Goal: Task Accomplishment & Management: Manage account settings

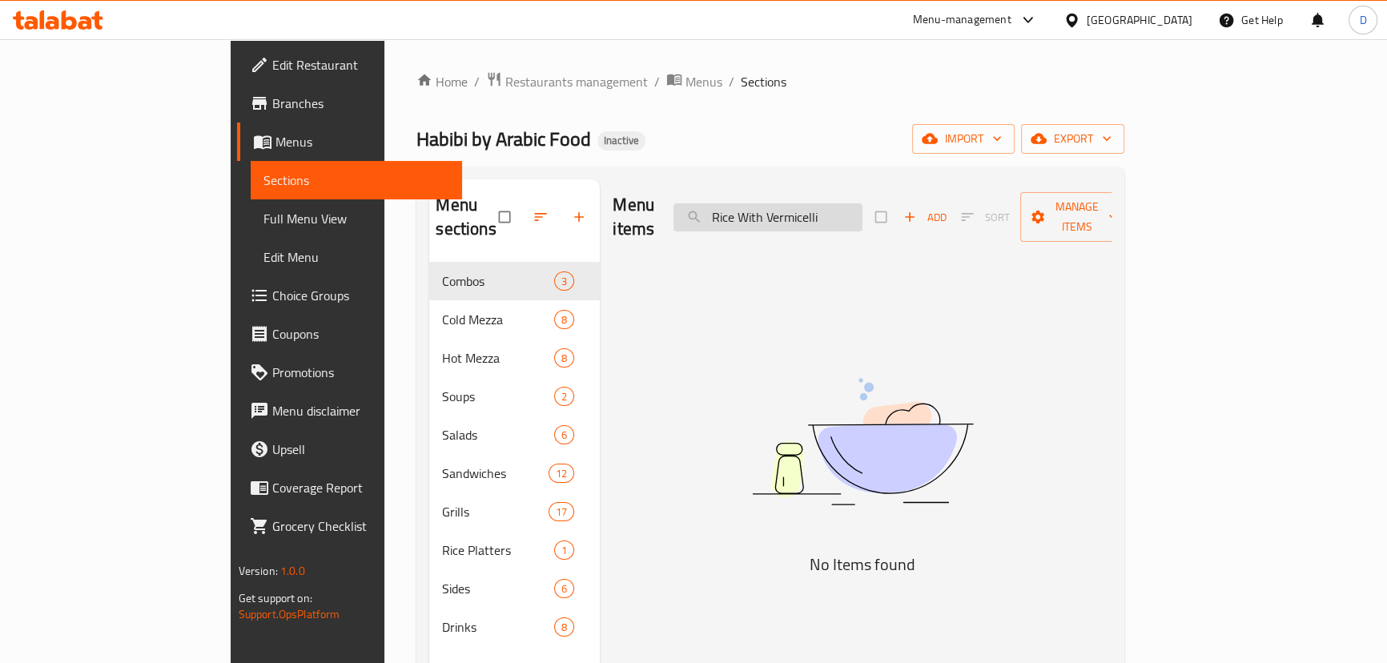
click at [863, 203] on input "Rice With Vermicelli" at bounding box center [768, 217] width 189 height 28
paste input "Fluffy, soft, steamed rice lightly cooked with water."
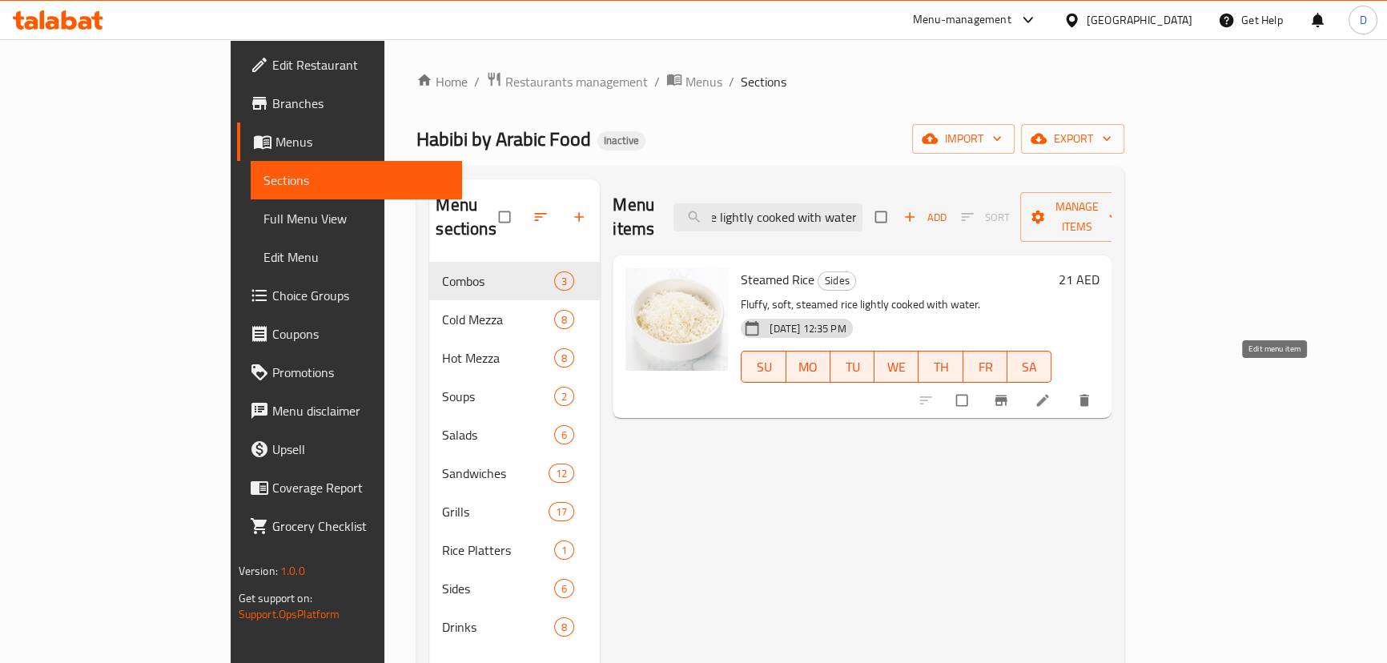
type input "Fluffy, soft, steamed rice lightly cooked with water."
click at [1051, 392] on icon at bounding box center [1043, 400] width 16 height 16
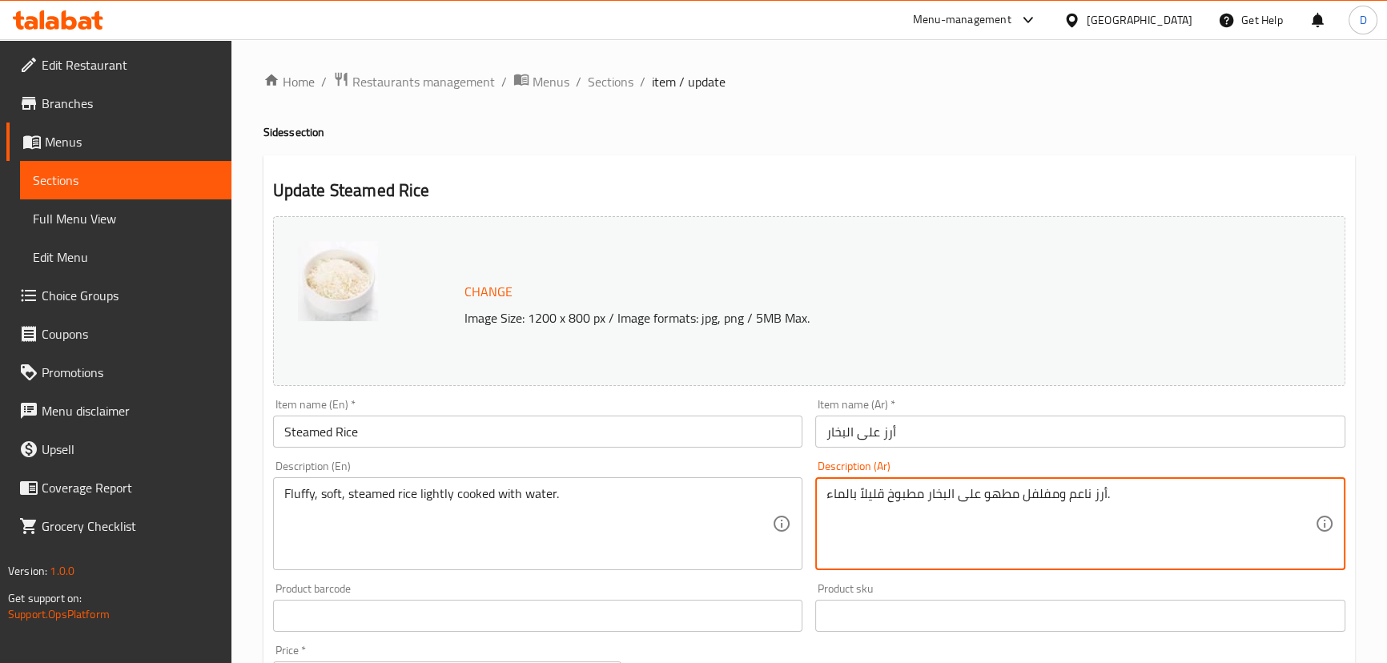
click at [859, 496] on textarea "أرز ناعم ومفلفل مطهو على البخار مطبوخ قليلاً بالماء." at bounding box center [1071, 524] width 489 height 76
click at [869, 492] on textarea "أرز ناعم ومفلفل مطهو على البخار مطبوخ قليلاً بالماء." at bounding box center [1071, 524] width 489 height 76
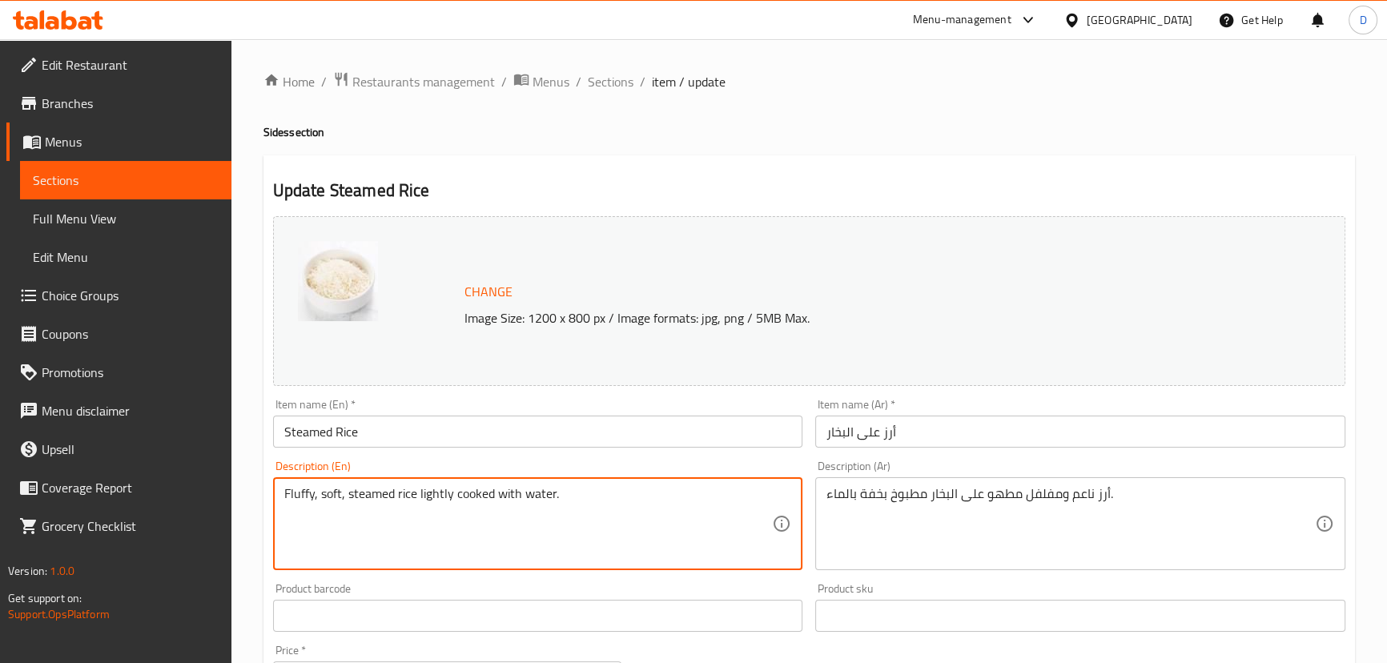
click at [433, 491] on textarea "Fluffy, soft, steamed rice lightly cooked with water." at bounding box center [528, 524] width 489 height 76
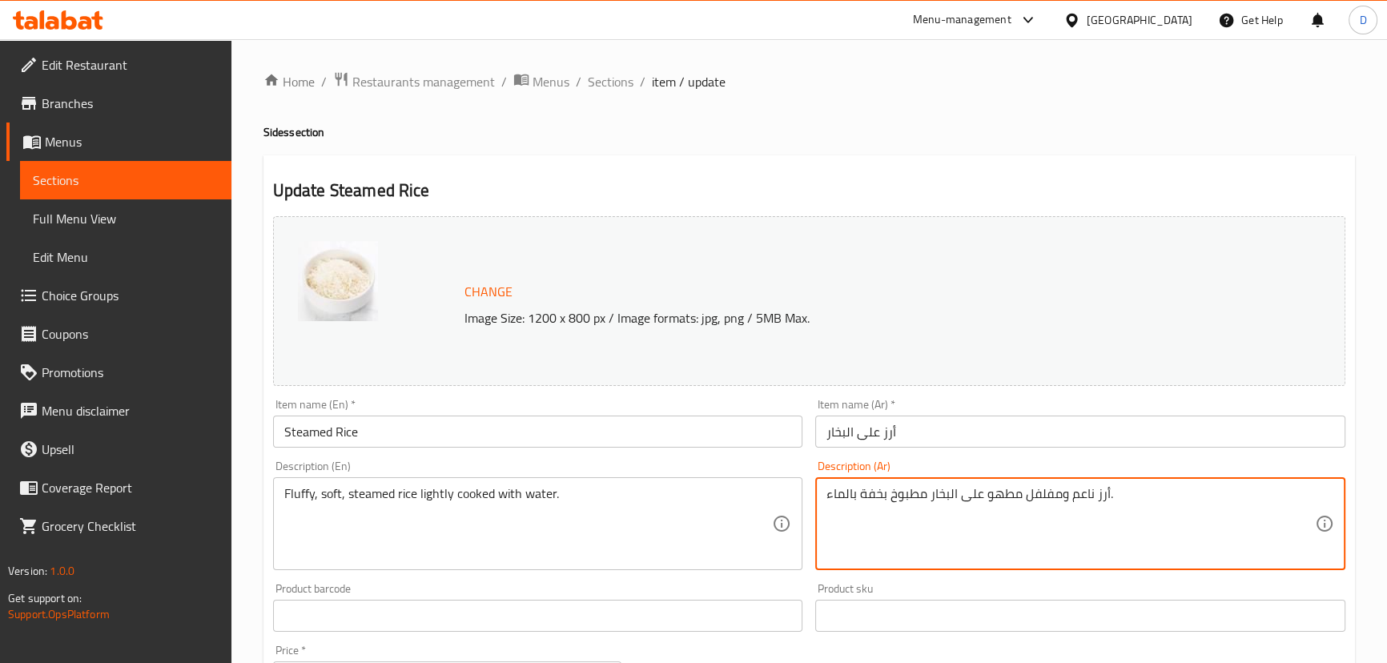
click at [881, 493] on textarea "أرز ناعم ومفلفل مطهو على البخار مطبوخ بخفة بالماء." at bounding box center [1071, 524] width 489 height 76
paste textarea "فق"
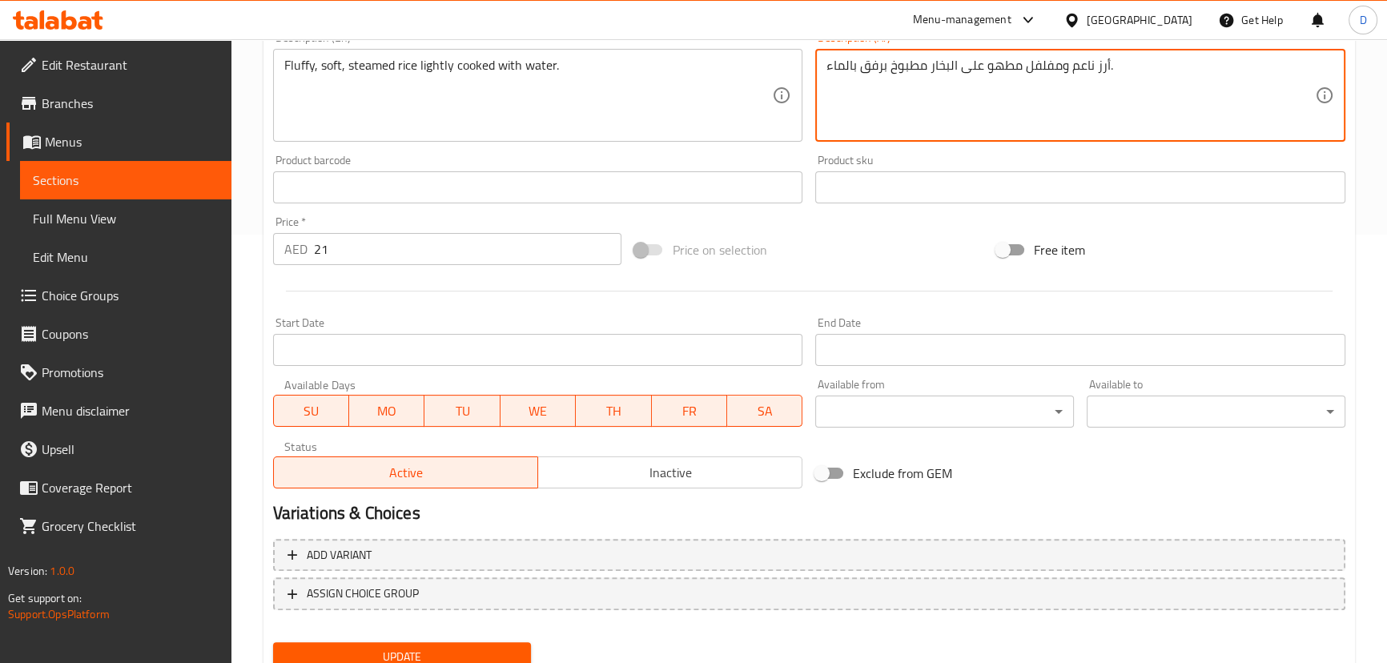
scroll to position [437, 0]
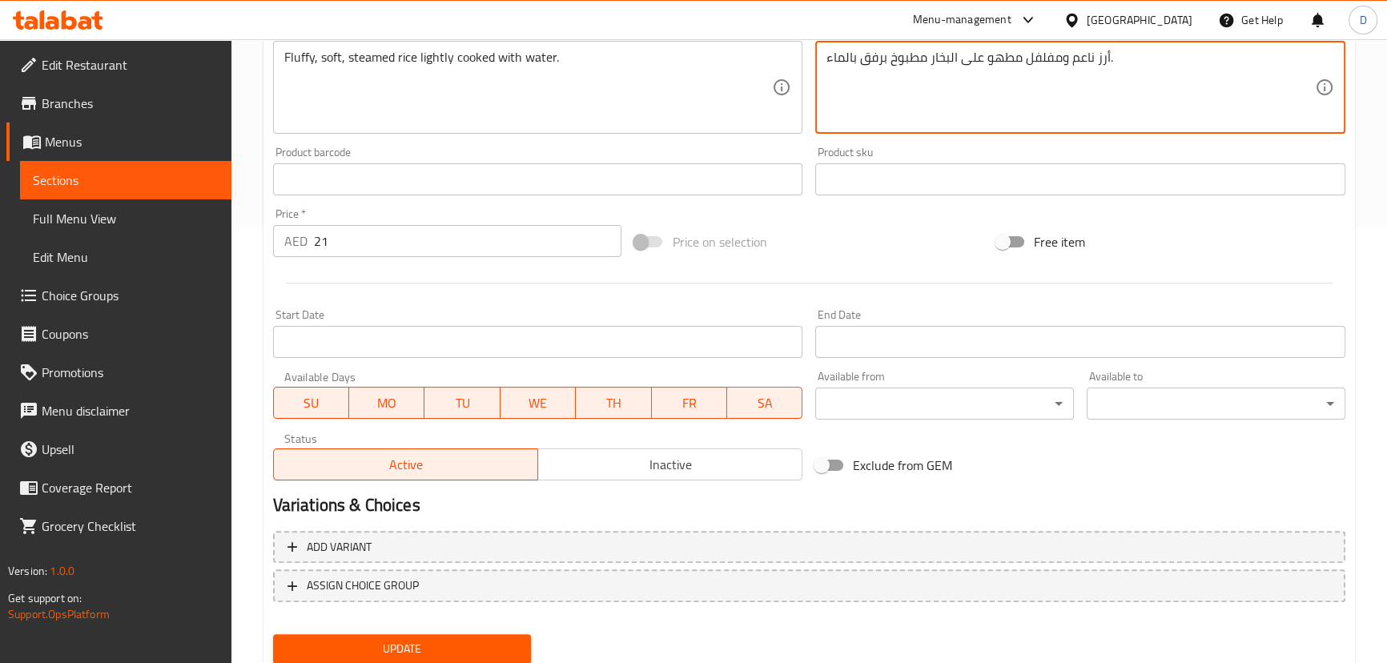
type textarea "أرز ناعم ومفلفل مطهو على البخار مطبوخ برفق بالماء."
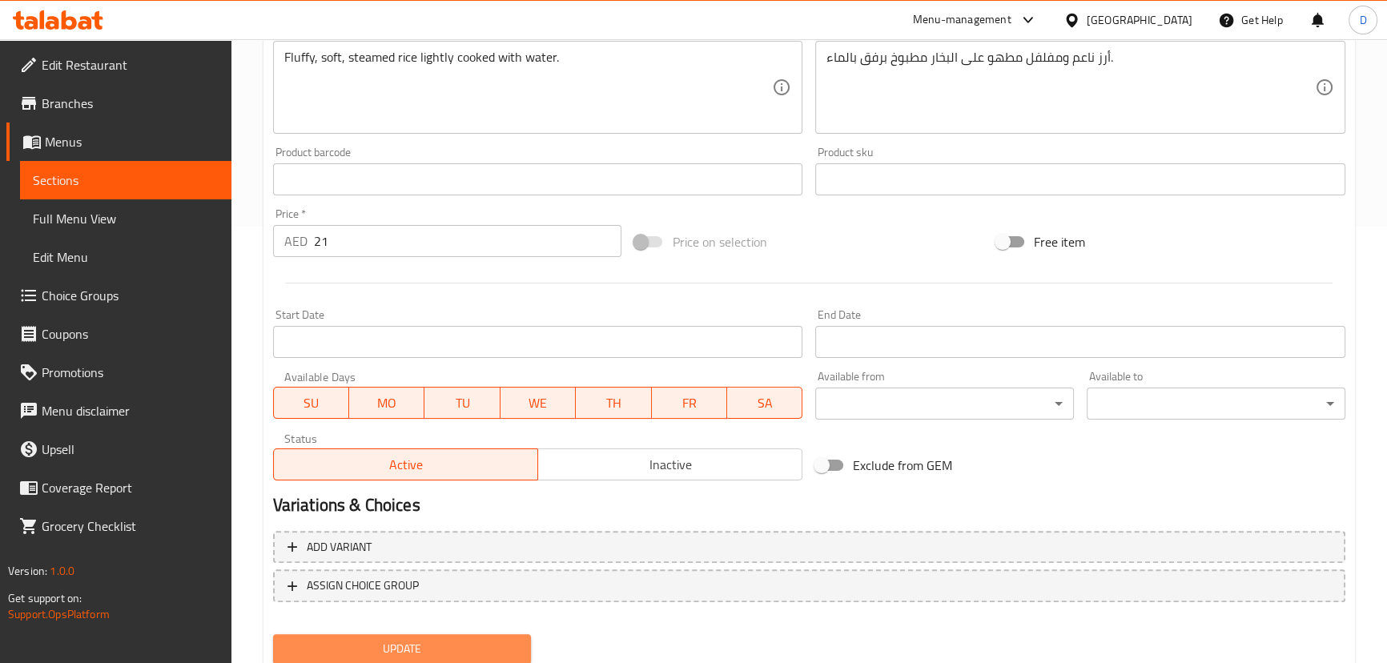
click at [429, 650] on span "Update" at bounding box center [402, 649] width 233 height 20
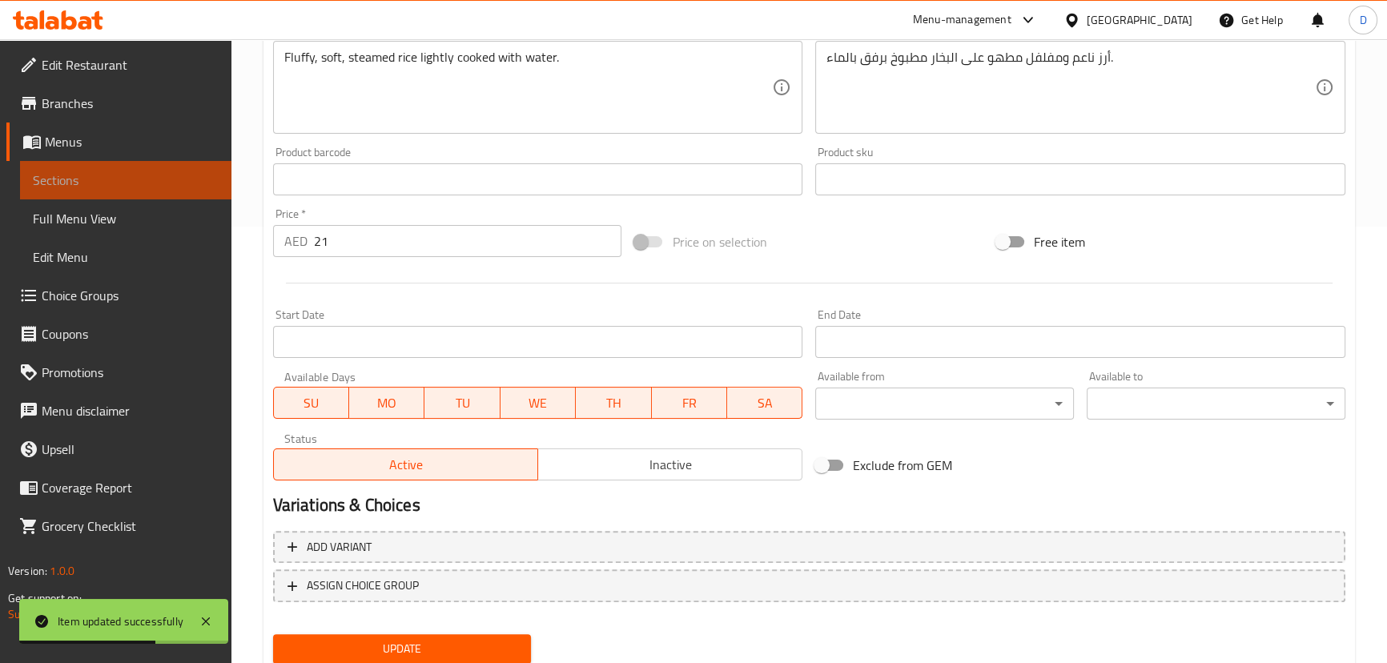
click at [216, 179] on span "Sections" at bounding box center [126, 180] width 186 height 19
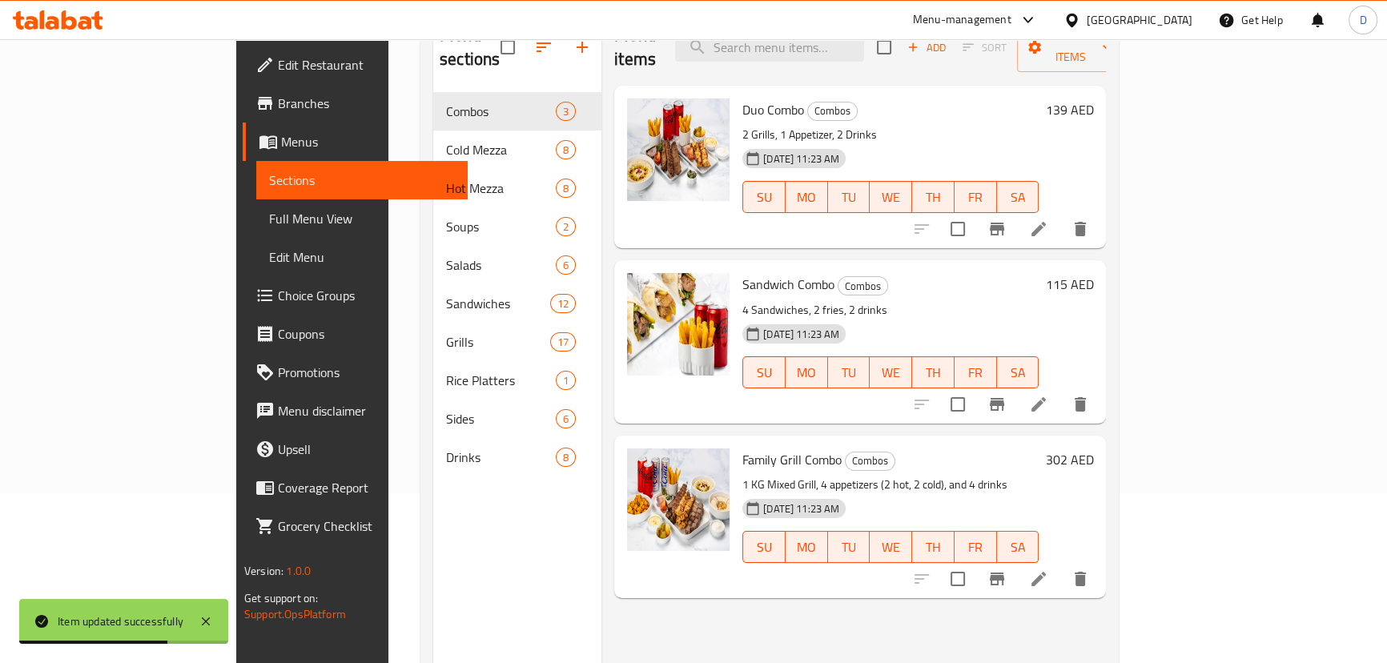
scroll to position [79, 0]
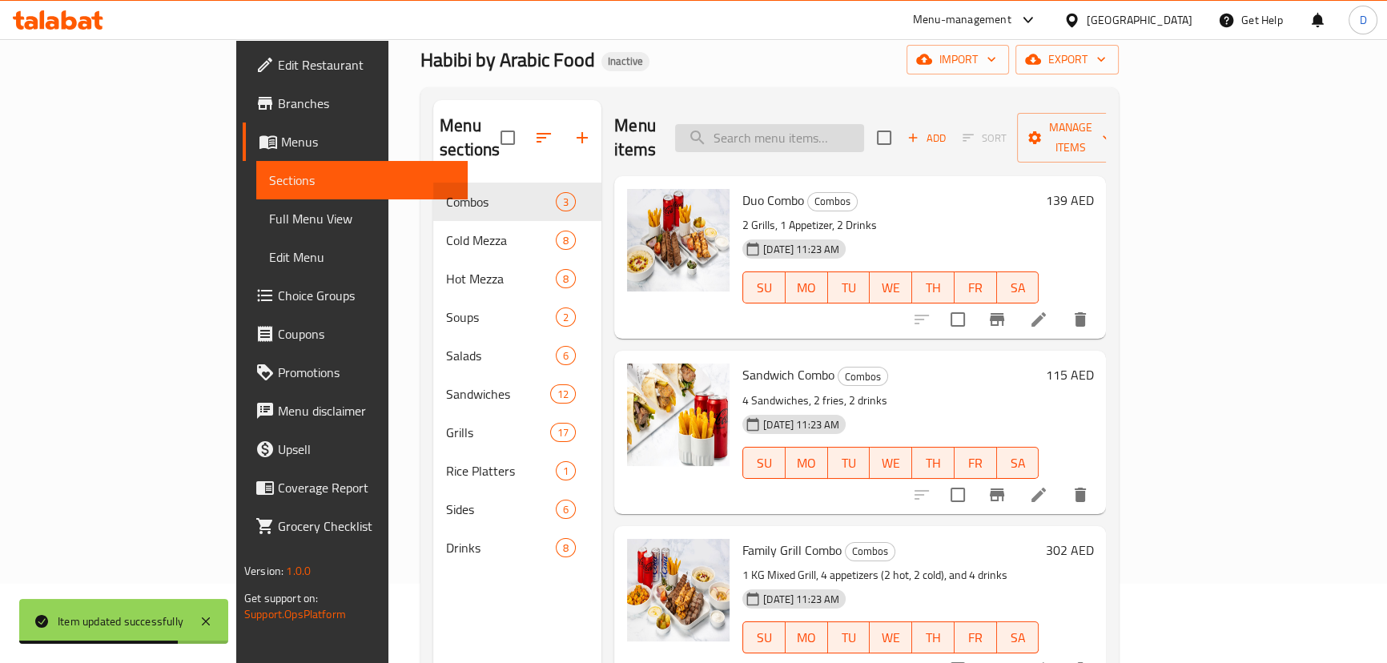
click at [864, 124] on input "search" at bounding box center [769, 138] width 189 height 28
paste input "Extra pickles offer additional tangy and crunchy flavor."
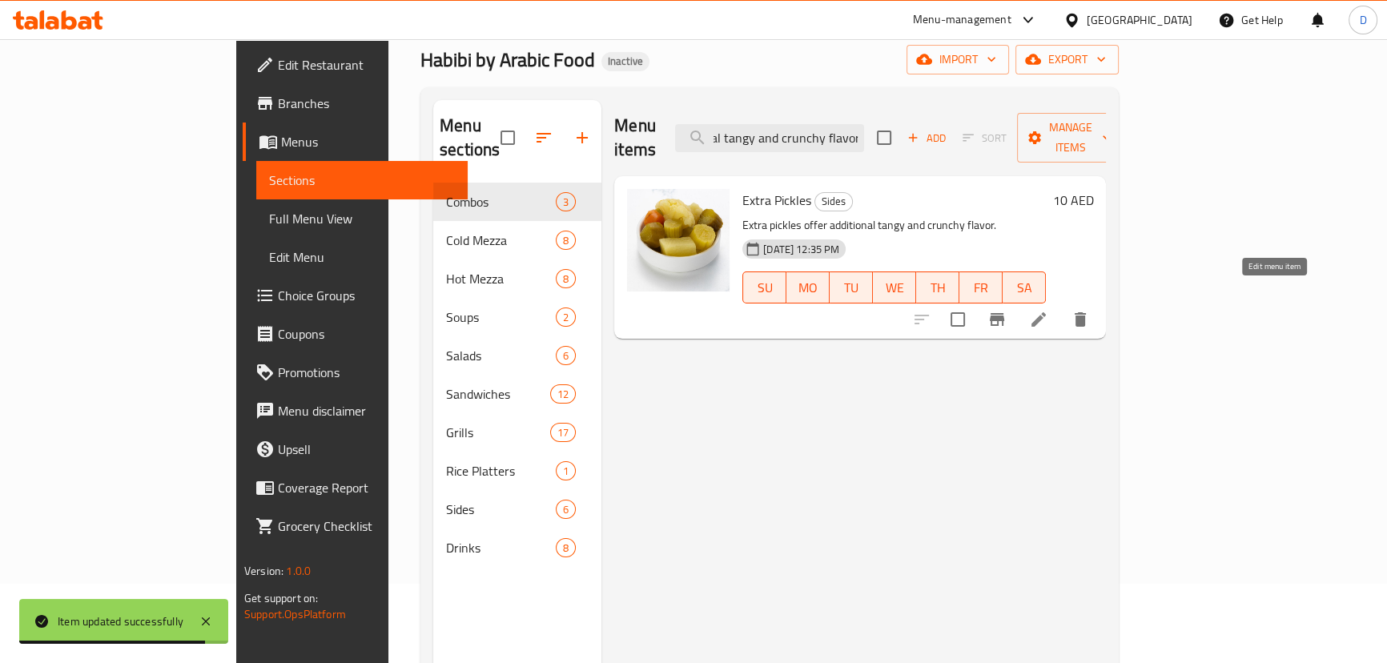
type input "Extra pickles offer additional tangy and crunchy flavor."
click at [1049, 310] on icon at bounding box center [1038, 319] width 19 height 19
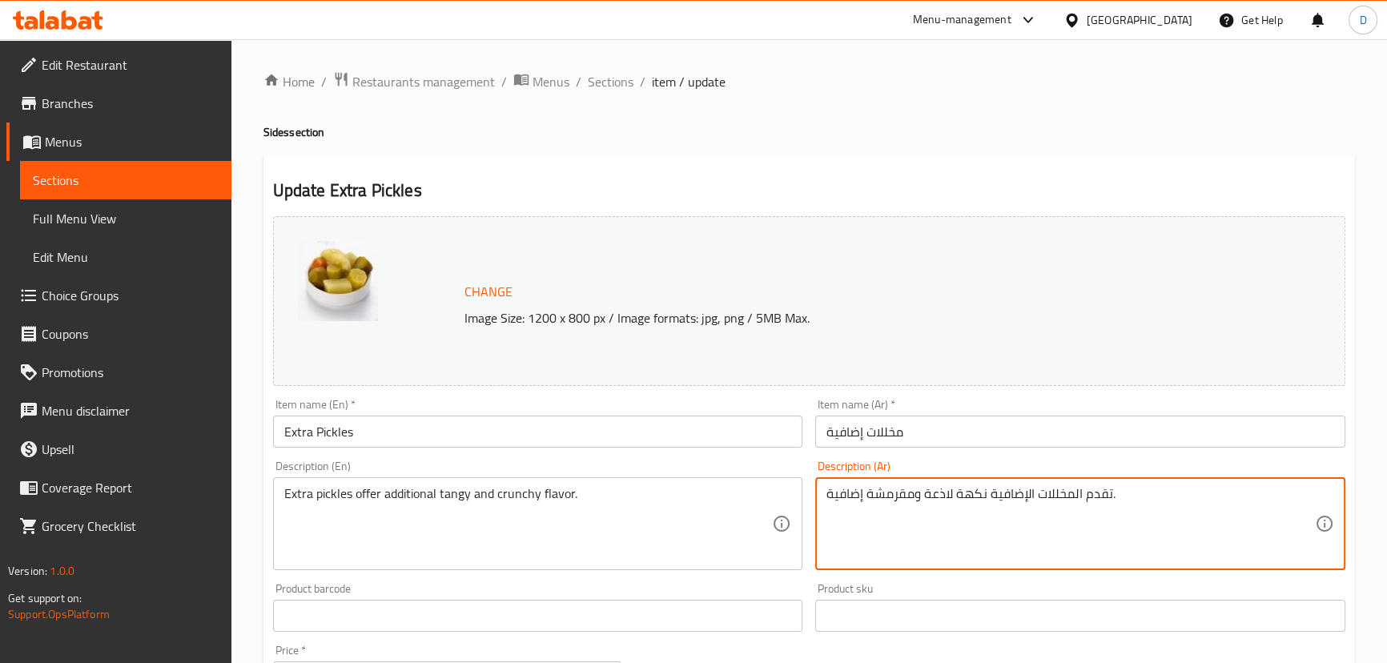
drag, startPoint x: 937, startPoint y: 491, endPoint x: 951, endPoint y: 495, distance: 14.2
click at [842, 489] on textarea "تقدم المخللات الإضافية نكهة منعشة ومقرمشة إضافية." at bounding box center [1071, 524] width 489 height 76
click at [856, 505] on textarea "تقدم المخللات الإضافية نكهة منعشة ومقرمشة إضافية." at bounding box center [1071, 524] width 489 height 76
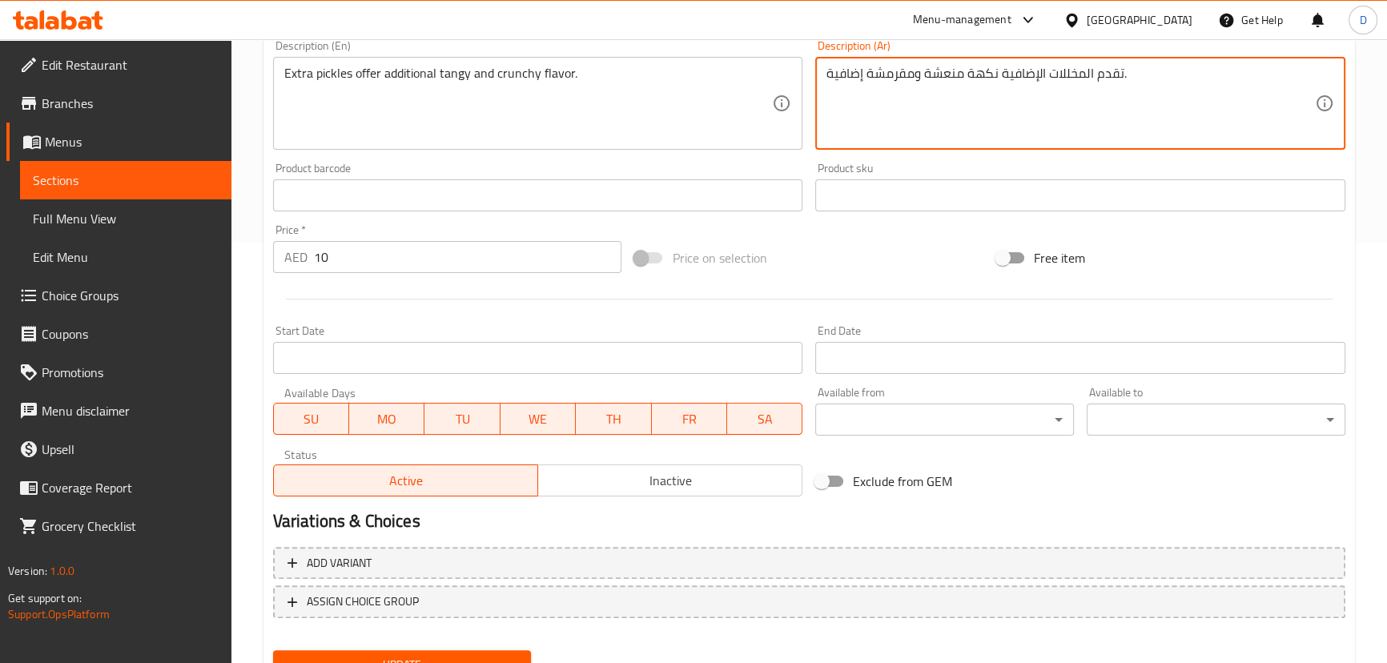
scroll to position [437, 0]
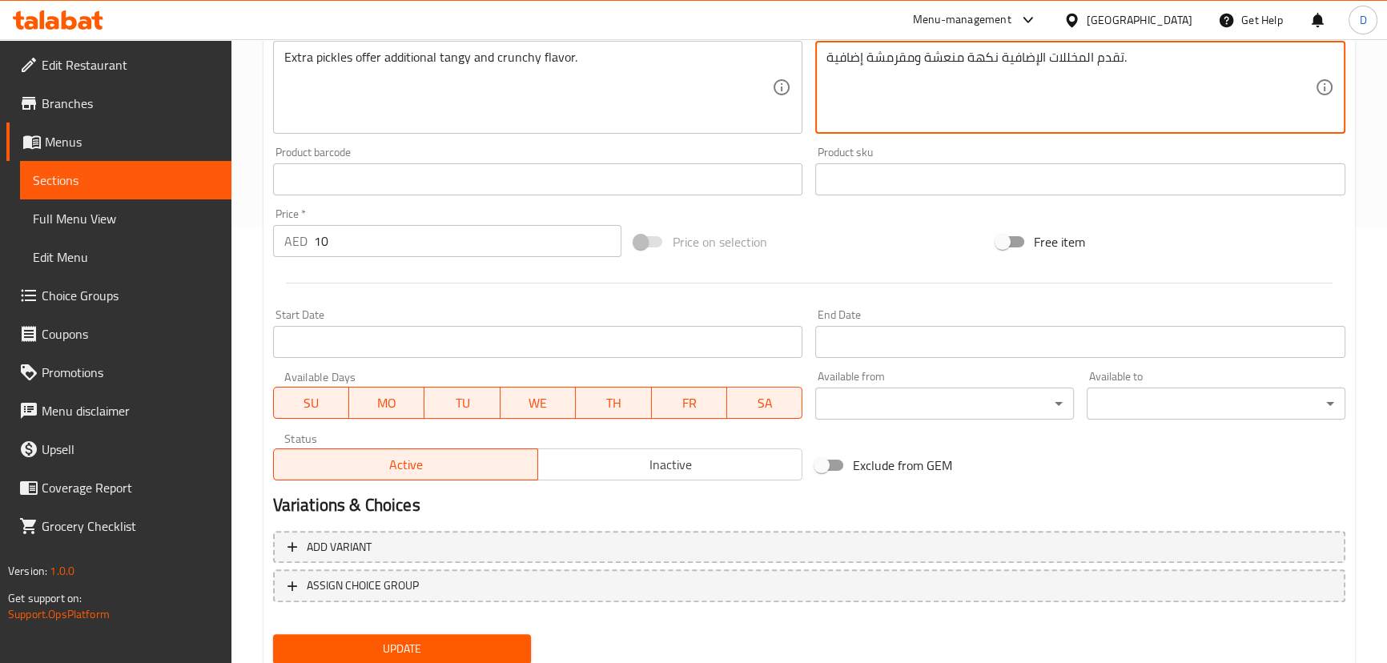
type textarea "تقدم المخللات الإضافية نكهة منعشة ومقرمشة إضافية."
click at [489, 644] on span "Update" at bounding box center [402, 649] width 233 height 20
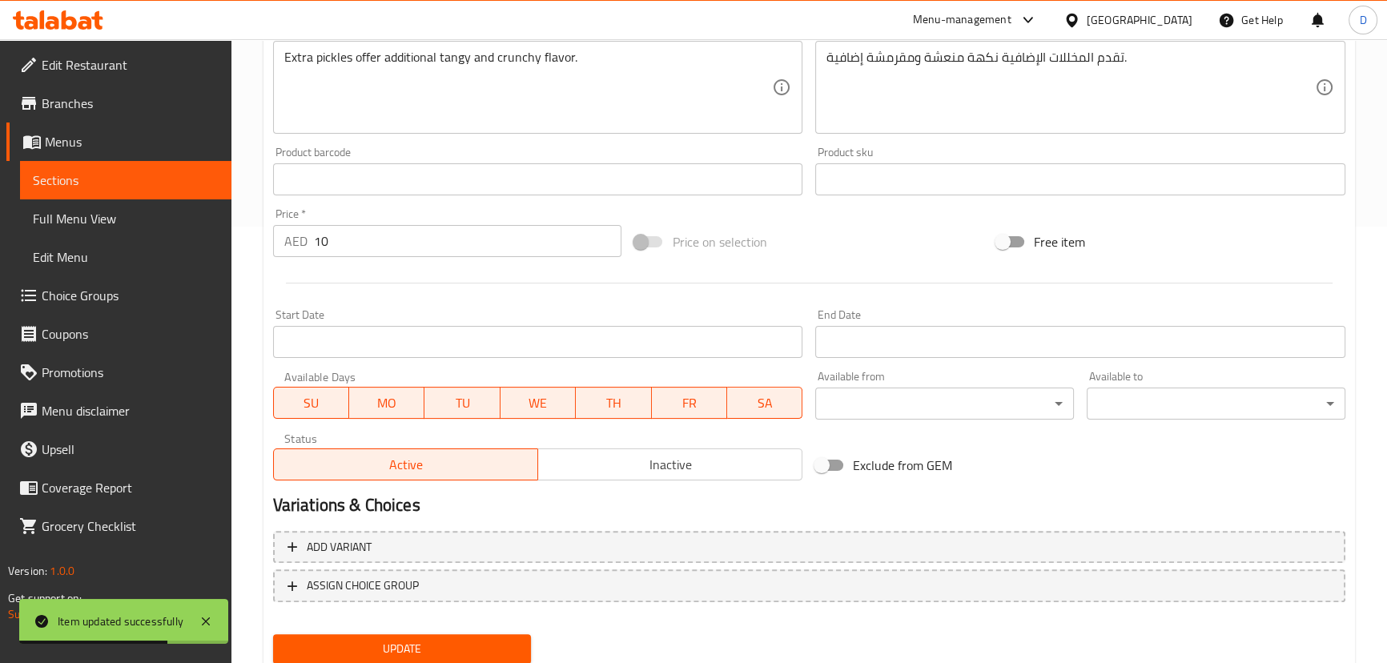
drag, startPoint x: 153, startPoint y: 168, endPoint x: 258, endPoint y: 171, distance: 105.0
click at [153, 168] on link "Sections" at bounding box center [125, 180] width 211 height 38
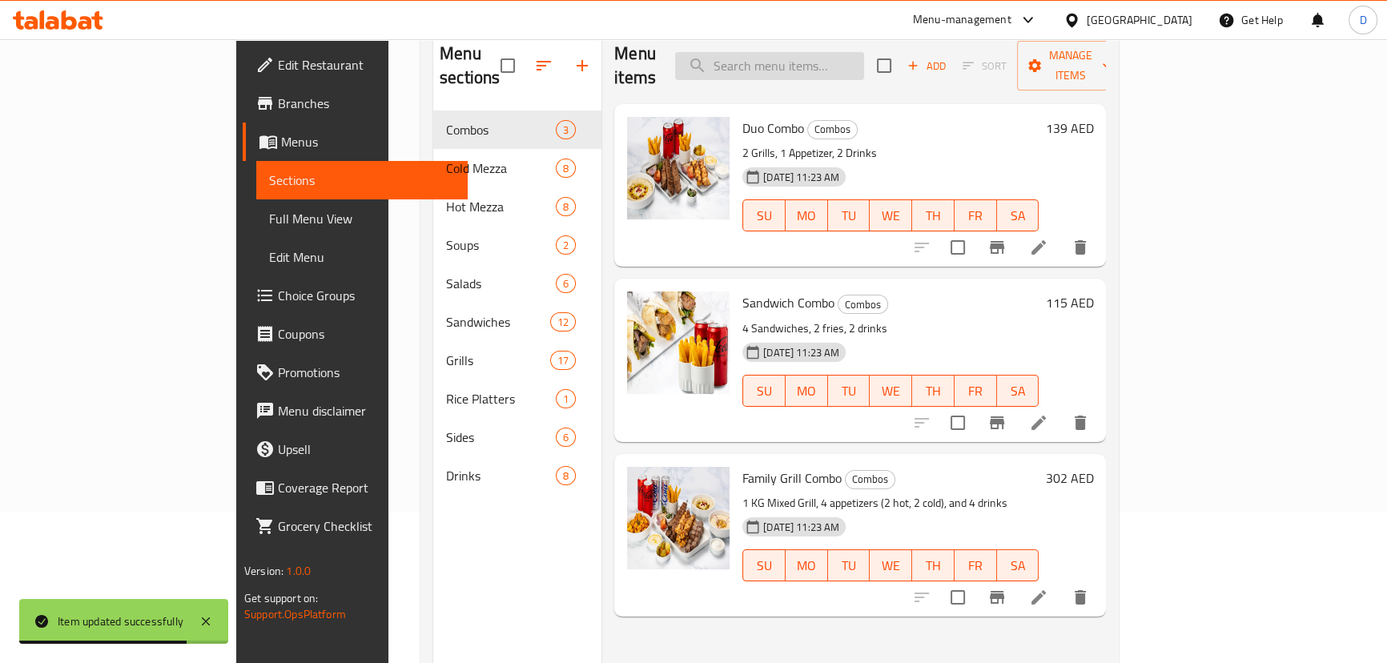
scroll to position [79, 0]
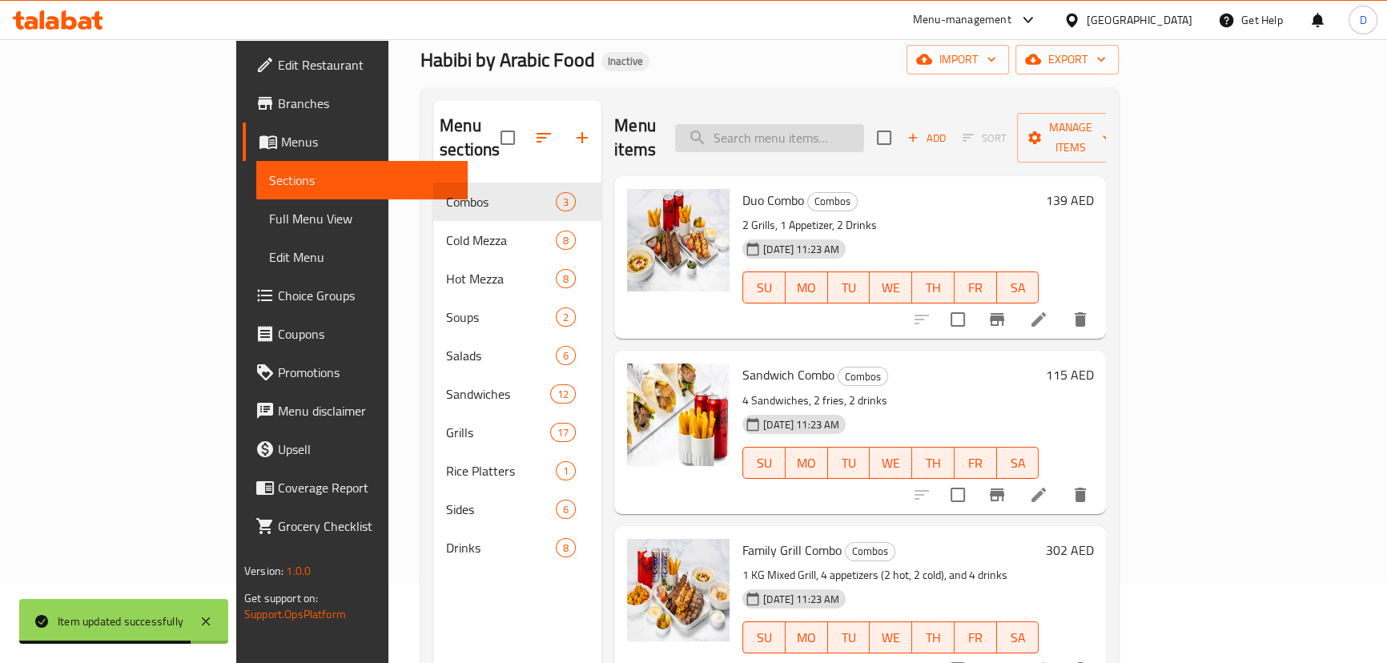
click at [790, 124] on input "search" at bounding box center [769, 138] width 189 height 28
paste input "Crisp, lemon-lime flavored soft drink for a refreshing lift."
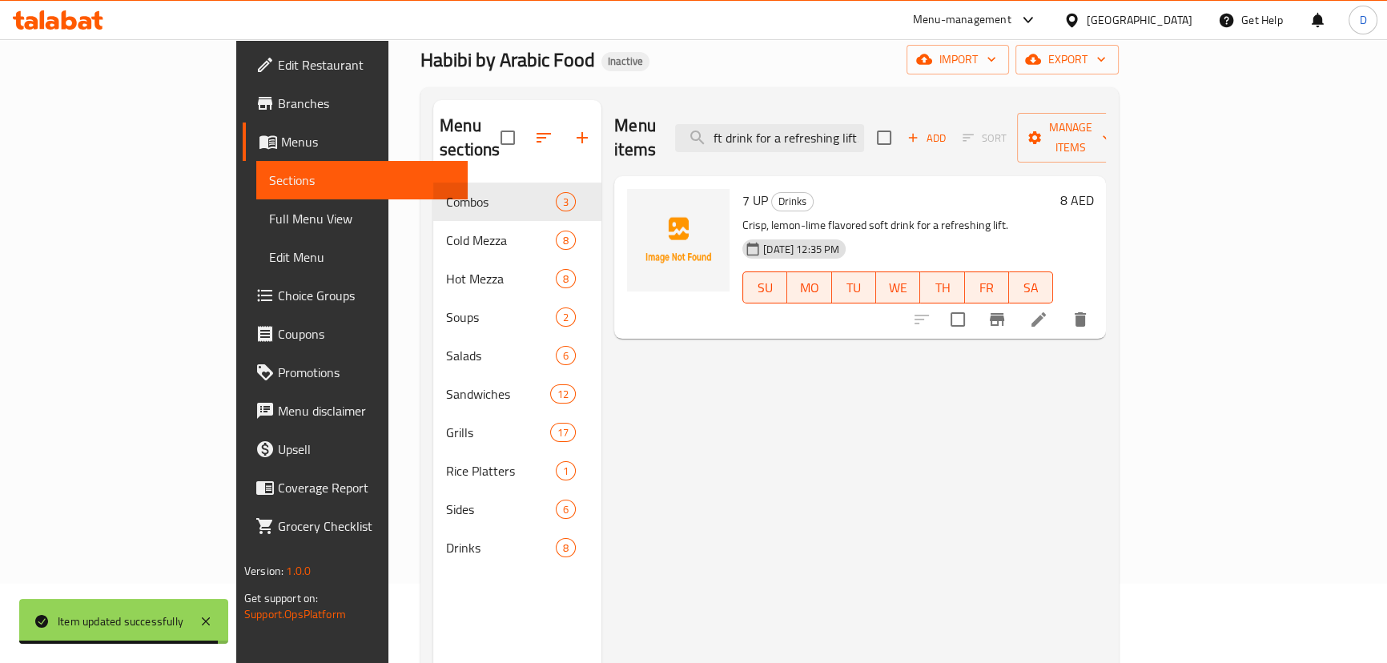
type input "Crisp, lemon-lime flavored soft drink for a refreshing lift."
click at [1061, 307] on li at bounding box center [1038, 319] width 45 height 29
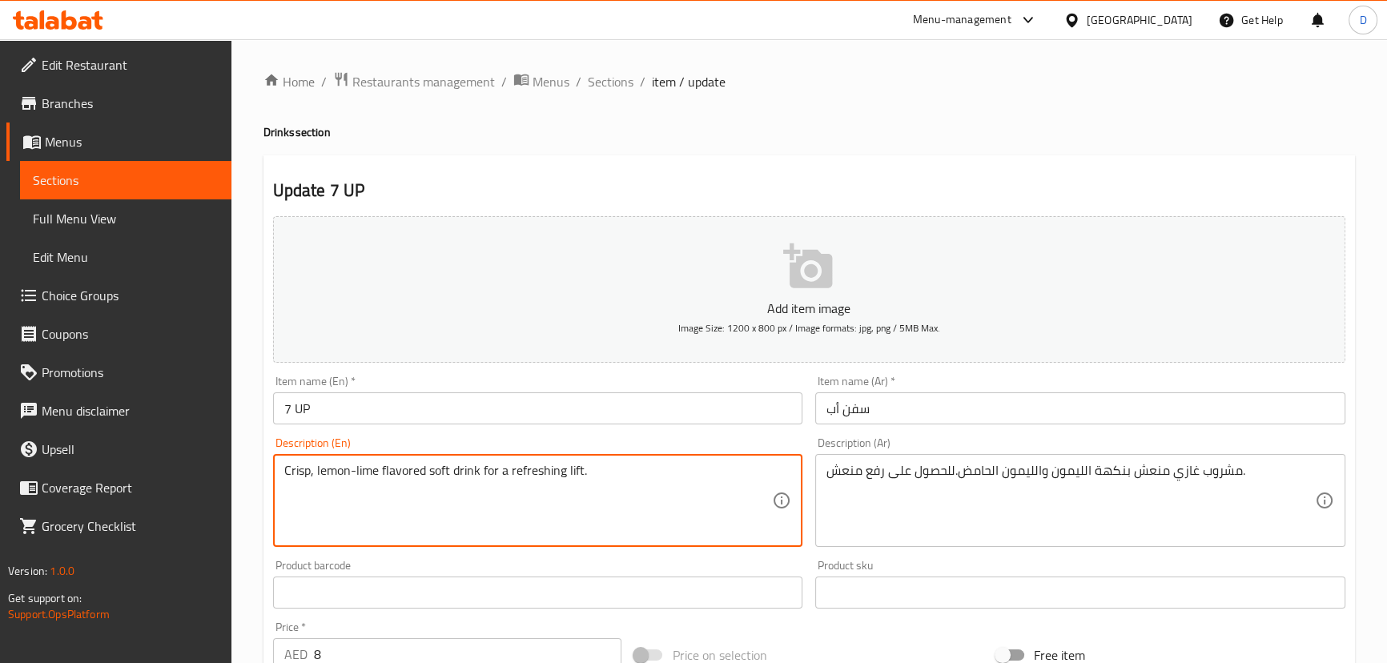
drag, startPoint x: 509, startPoint y: 463, endPoint x: 582, endPoint y: 473, distance: 73.5
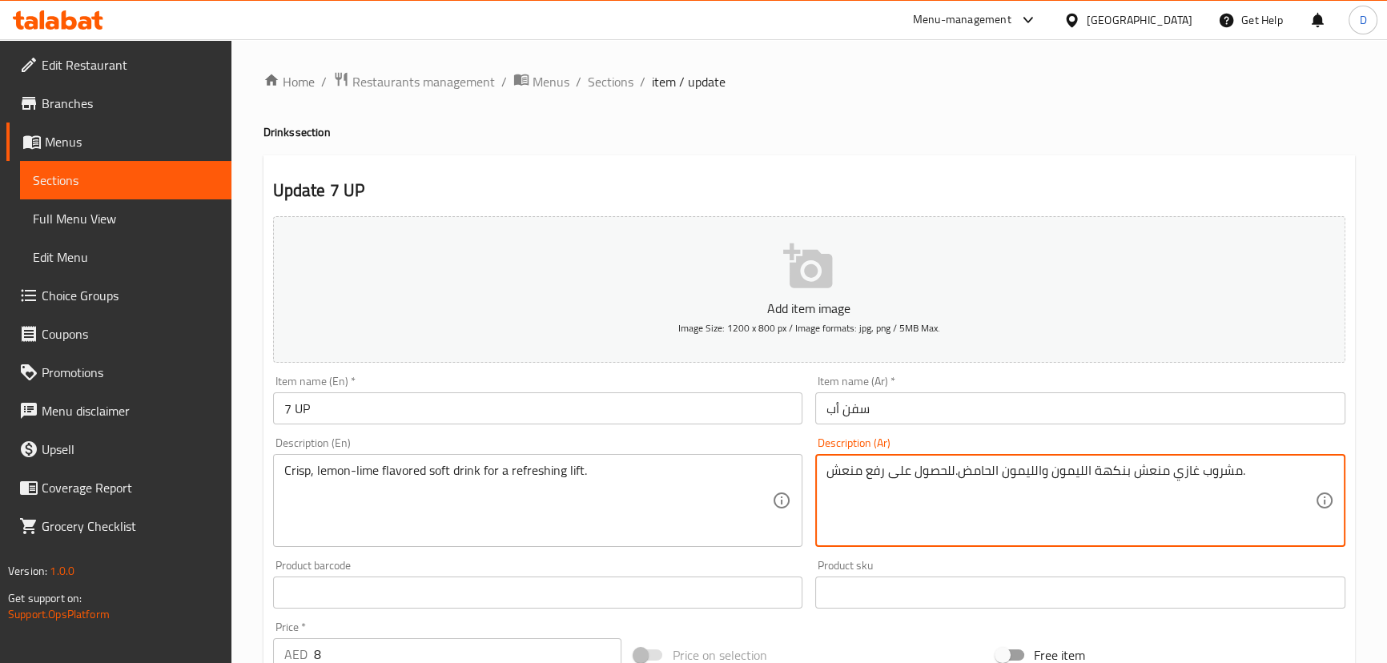
click at [880, 470] on textarea "مشروب غازي منعش بنكهة الليمون والليمون الحامض.للحصول على رفع منعش." at bounding box center [1071, 501] width 489 height 76
paste textarea "نشاط"
type textarea "مشروب غازي منعش بنكهة الليمون والليمون الحامض.للحصول على نشاط منعش."
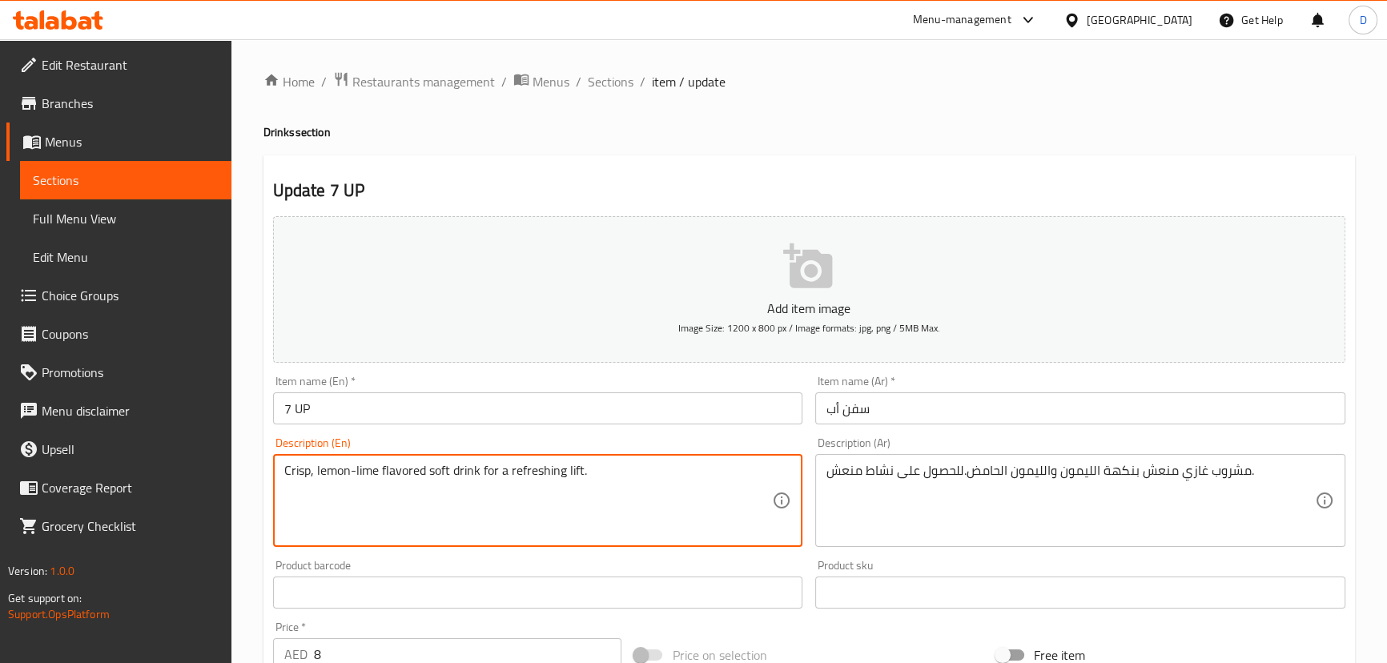
drag, startPoint x: 509, startPoint y: 473, endPoint x: 479, endPoint y: 468, distance: 30.2
click at [551, 472] on textarea "Crisp, lemon-lime flavored soft drink, refreshing lift." at bounding box center [528, 501] width 489 height 76
click at [550, 471] on textarea "Crisp, lemon-lime flavored soft drink, refreshing lift." at bounding box center [528, 501] width 489 height 76
type textarea "Crisp, lemon-lime flavored soft drink, refreshing ."
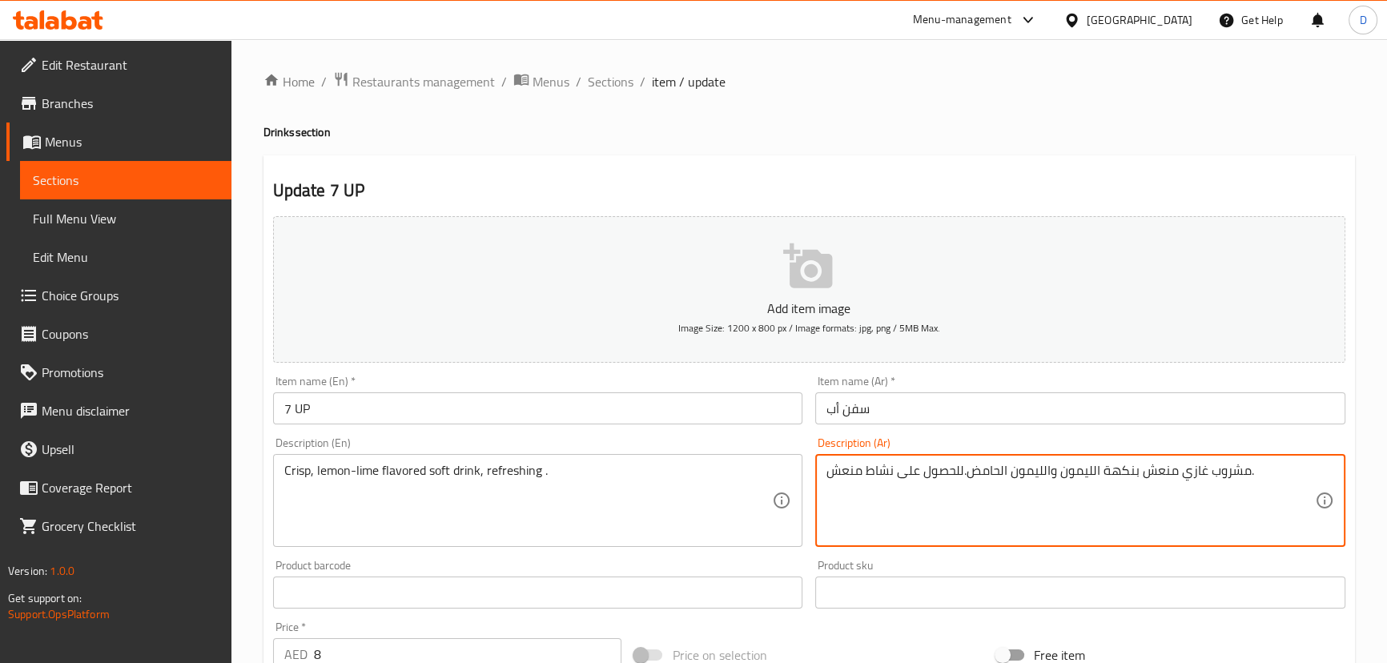
drag, startPoint x: 868, startPoint y: 468, endPoint x: 963, endPoint y: 477, distance: 94.9
click at [1059, 475] on textarea "مشروب غازي منعش بنكهة الليمون والليمون الحامض. منعش." at bounding box center [1071, 501] width 489 height 76
click at [982, 477] on textarea "مشروب غازي بنكهة الليمون والليمون الحامض. منعش." at bounding box center [1071, 501] width 489 height 76
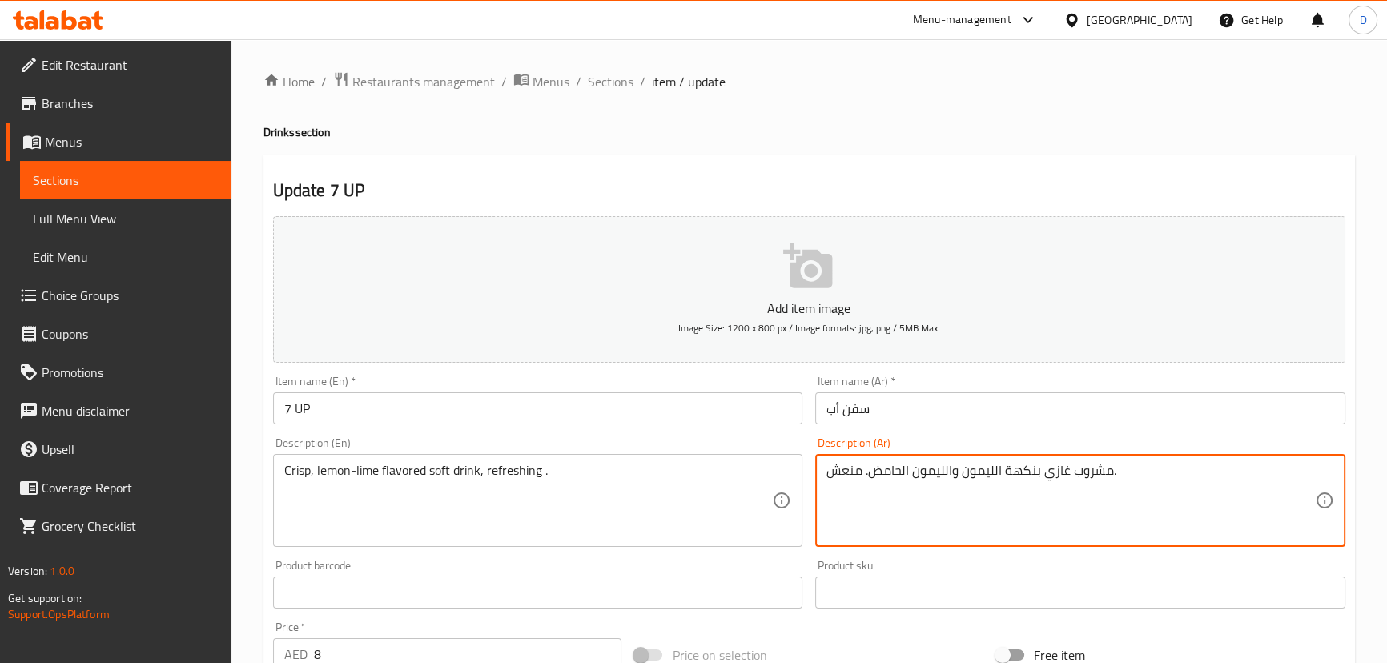
click at [948, 469] on textarea "مشروب غازي بنكهة الليمون والليمون الحامض. منعش." at bounding box center [1071, 501] width 489 height 76
click at [867, 468] on textarea "مشروب غازي بنكهة الليمون والحامض. منعش." at bounding box center [1071, 501] width 489 height 76
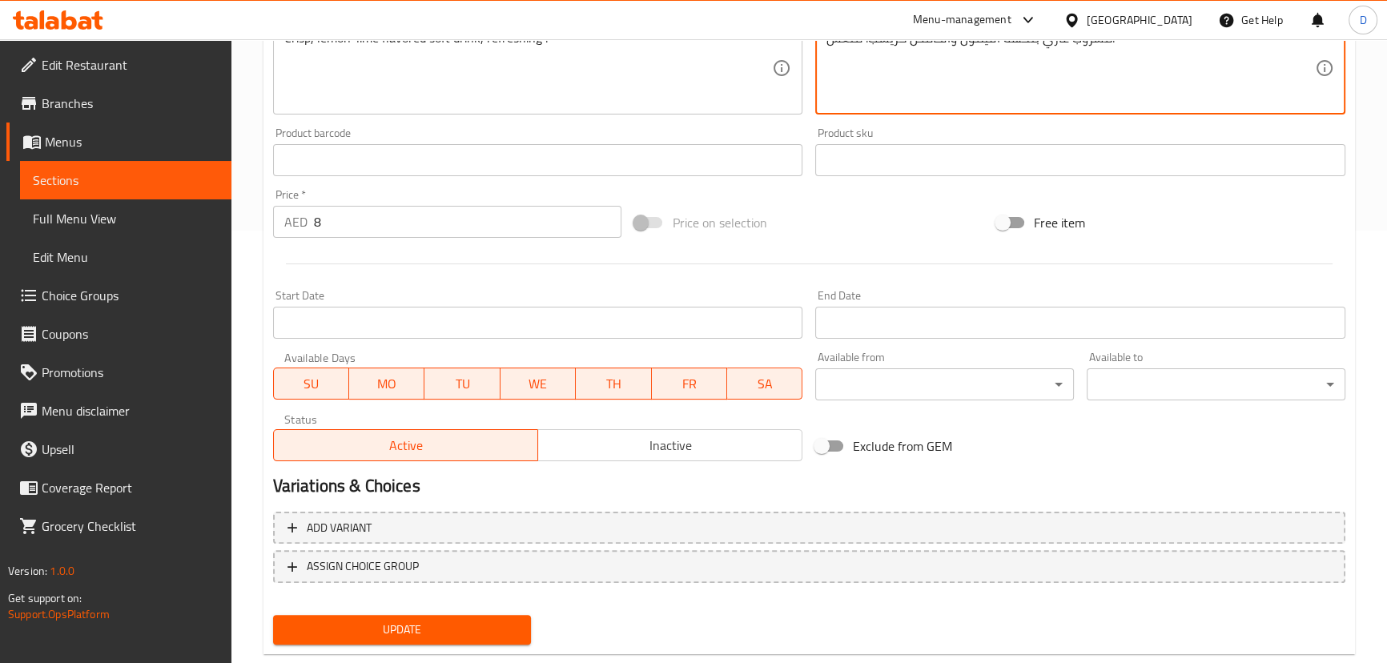
scroll to position [437, 0]
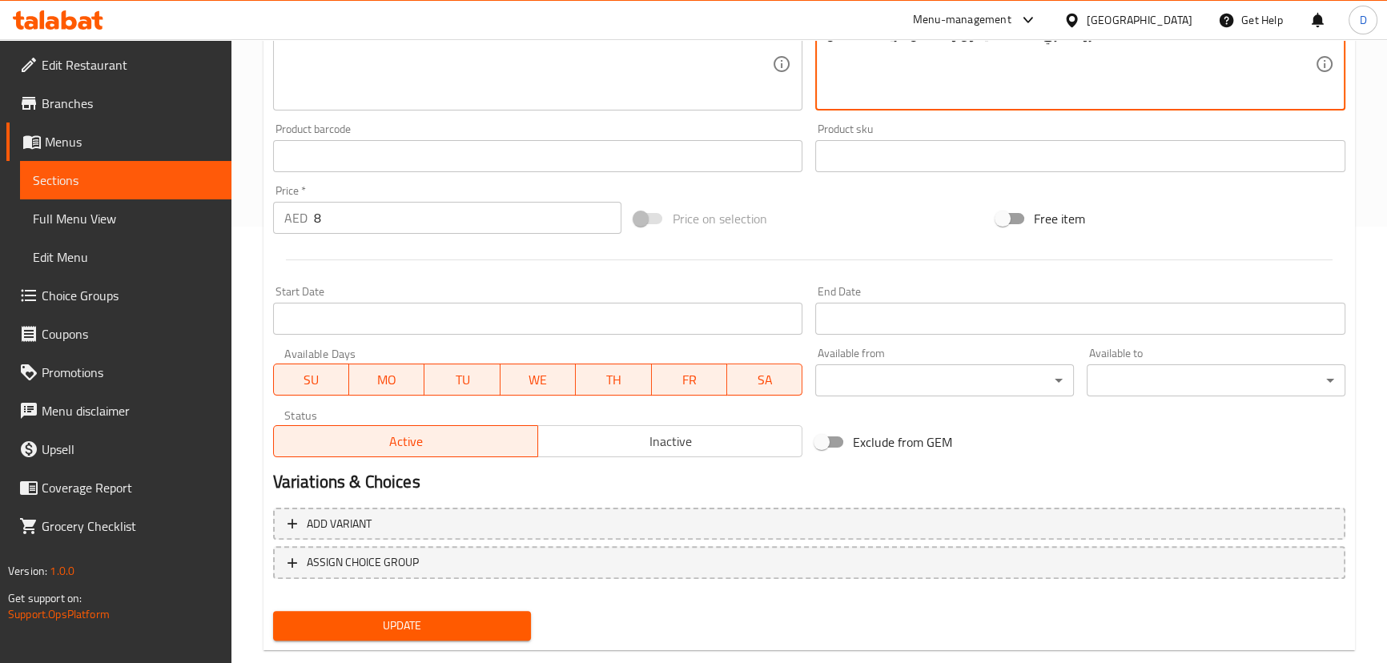
type textarea "مشروب غازي بنكهة الليمون والحامض كريسب. منعش."
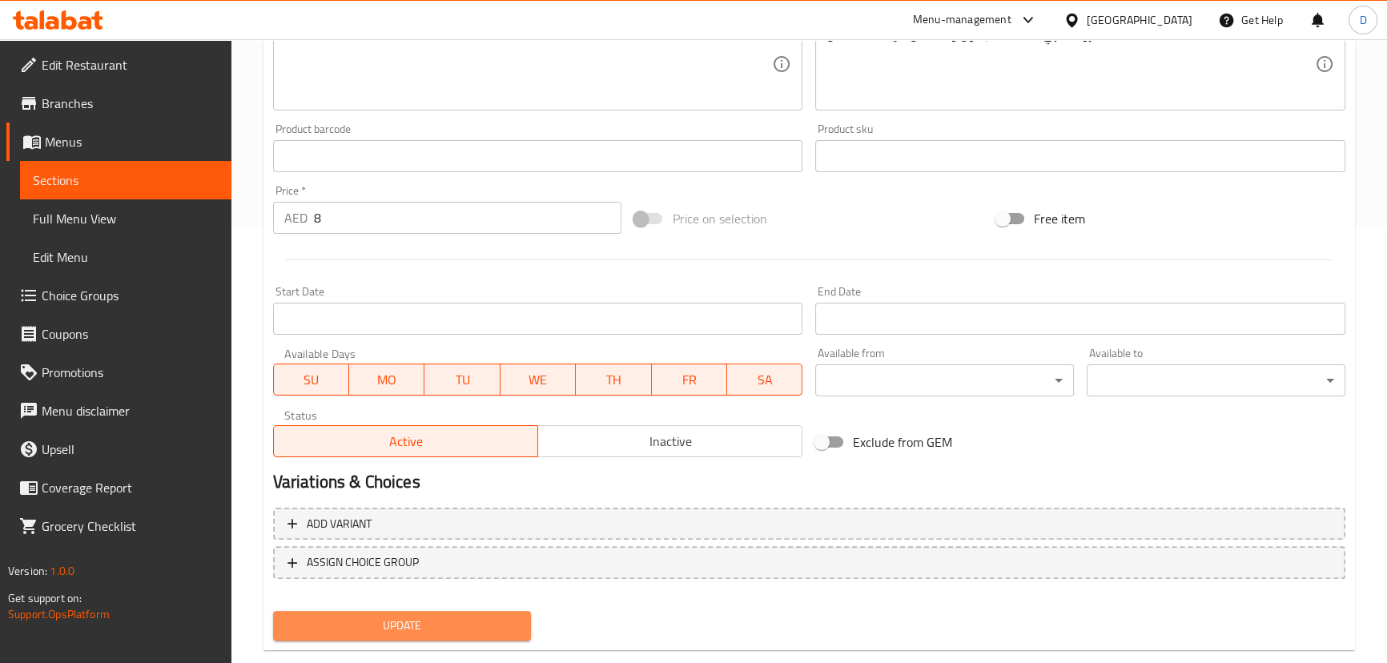
click at [497, 619] on span "Update" at bounding box center [402, 626] width 233 height 20
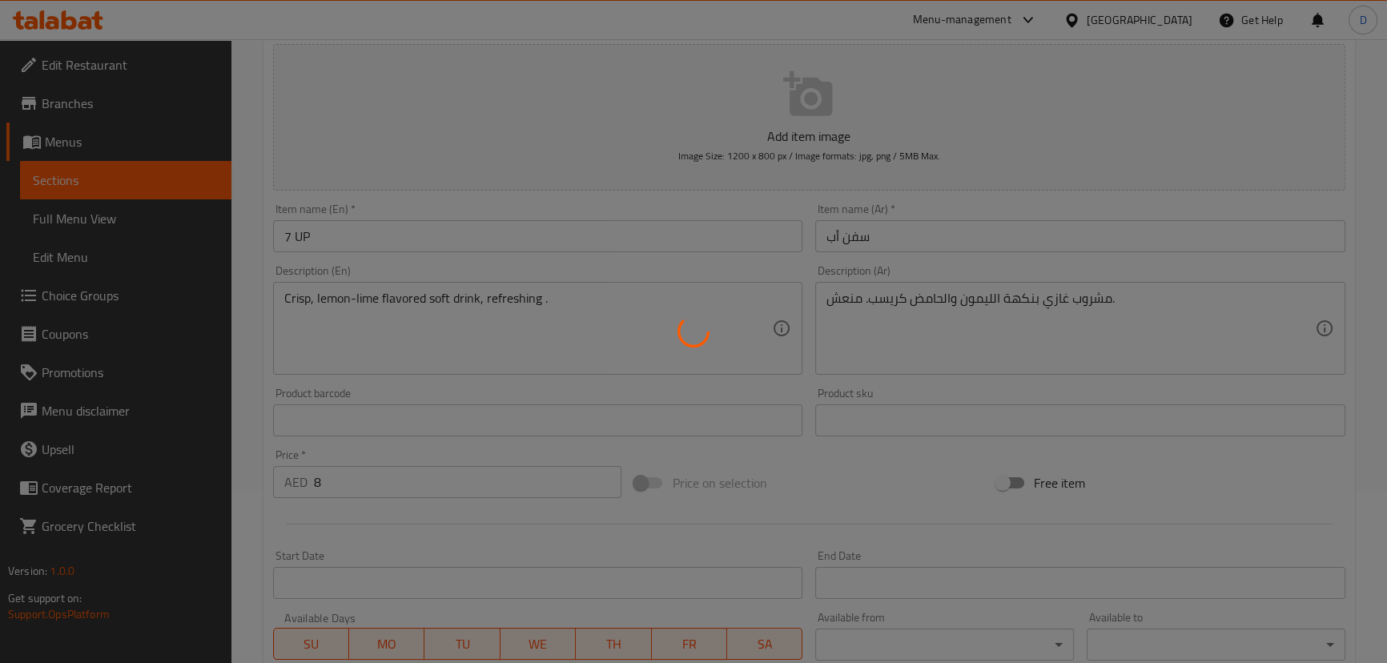
scroll to position [145, 0]
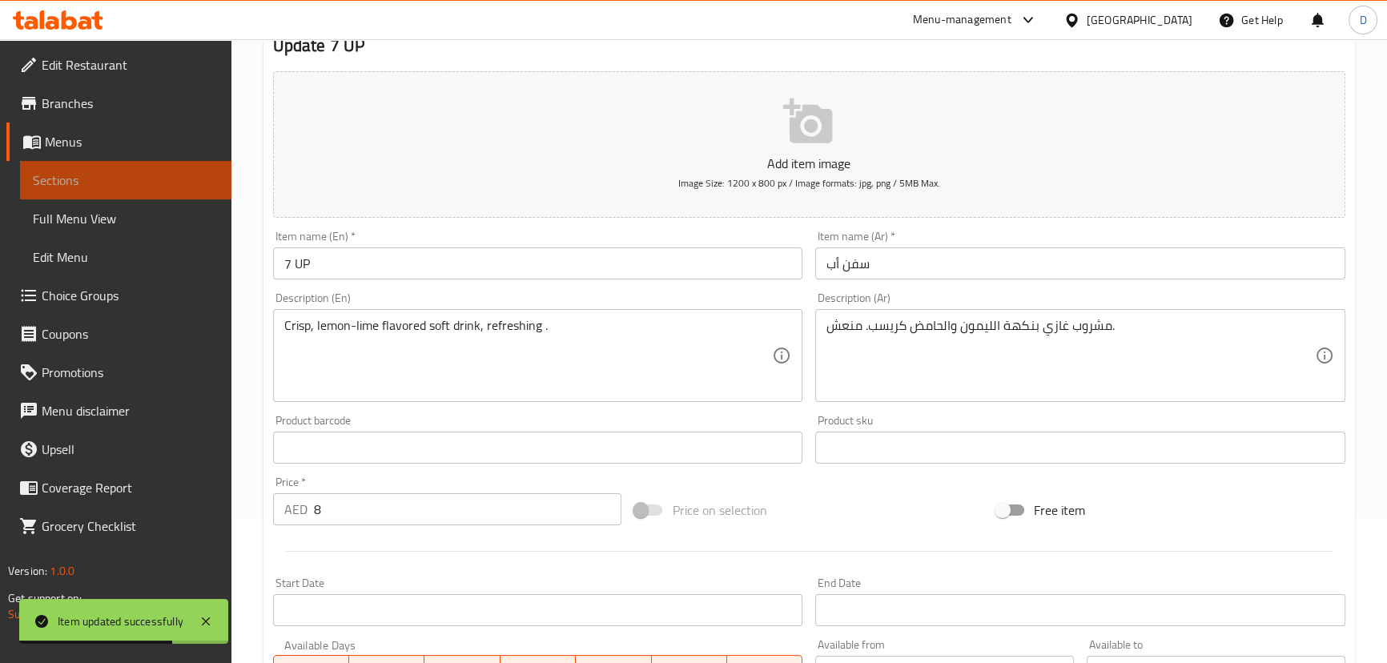
click at [210, 178] on span "Sections" at bounding box center [126, 180] width 186 height 19
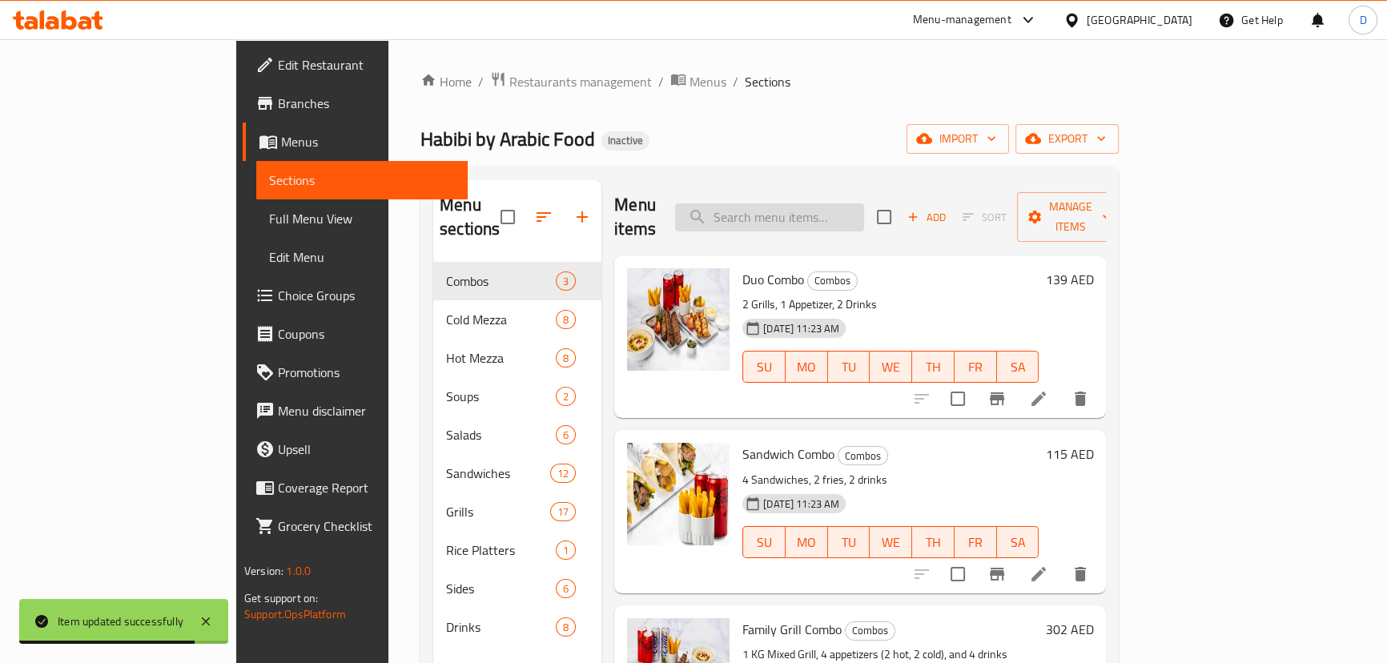
click at [864, 211] on input "search" at bounding box center [769, 217] width 189 height 28
paste input "Clear, bubbly water for a crisp and fizzy refreshment"
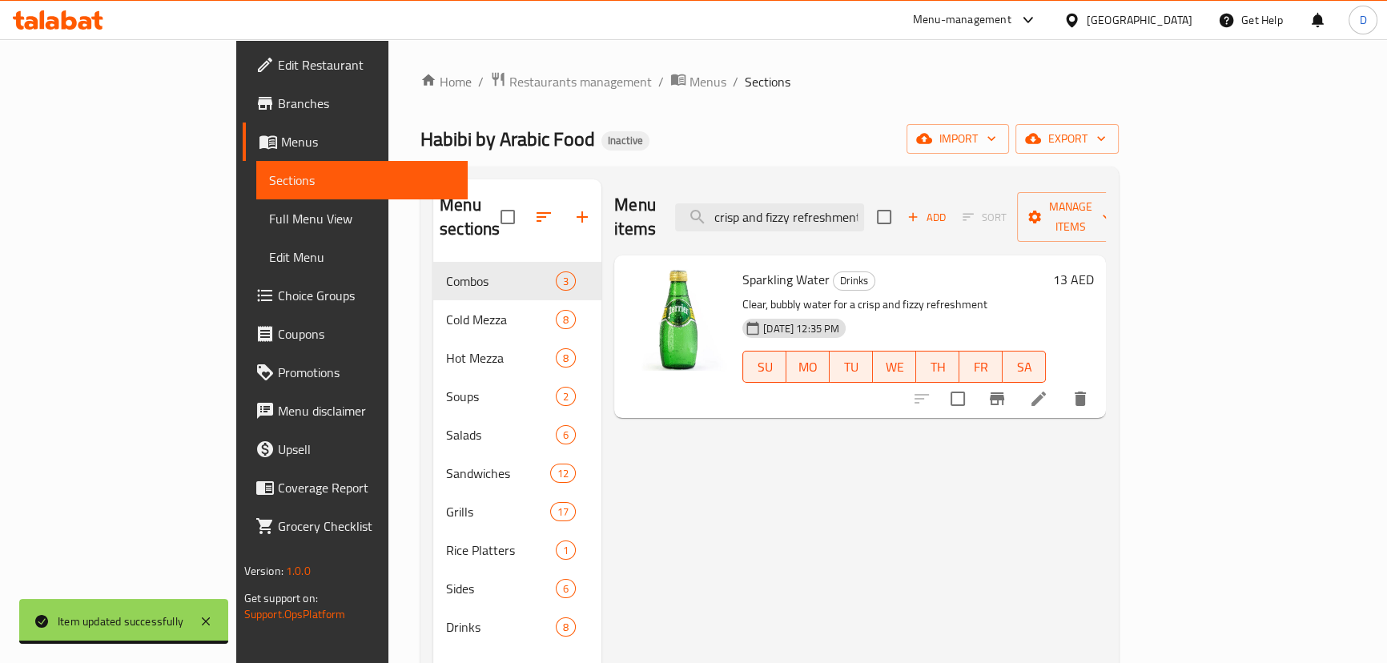
type input "Clear, bubbly water for a crisp and fizzy refreshment"
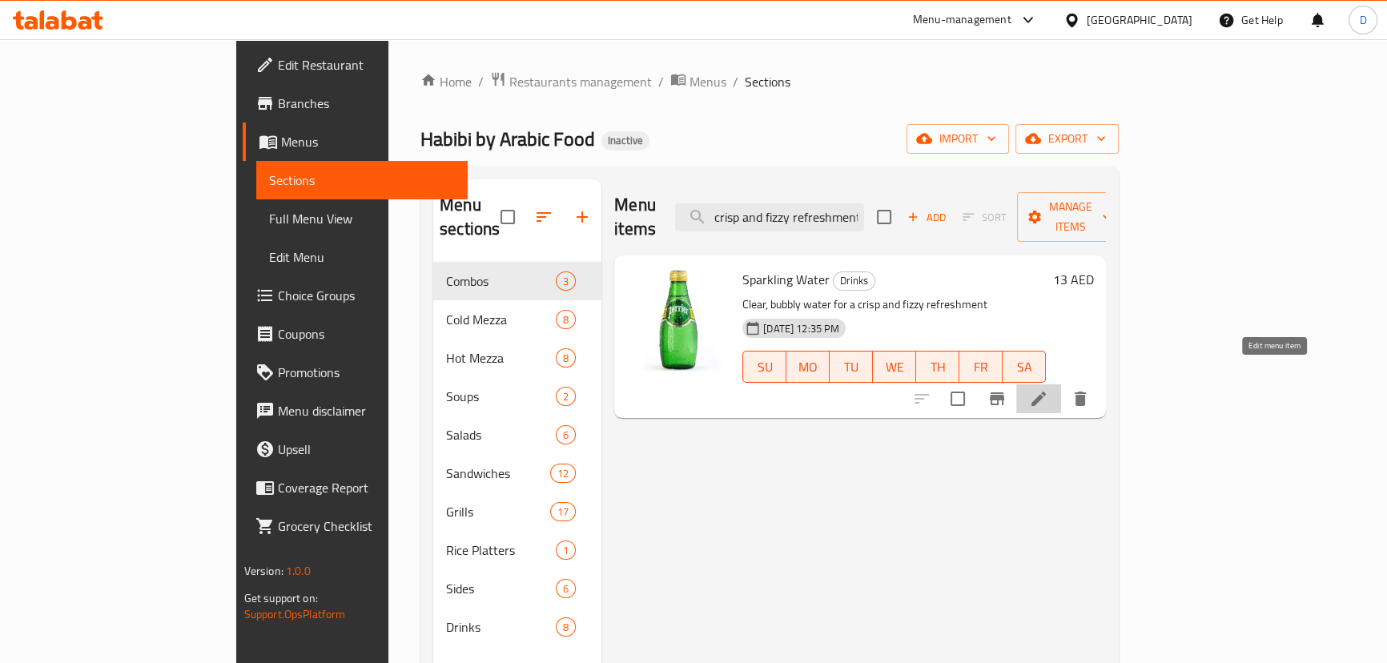
click at [1049, 389] on icon at bounding box center [1038, 398] width 19 height 19
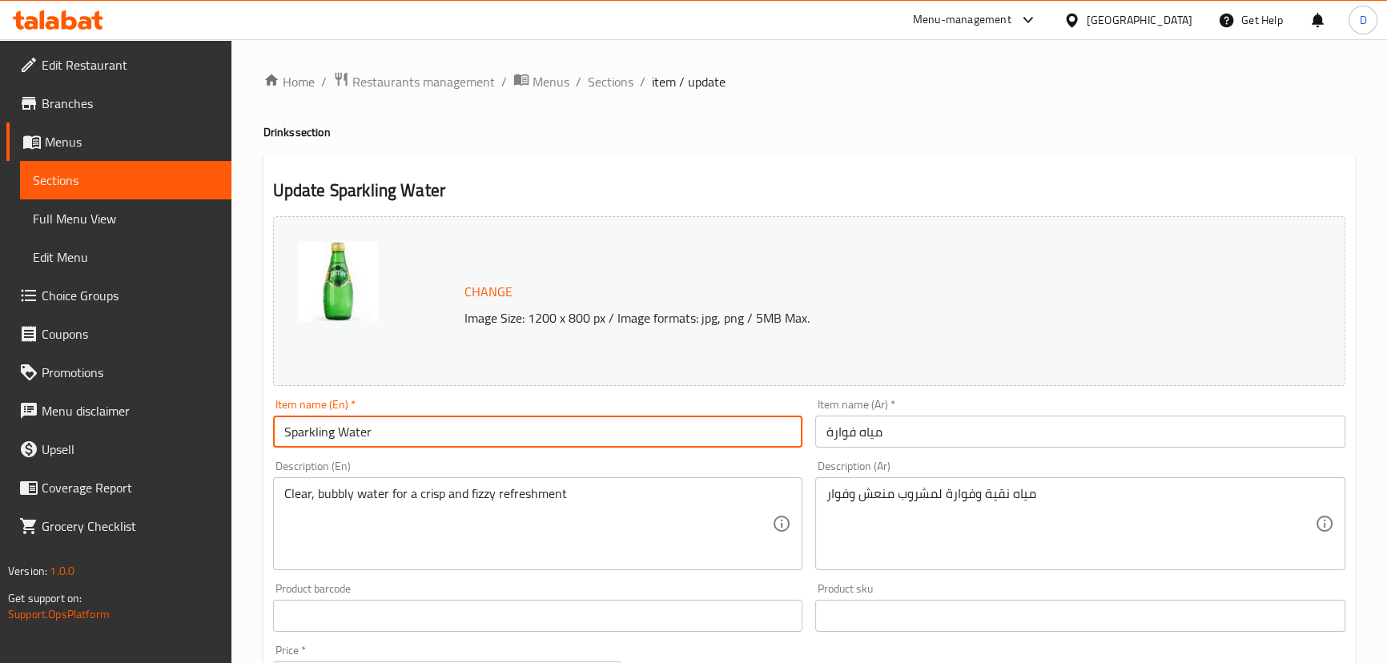
click at [335, 433] on input "Sparkling Water" at bounding box center [538, 432] width 530 height 32
click at [328, 429] on input "Sparkling Water" at bounding box center [538, 432] width 530 height 32
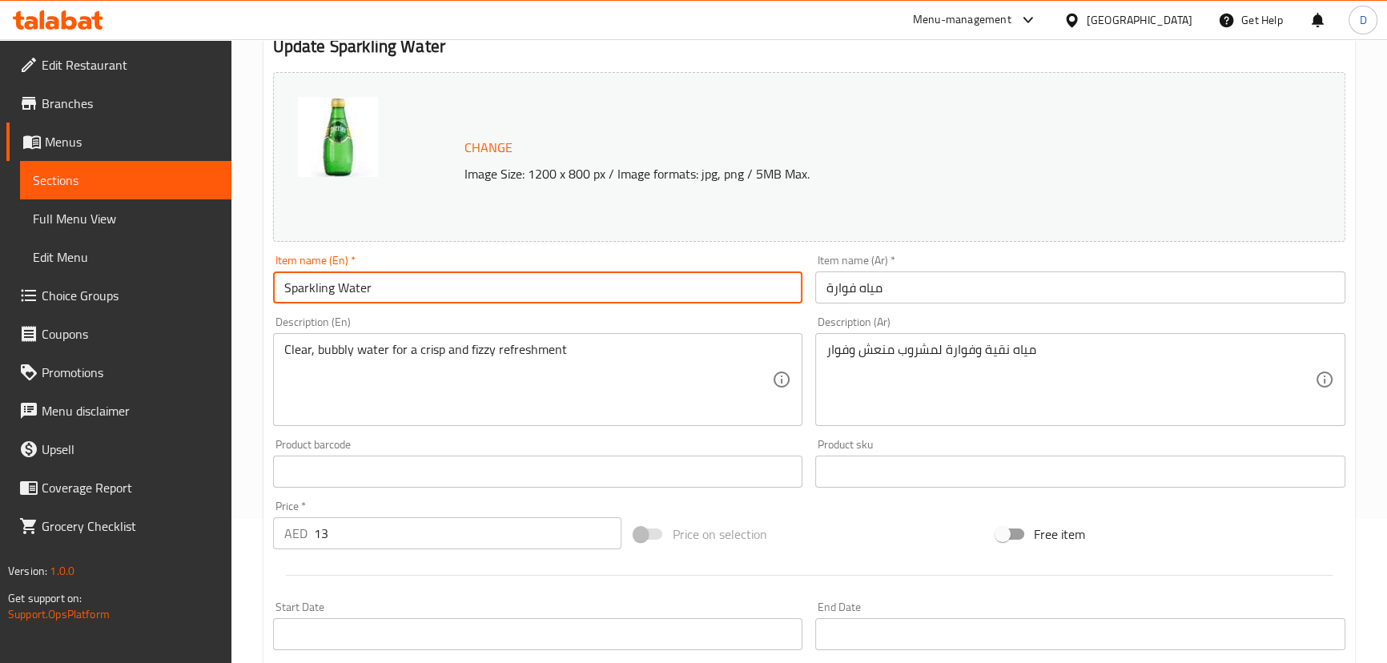
scroll to position [145, 0]
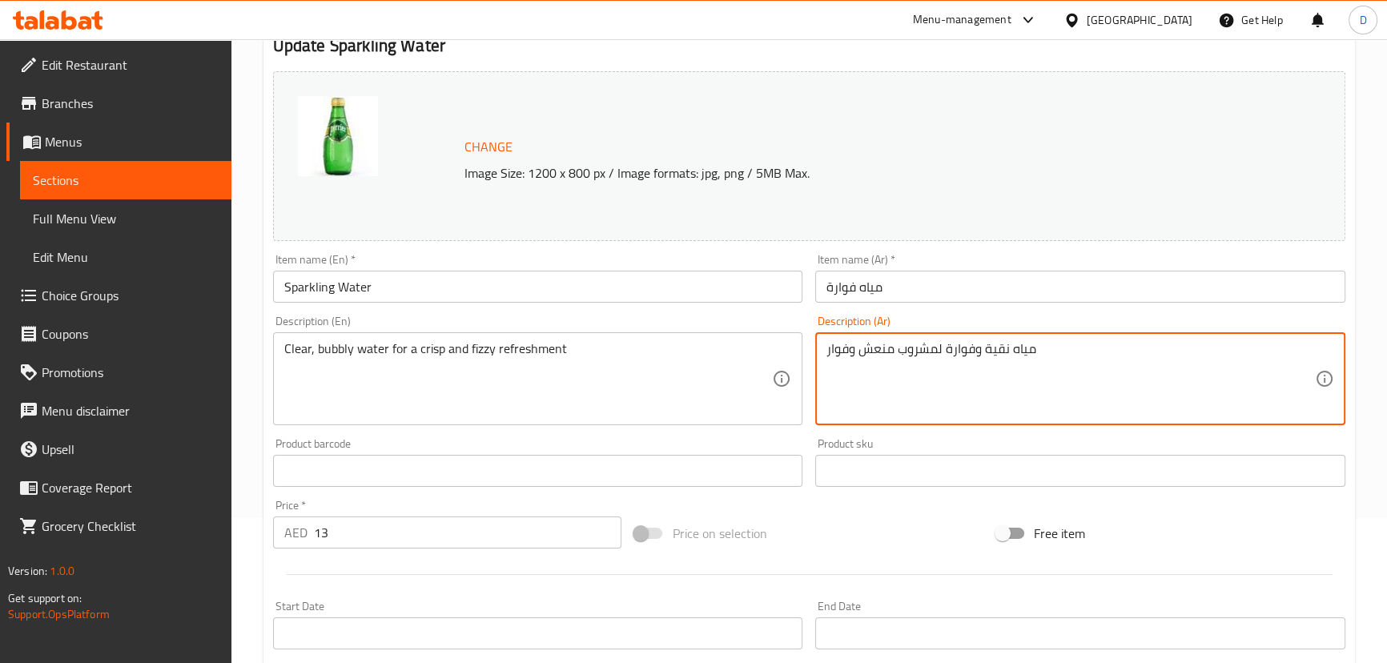
drag, startPoint x: 975, startPoint y: 347, endPoint x: 945, endPoint y: 339, distance: 30.7
click at [932, 348] on textarea "مياه نقية وبابلي لمشروب منعش وفوار" at bounding box center [1071, 379] width 489 height 76
drag, startPoint x: 936, startPoint y: 350, endPoint x: 900, endPoint y: 343, distance: 36.0
click at [900, 343] on textarea "مياه نقية وبابلي لمشروب منعش وفوار" at bounding box center [1071, 379] width 489 height 76
click at [877, 345] on textarea "مياه نقية وبابلي لانتعاش منعش وفوار" at bounding box center [1071, 379] width 489 height 76
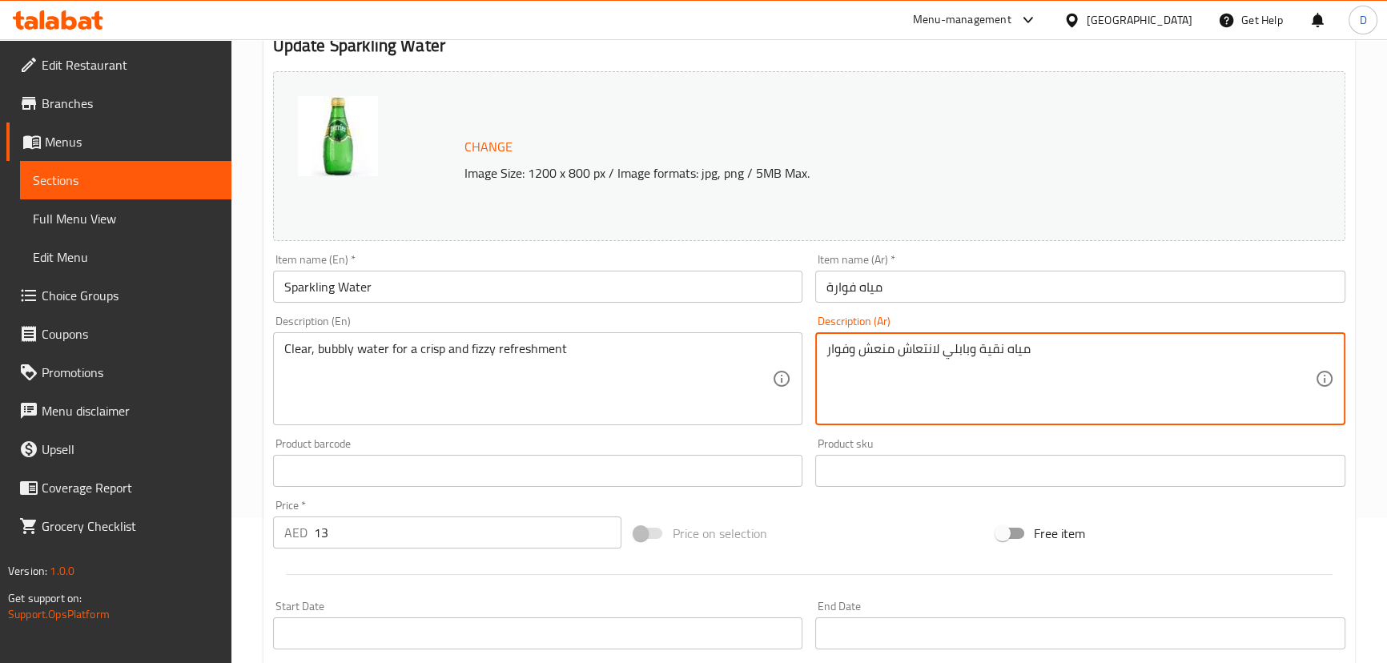
click at [877, 345] on textarea "مياه نقية وبابلي لانتعاش منعش وفوار" at bounding box center [1071, 379] width 489 height 76
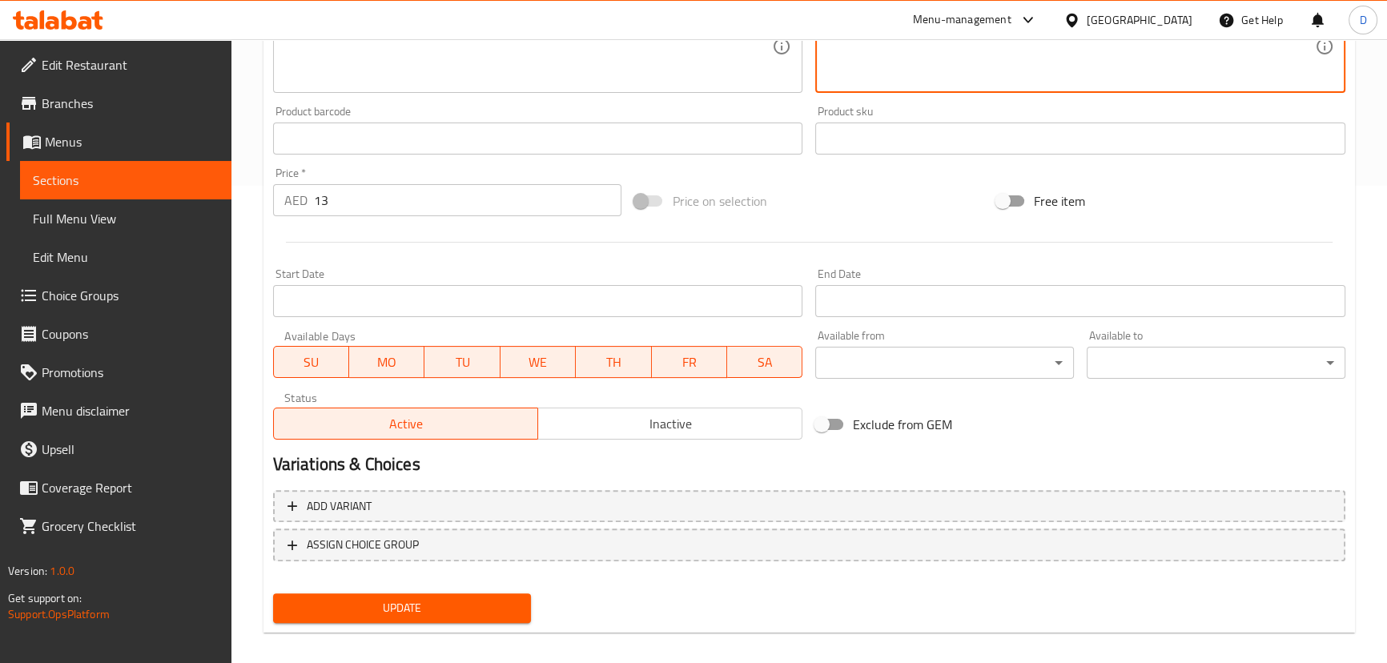
scroll to position [491, 0]
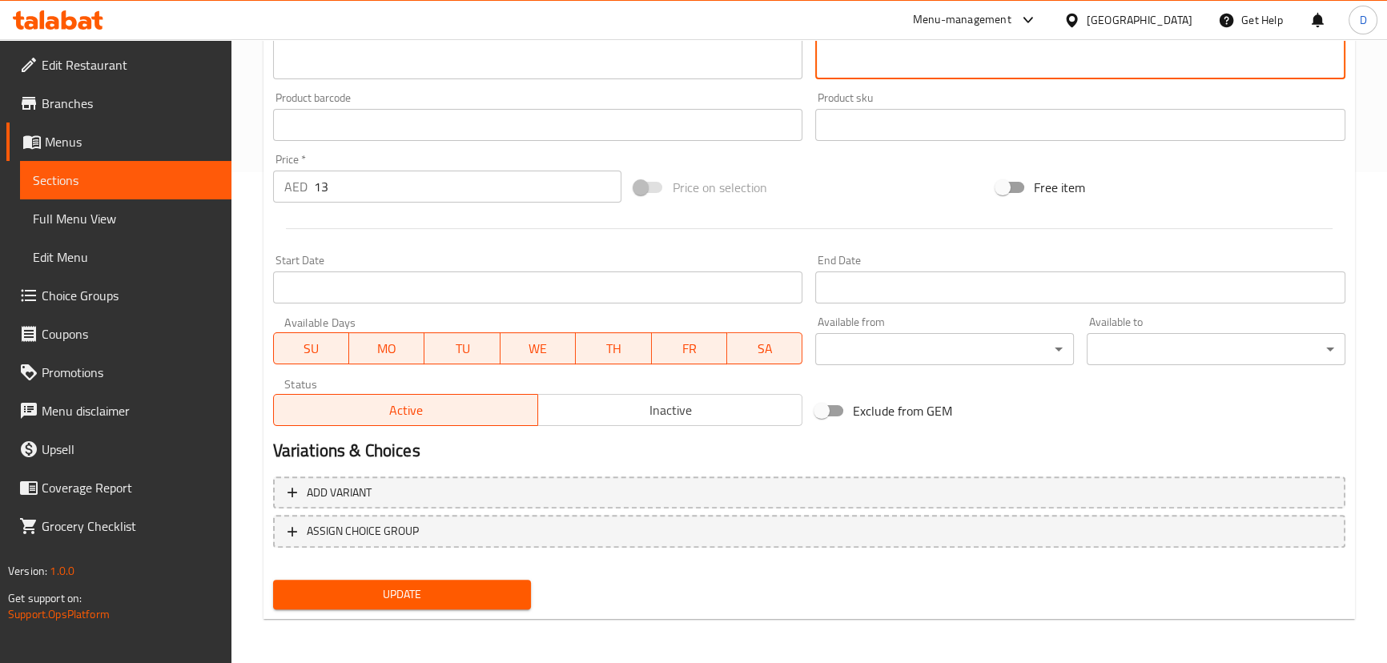
type textarea "مياه نقية وبابلي لانتعاش كريسب وفوار"
click at [498, 585] on span "Update" at bounding box center [402, 595] width 233 height 20
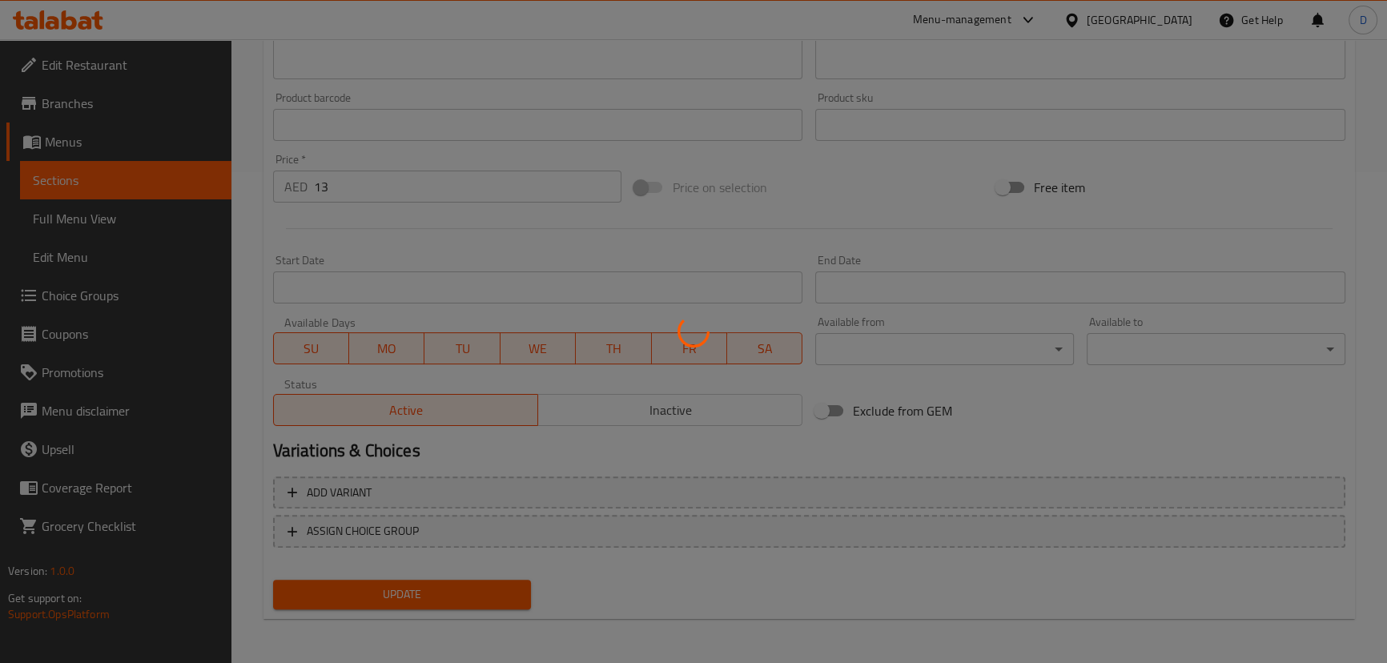
scroll to position [272, 0]
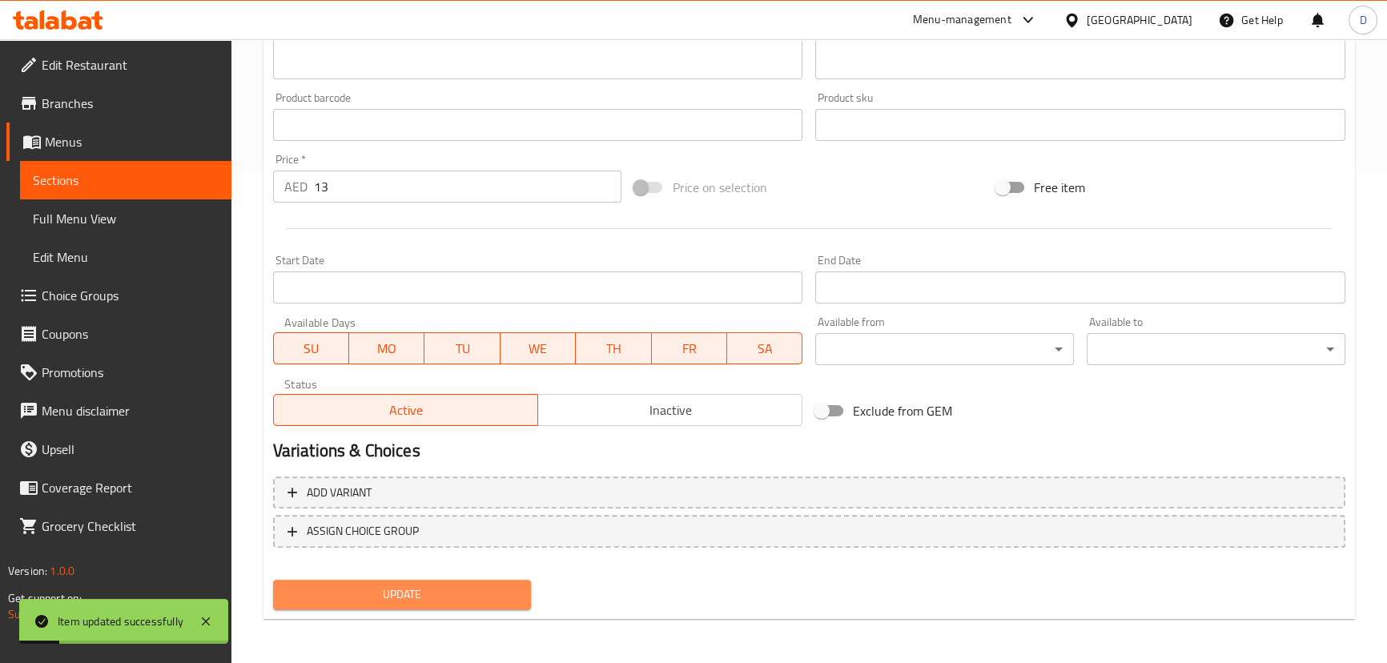
click at [461, 587] on span "Update" at bounding box center [402, 595] width 233 height 20
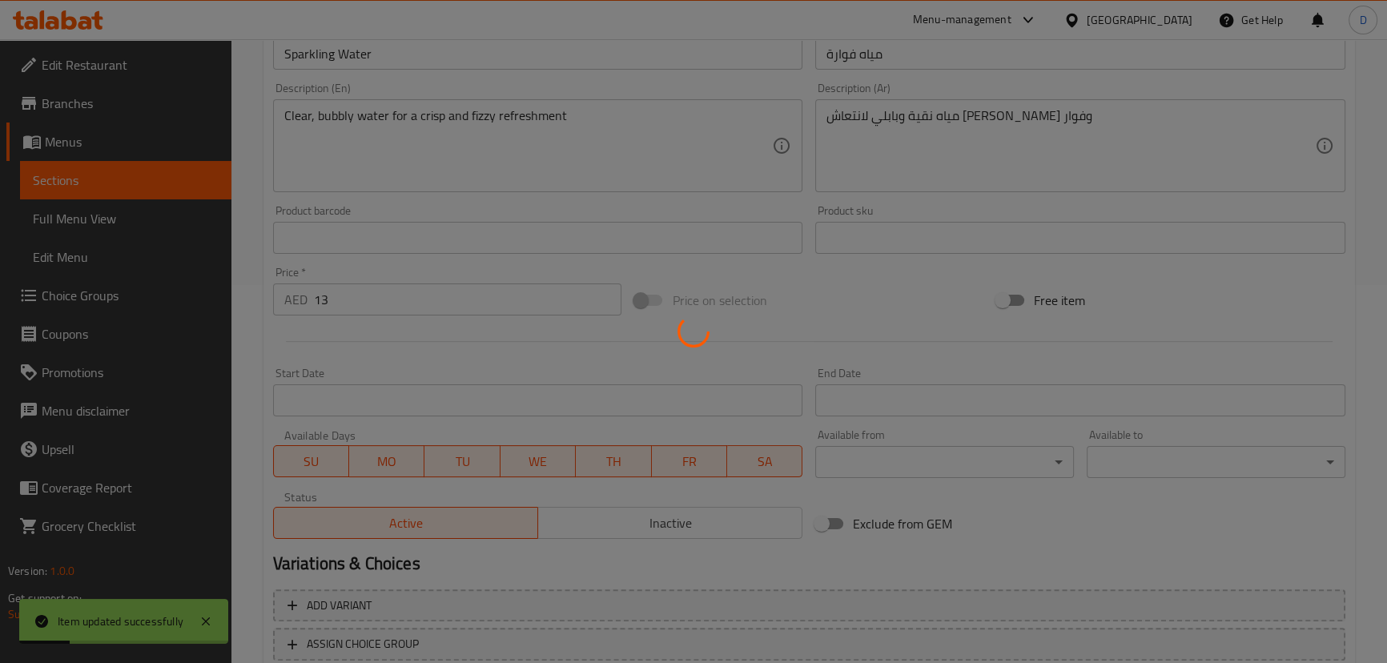
scroll to position [54, 0]
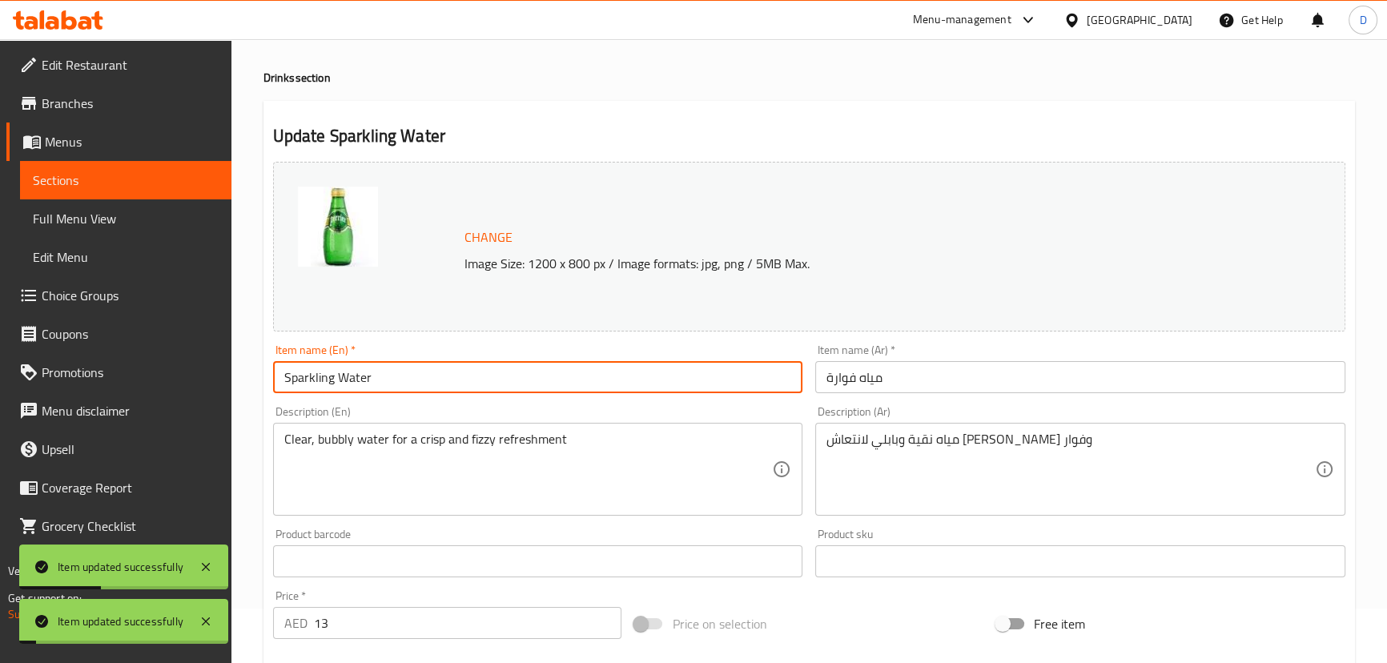
click at [407, 384] on input "Sparkling Water" at bounding box center [538, 377] width 530 height 32
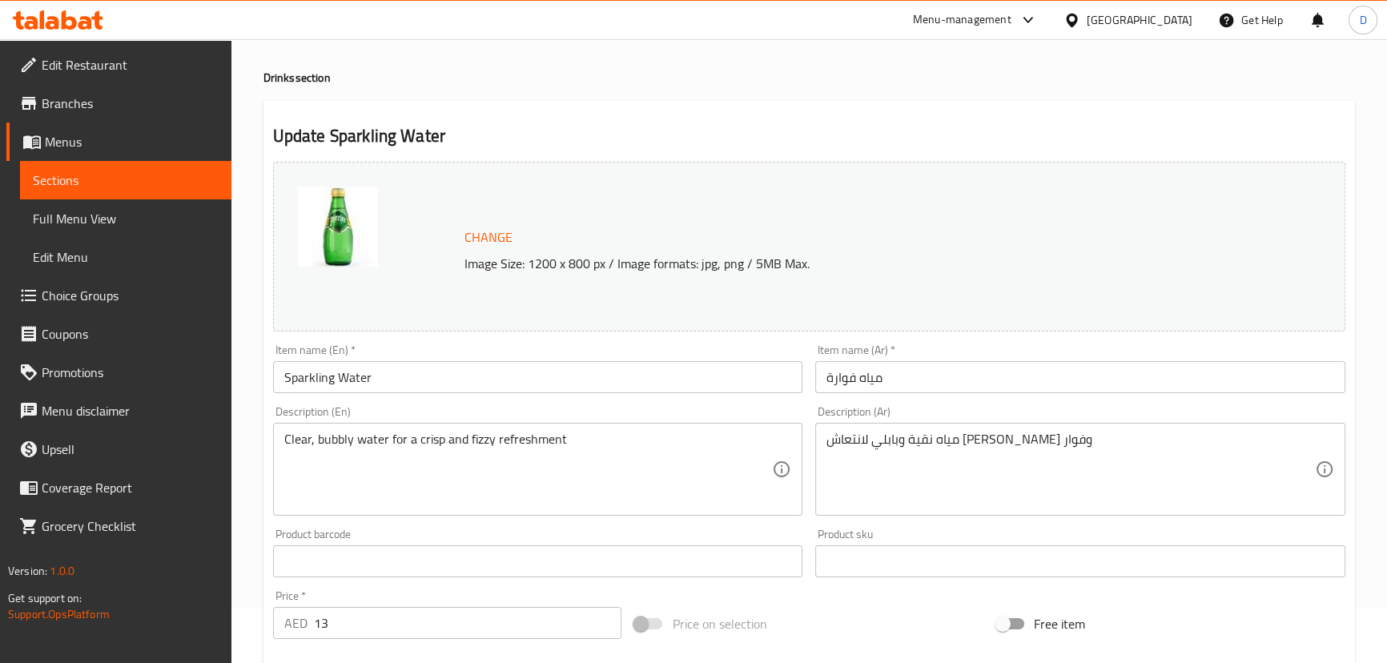
click at [98, 175] on span "Sections" at bounding box center [126, 180] width 186 height 19
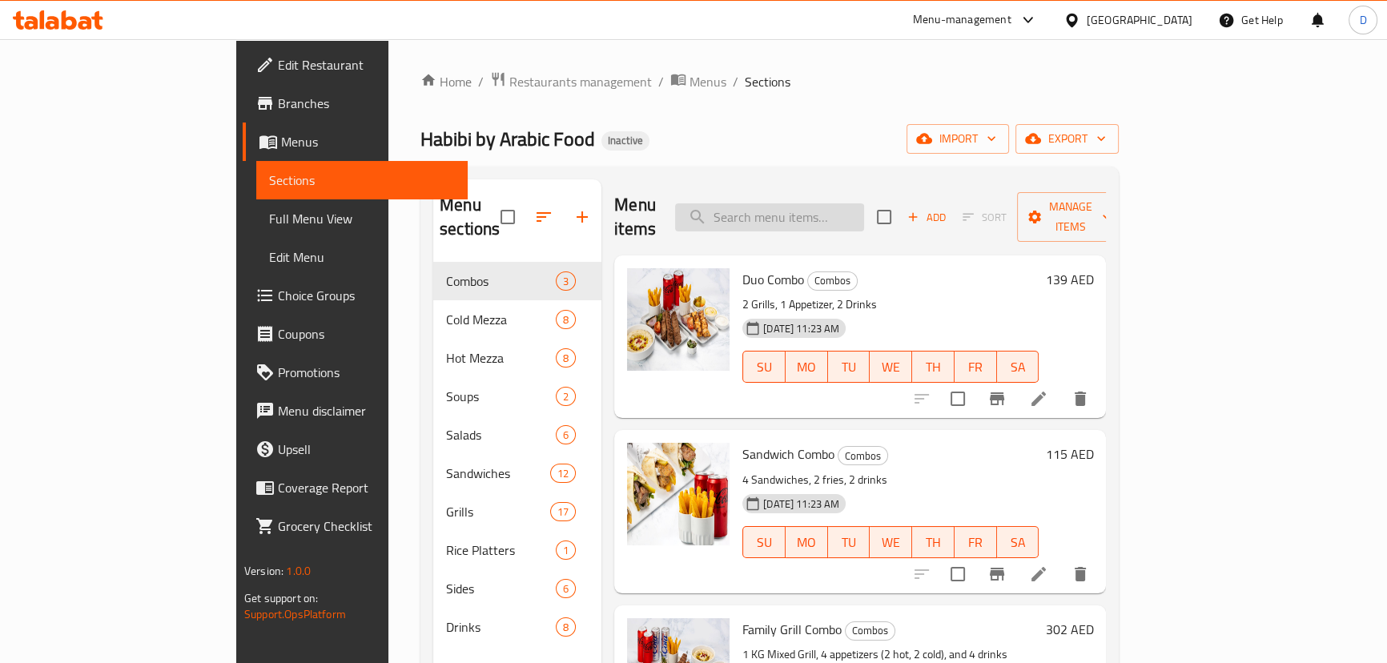
click at [798, 203] on input "search" at bounding box center [769, 217] width 189 height 28
paste input "7 UP"
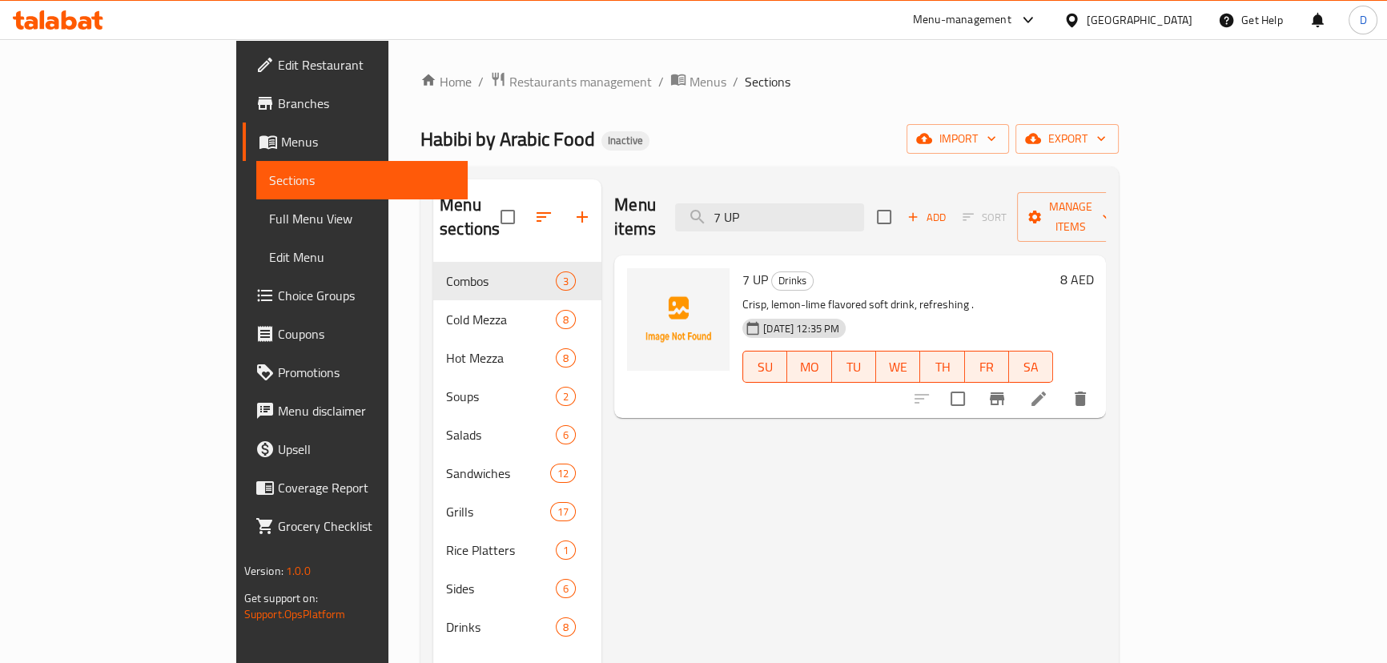
type input "7 UP"
click at [1049, 389] on icon at bounding box center [1038, 398] width 19 height 19
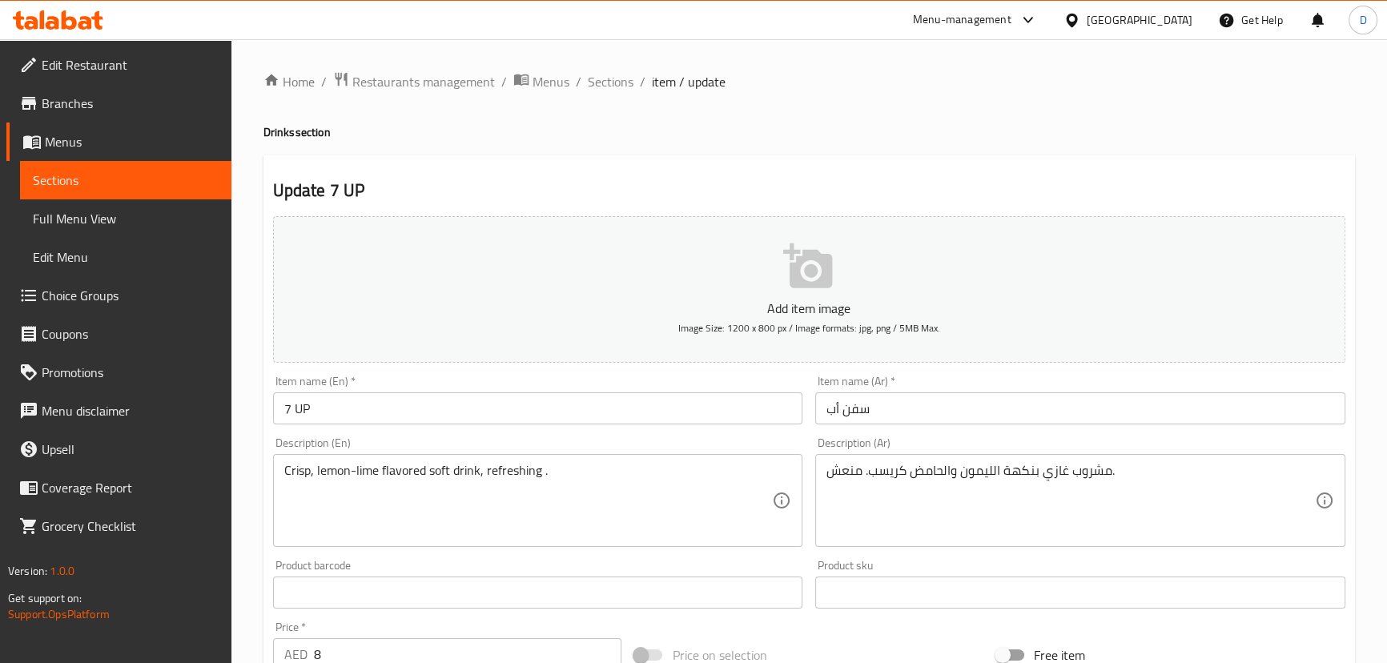
click at [197, 185] on span "Sections" at bounding box center [126, 180] width 186 height 19
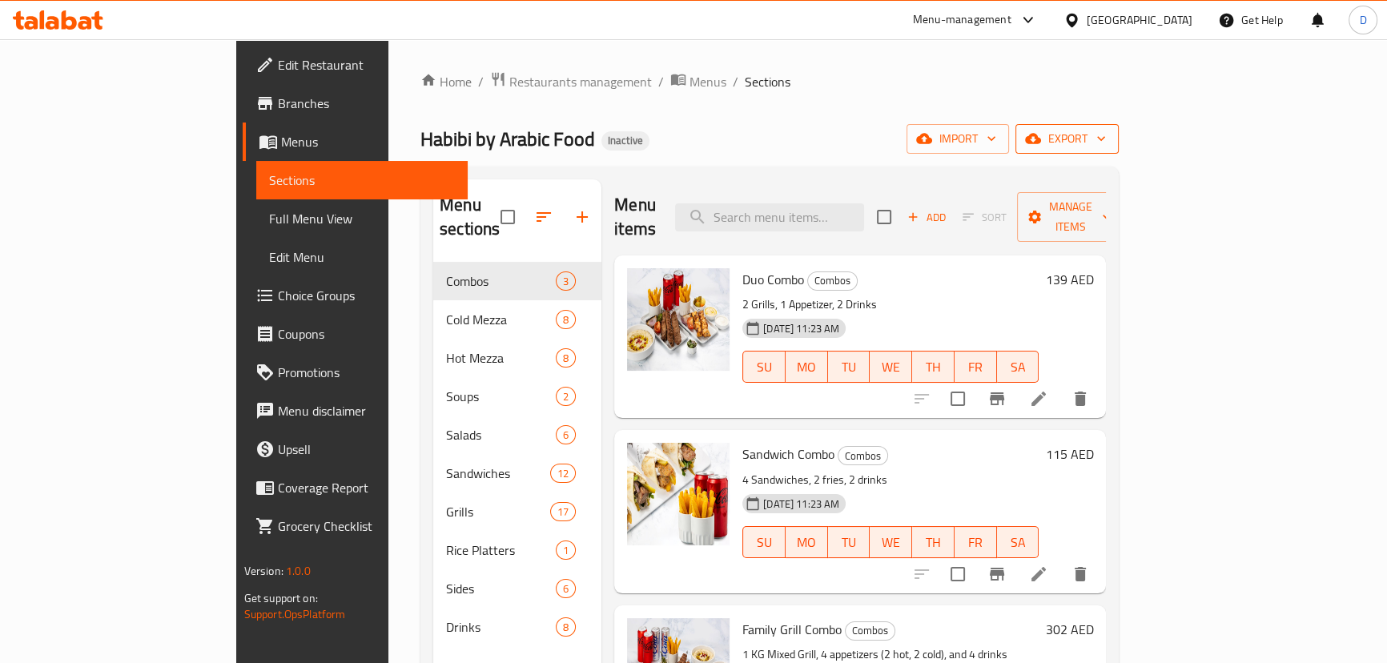
click at [1041, 133] on icon "button" at bounding box center [1033, 139] width 16 height 16
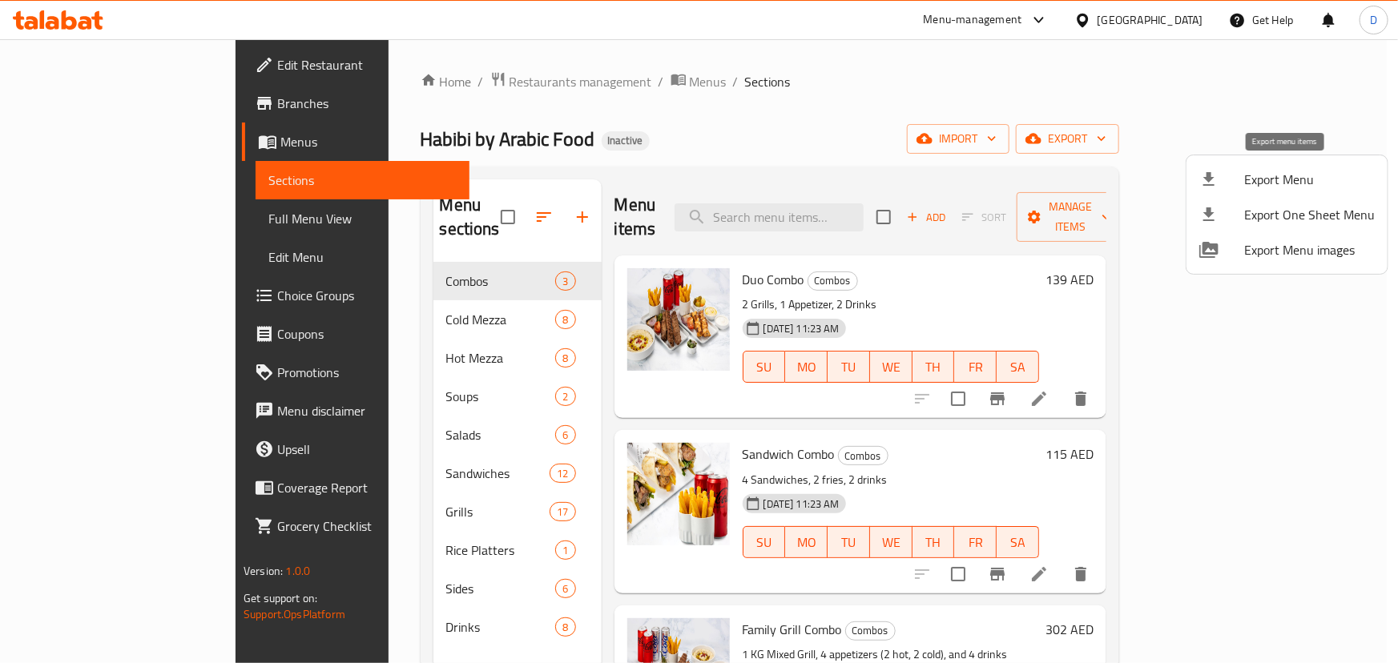
click at [1263, 171] on span "Export Menu" at bounding box center [1309, 179] width 131 height 19
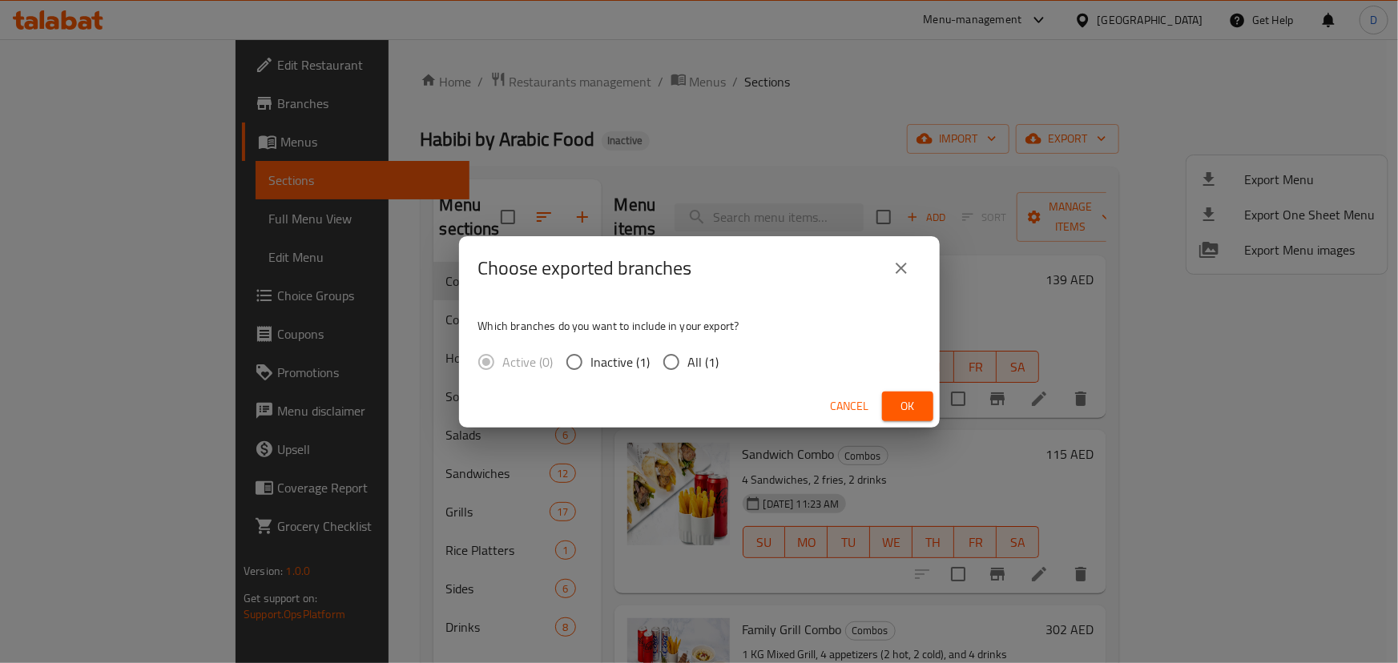
click at [711, 357] on span "All (1)" at bounding box center [703, 361] width 31 height 19
click at [688, 357] on input "All (1)" at bounding box center [671, 362] width 34 height 34
radio input "true"
click at [888, 400] on button "Ok" at bounding box center [907, 407] width 51 height 30
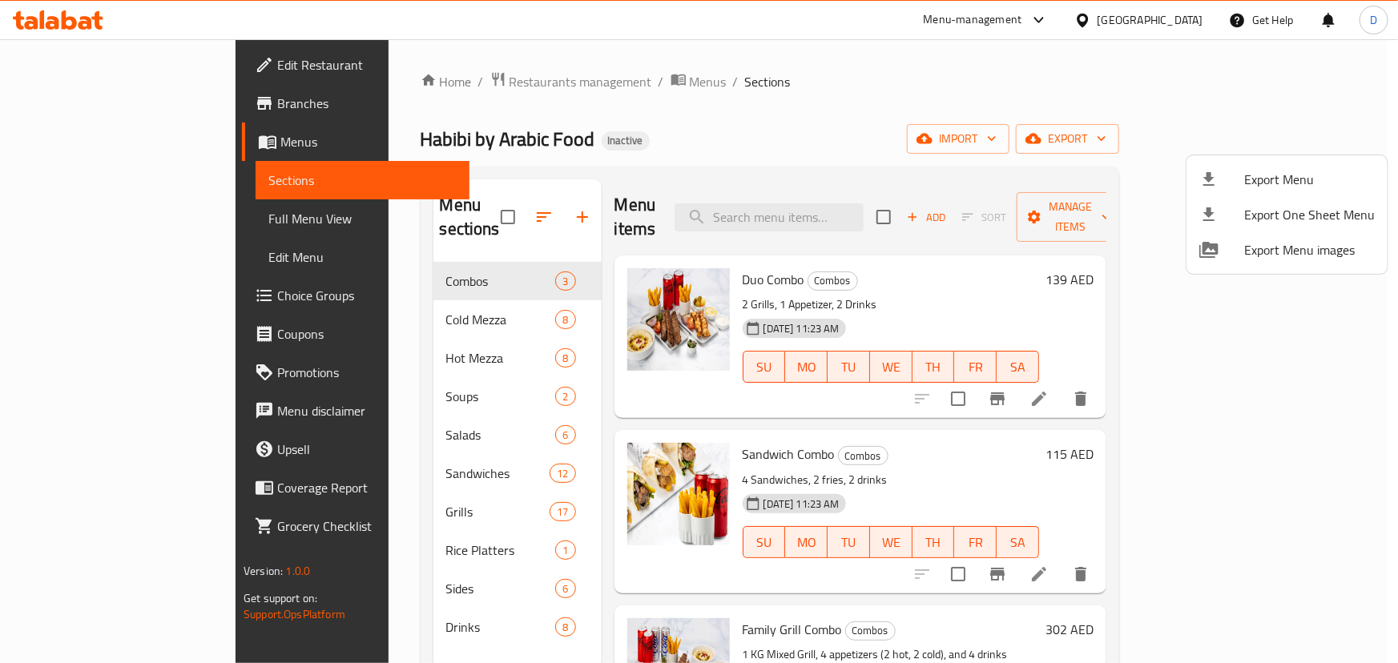
click at [326, 532] on div at bounding box center [699, 331] width 1398 height 663
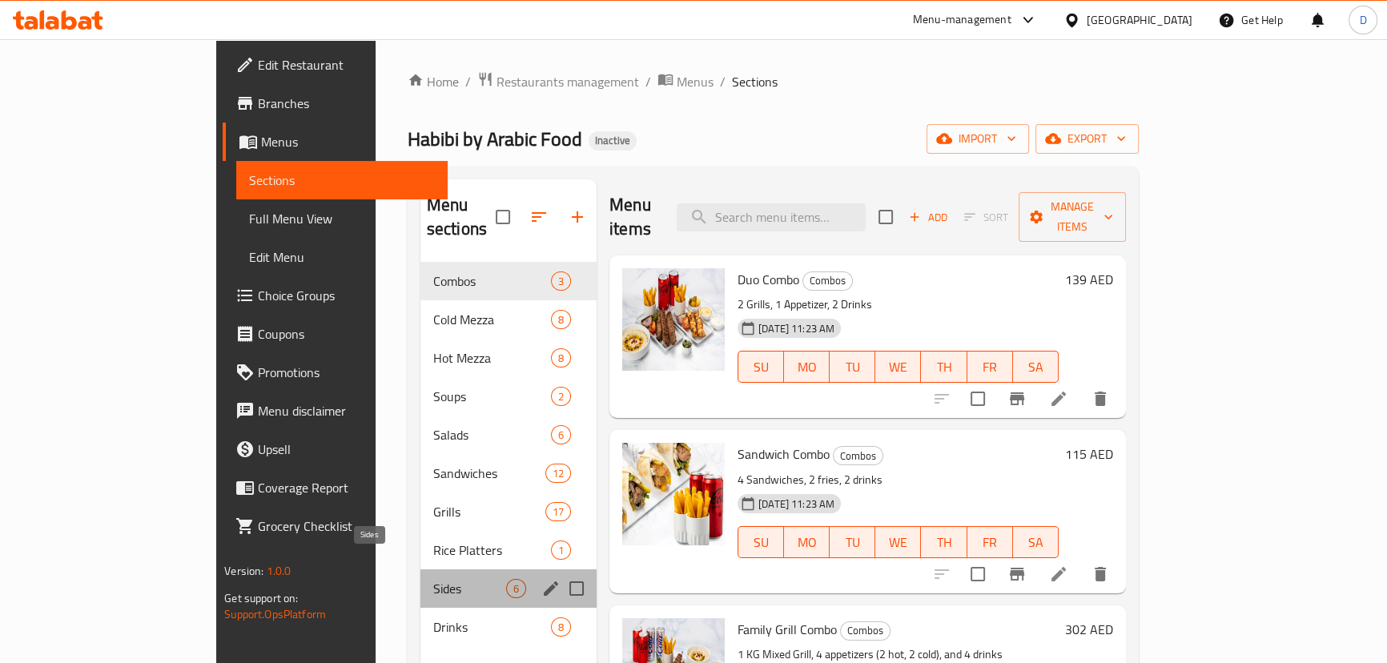
click at [433, 579] on span "Sides" at bounding box center [469, 588] width 73 height 19
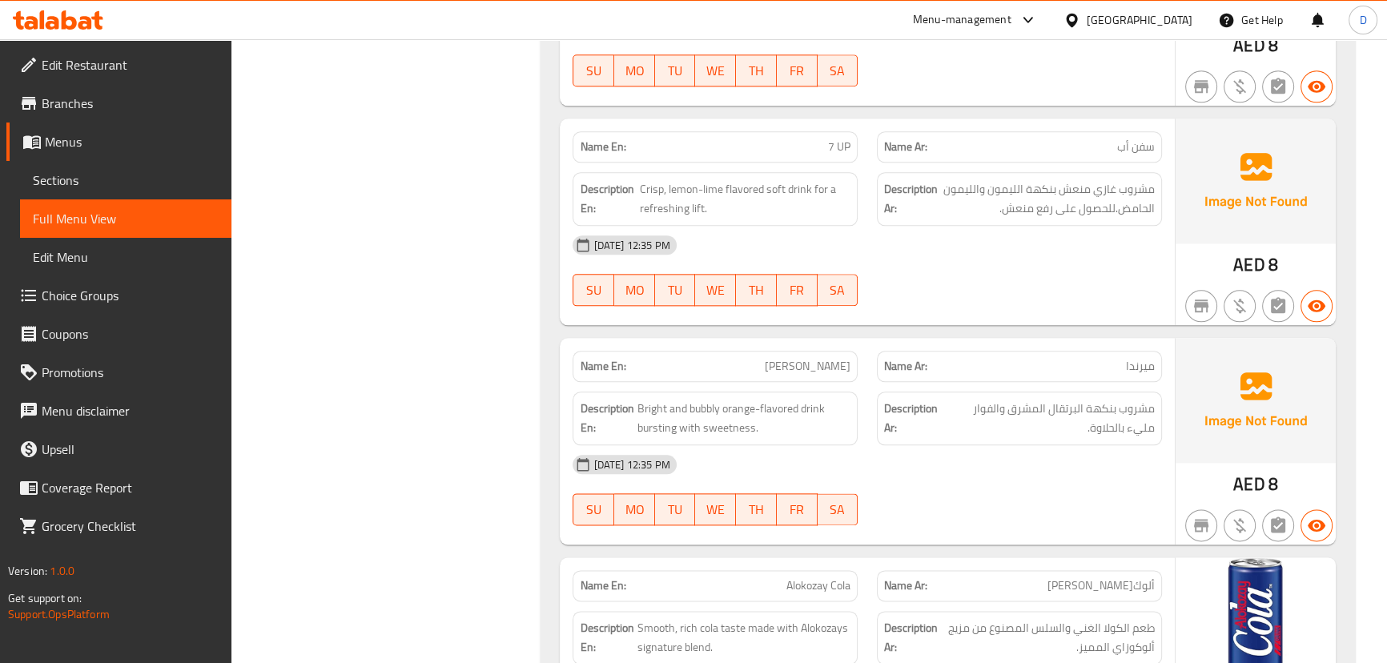
scroll to position [17548, 0]
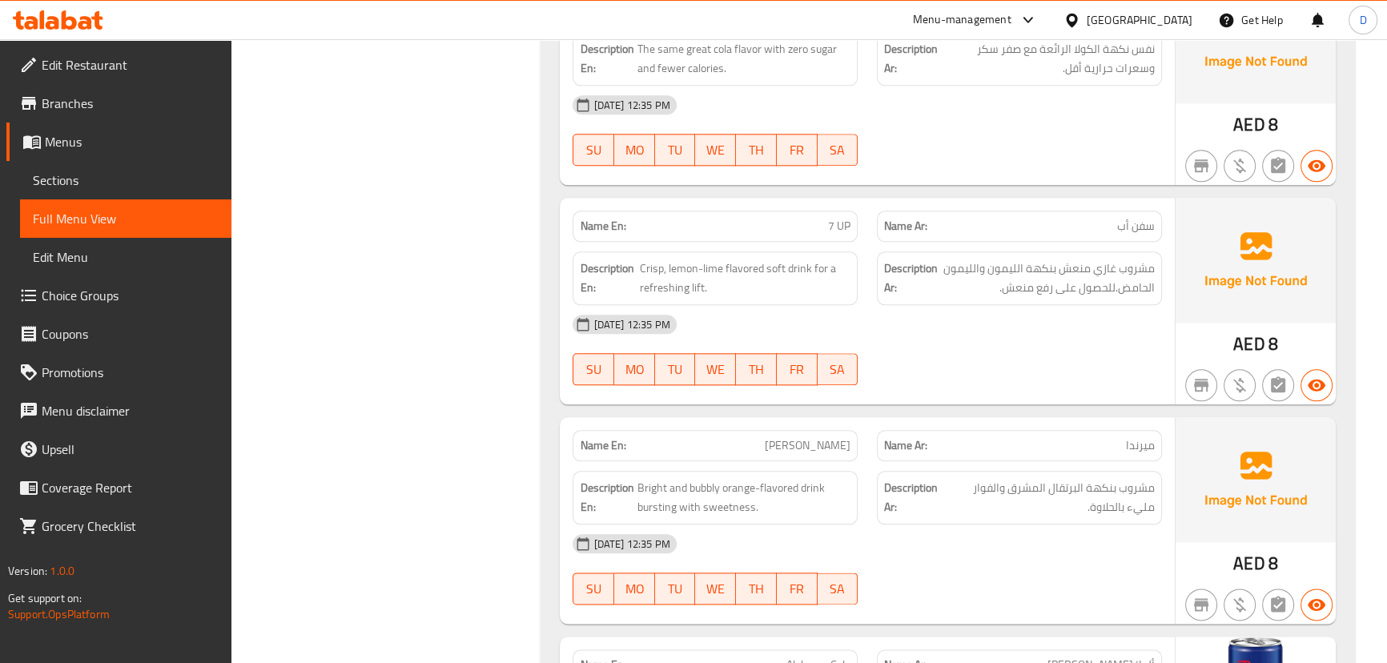
click at [836, 218] on span "7 UP" at bounding box center [839, 226] width 22 height 17
copy span "7 UP"
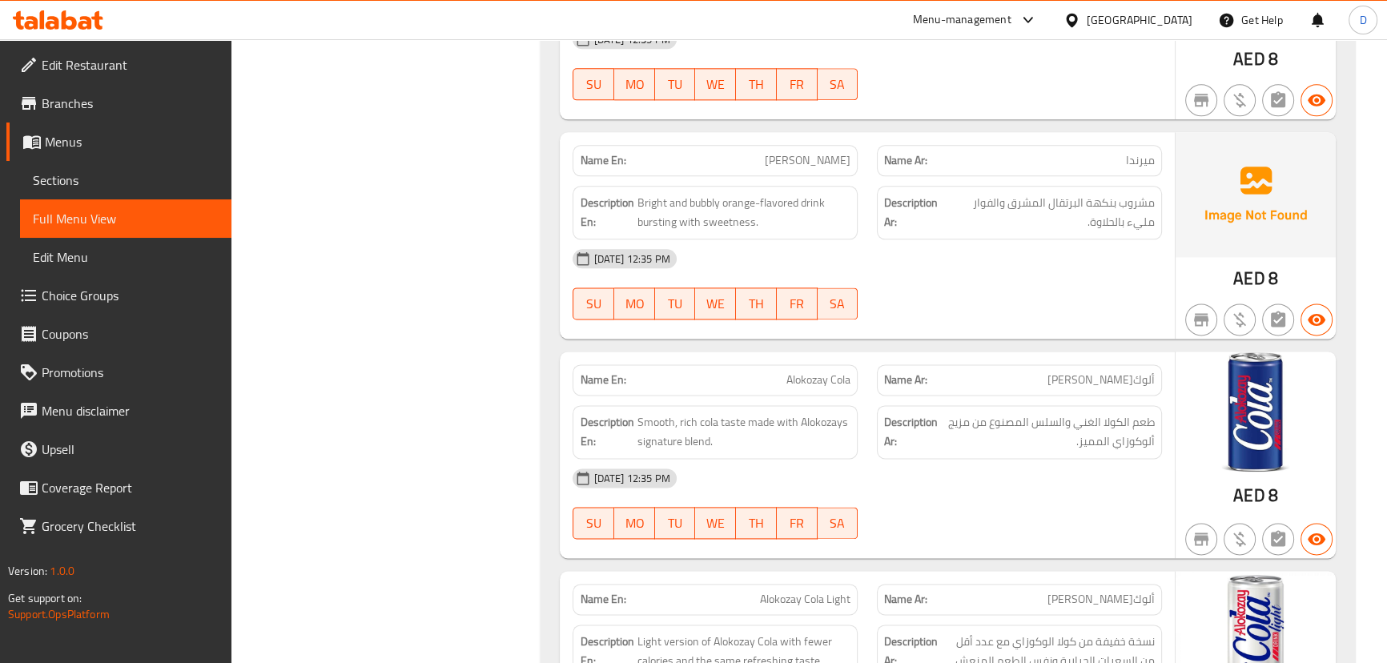
scroll to position [17839, 0]
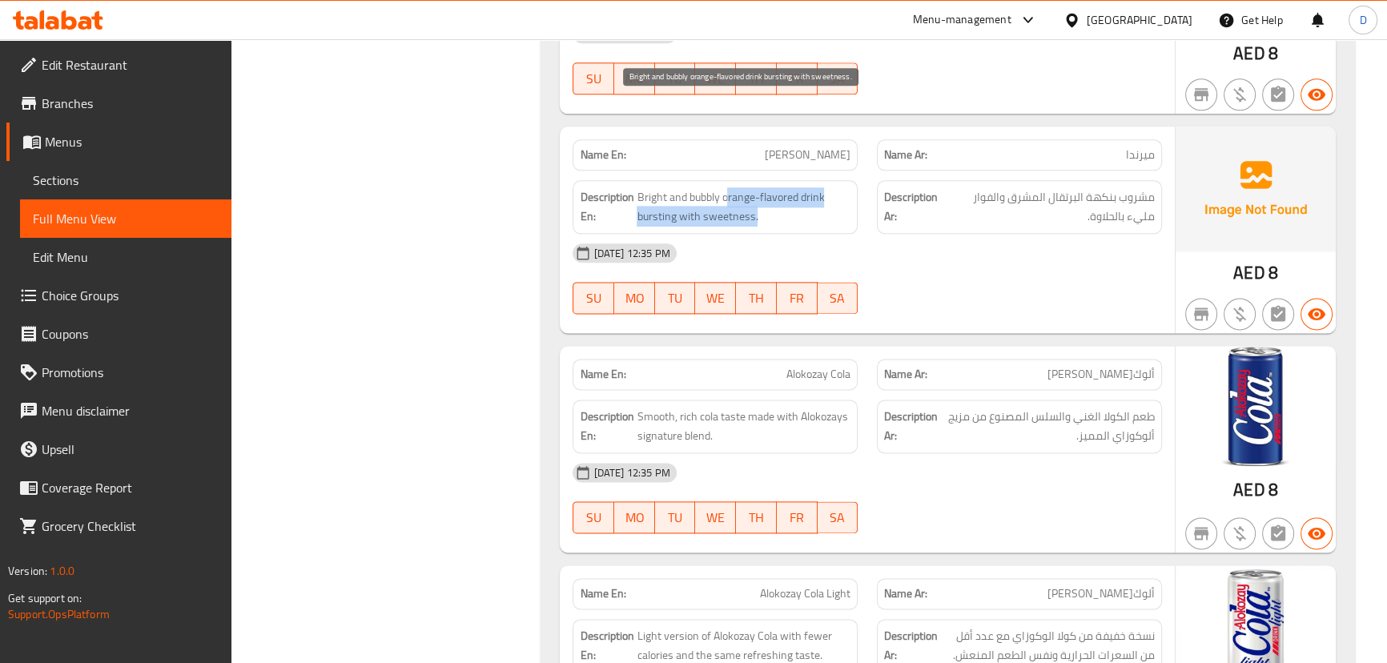
drag, startPoint x: 727, startPoint y: 108, endPoint x: 755, endPoint y: 131, distance: 35.8
click at [755, 187] on span "Bright and bubbly orange-flavored drink bursting with sweetness." at bounding box center [744, 206] width 214 height 39
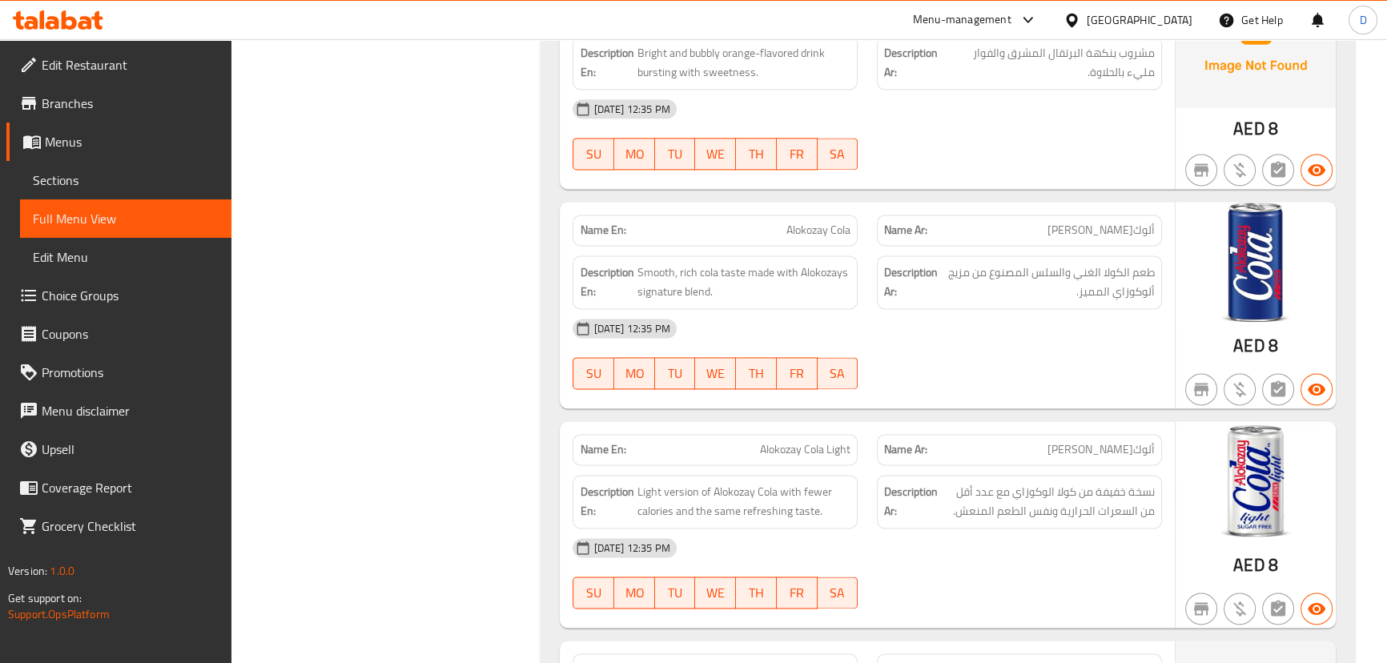
scroll to position [17984, 0]
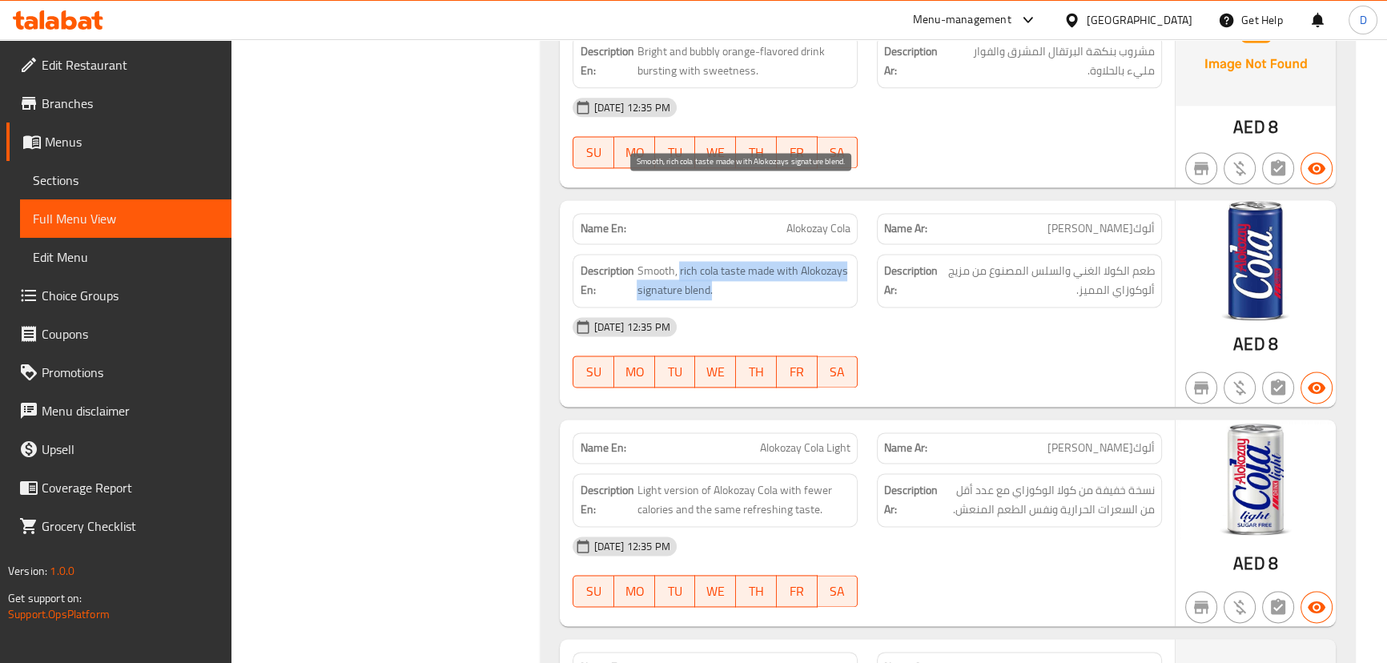
drag, startPoint x: 743, startPoint y: 201, endPoint x: 678, endPoint y: 191, distance: 65.7
click at [678, 261] on span "Smooth, rich cola taste made with Alokozays signature blend." at bounding box center [744, 280] width 214 height 39
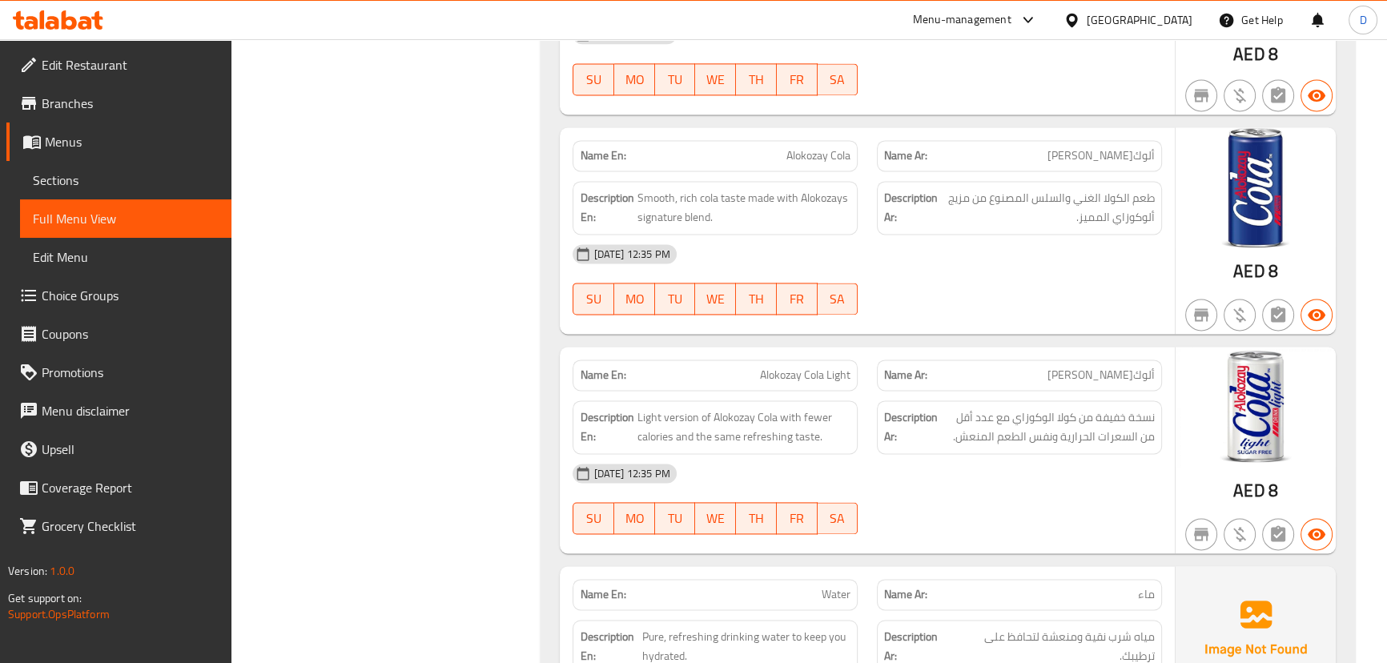
scroll to position [18370, 0]
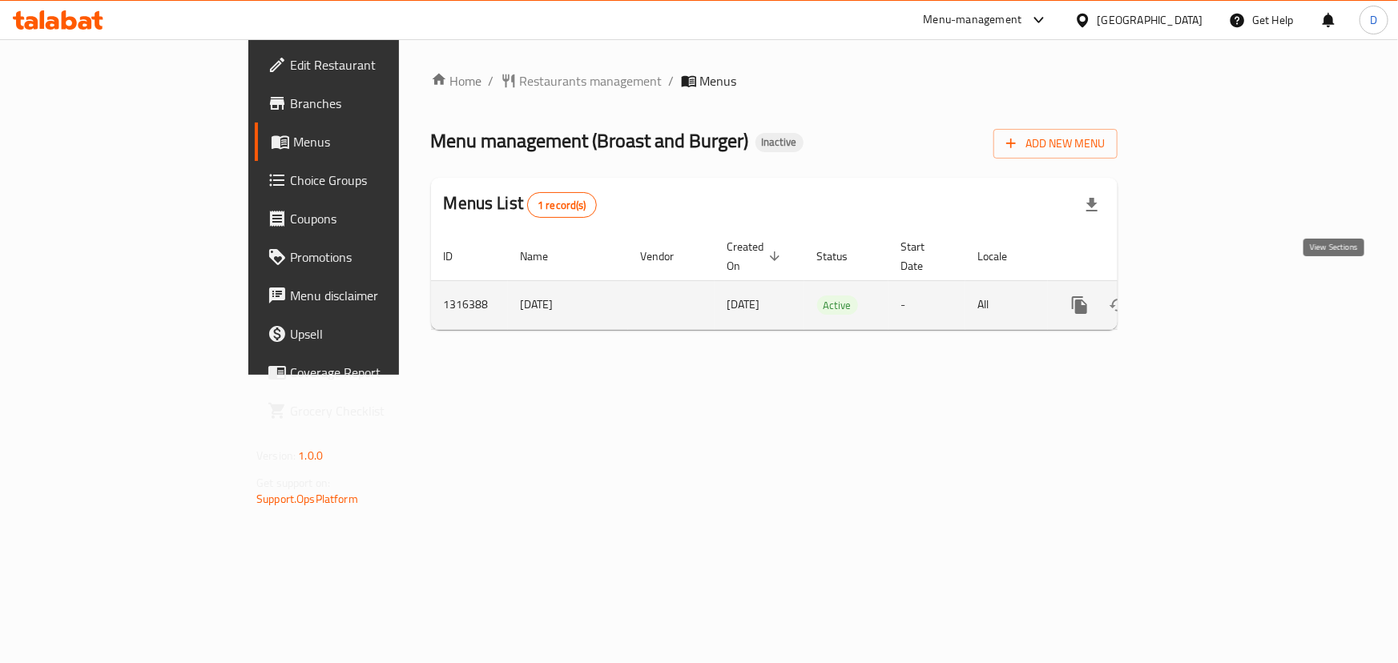
click at [1205, 296] on icon "enhanced table" at bounding box center [1195, 305] width 19 height 19
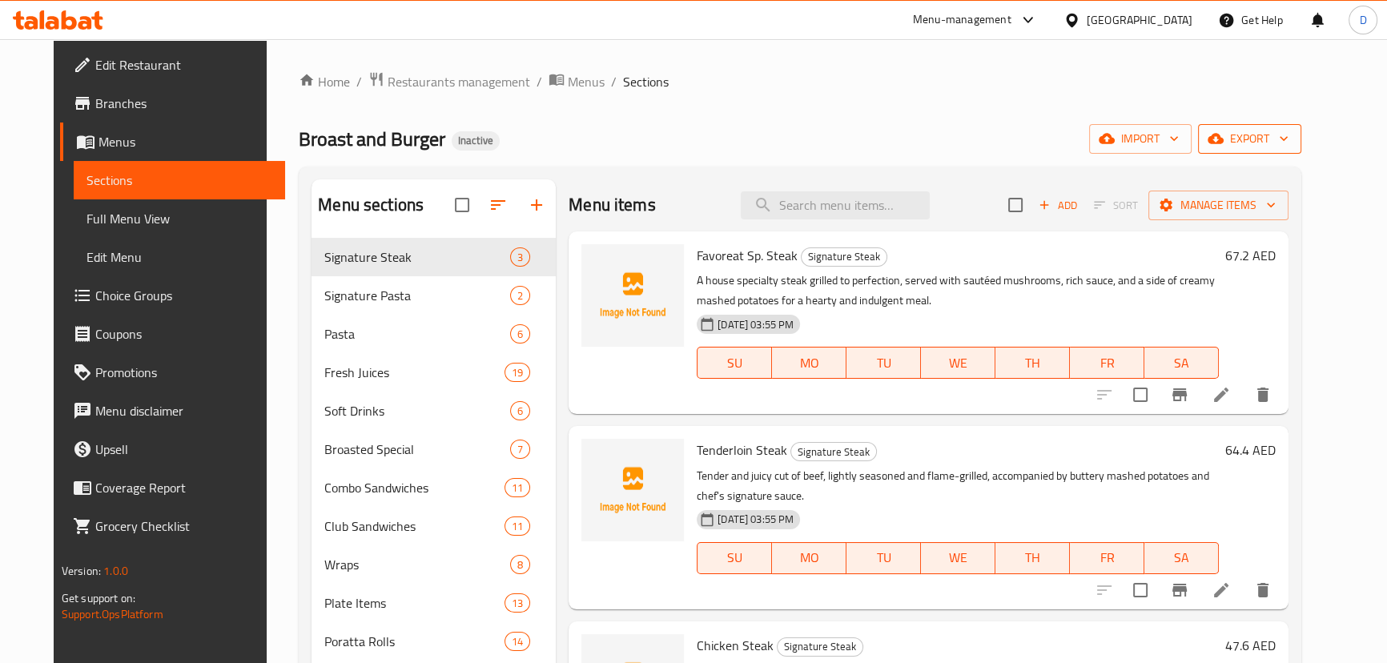
click at [1302, 151] on button "export" at bounding box center [1249, 139] width 103 height 30
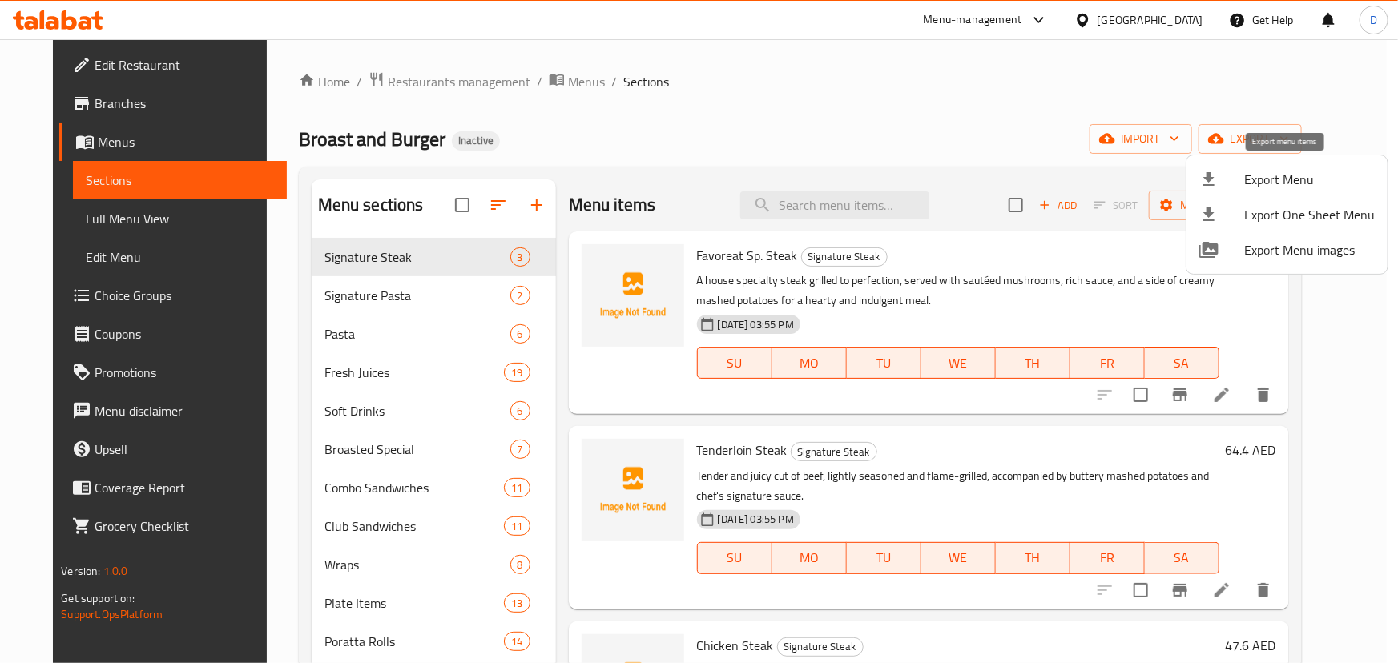
click at [1294, 172] on span "Export Menu" at bounding box center [1309, 179] width 131 height 19
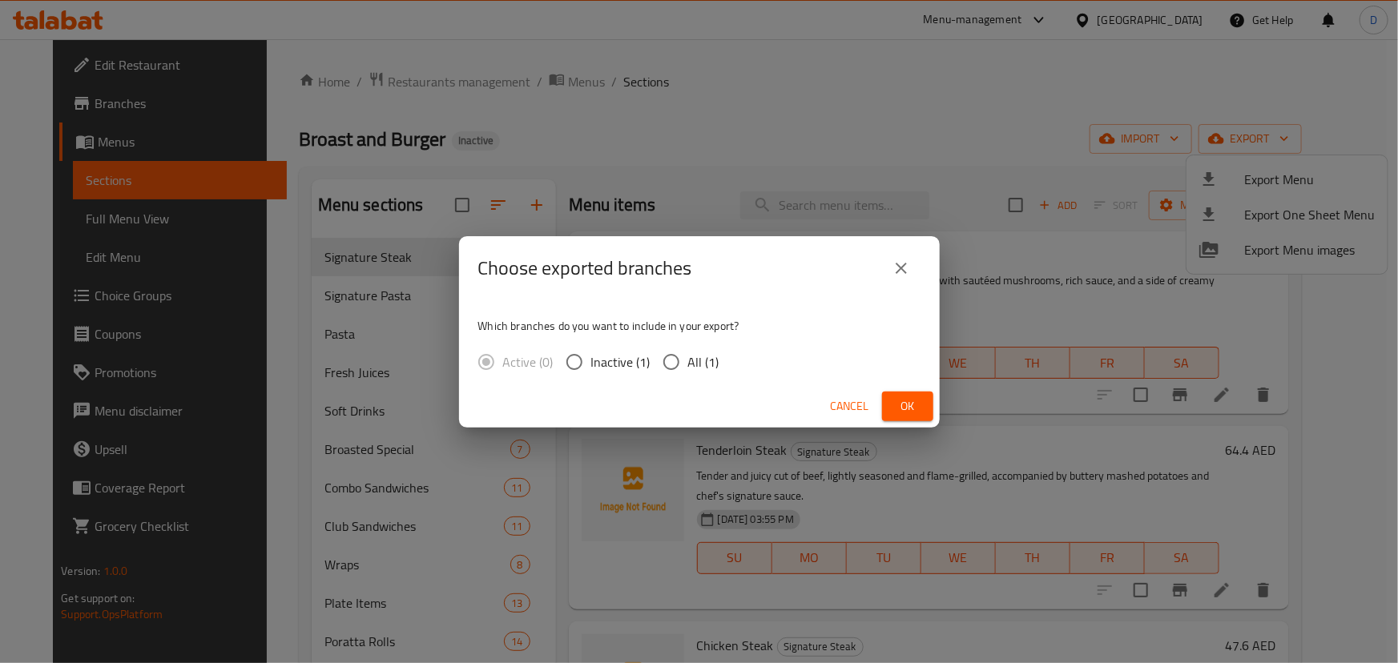
click at [710, 362] on span "All (1)" at bounding box center [703, 361] width 31 height 19
click at [688, 362] on input "All (1)" at bounding box center [671, 362] width 34 height 34
radio input "true"
click at [912, 400] on span "Ok" at bounding box center [908, 407] width 26 height 20
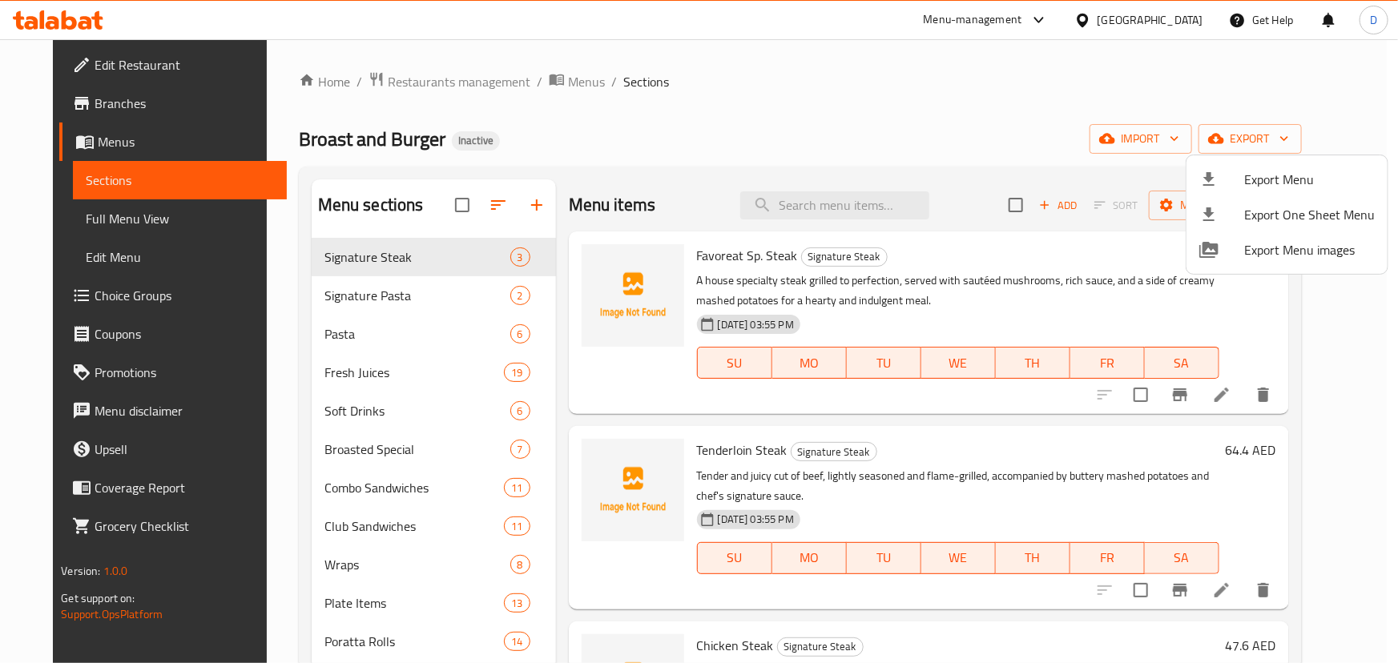
click at [44, 216] on div at bounding box center [699, 331] width 1398 height 663
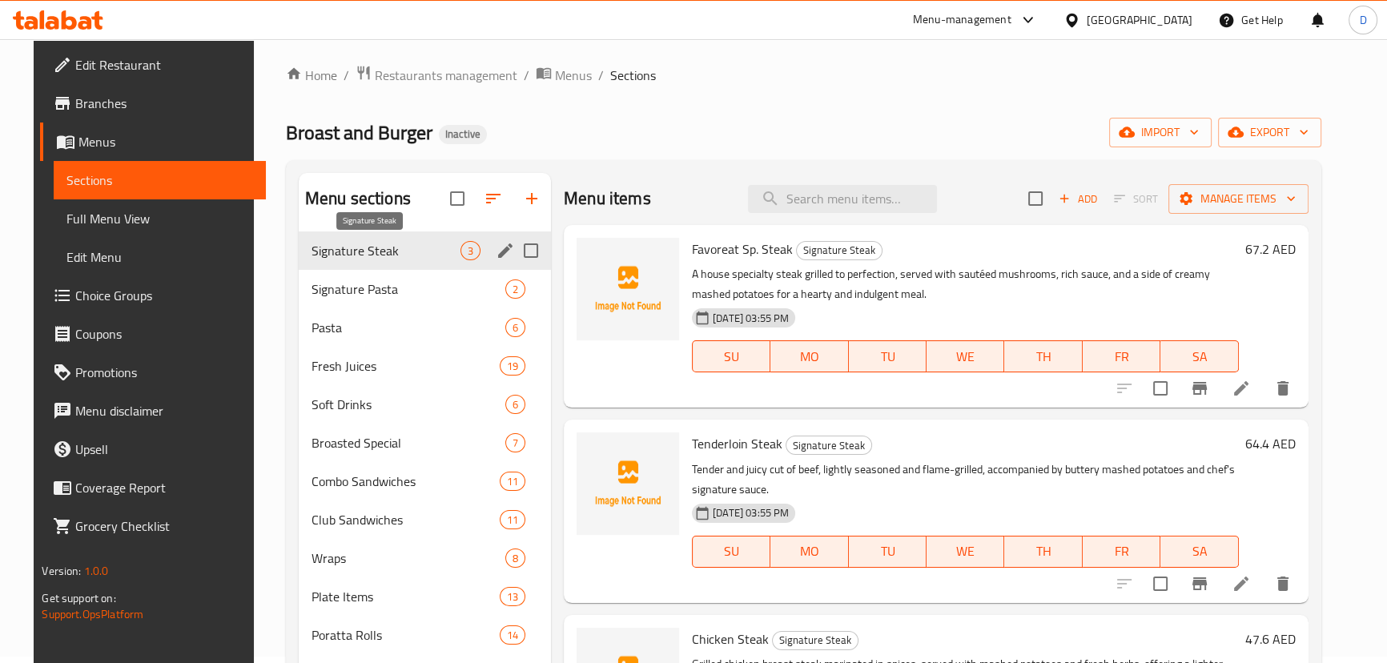
scroll to position [152, 0]
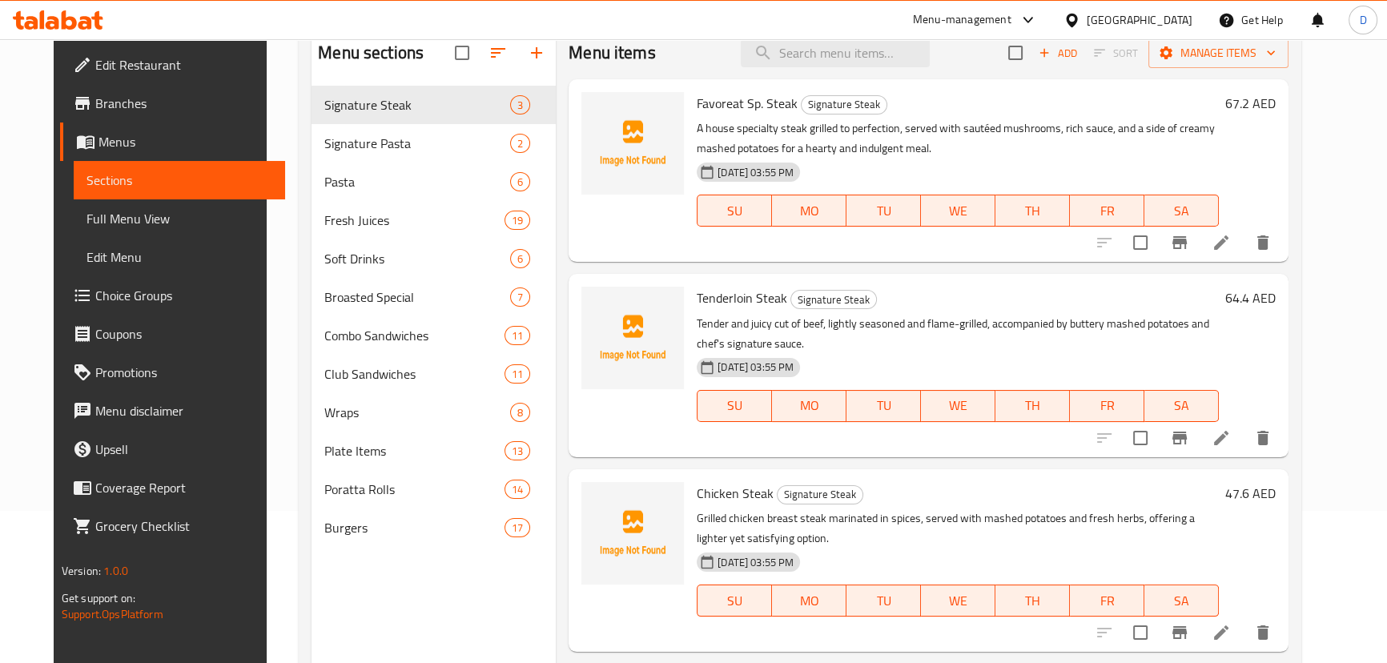
click at [267, 308] on div "Home / Restaurants management / Menus / Sections Broast and Burger Inactive imp…" at bounding box center [800, 311] width 1067 height 848
click at [815, 66] on input "search" at bounding box center [835, 53] width 189 height 28
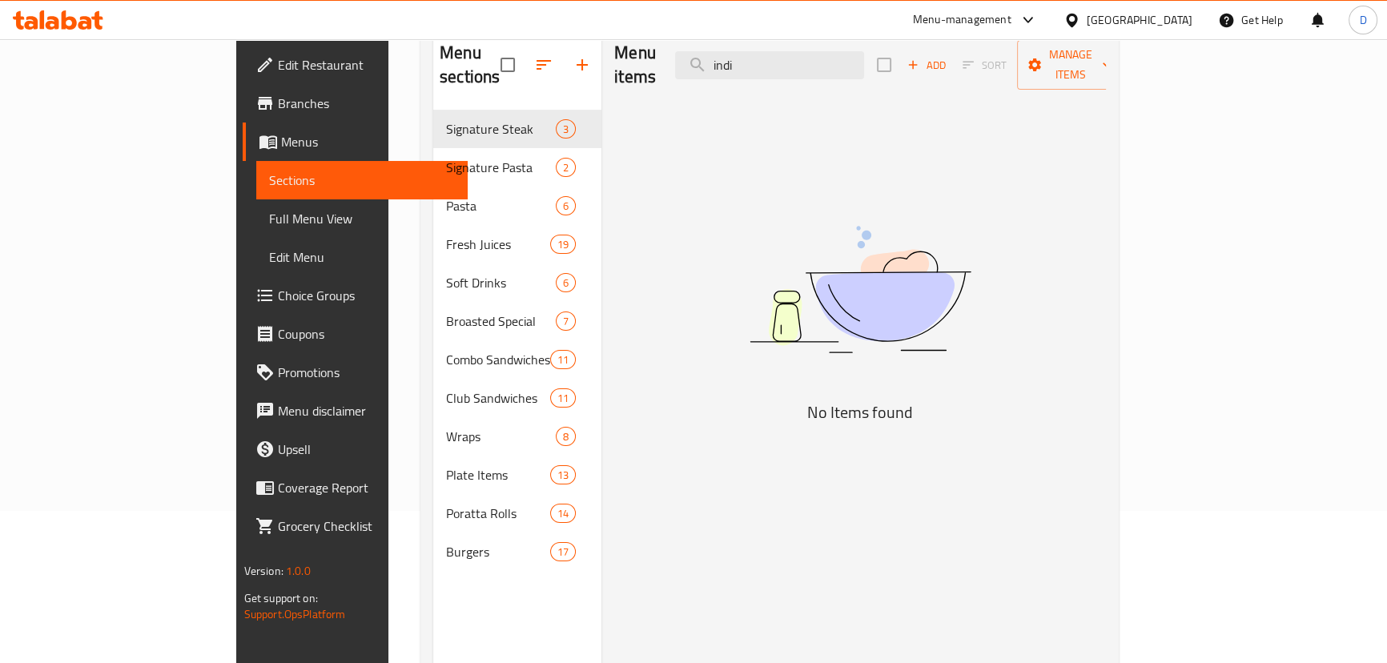
type input "indi"
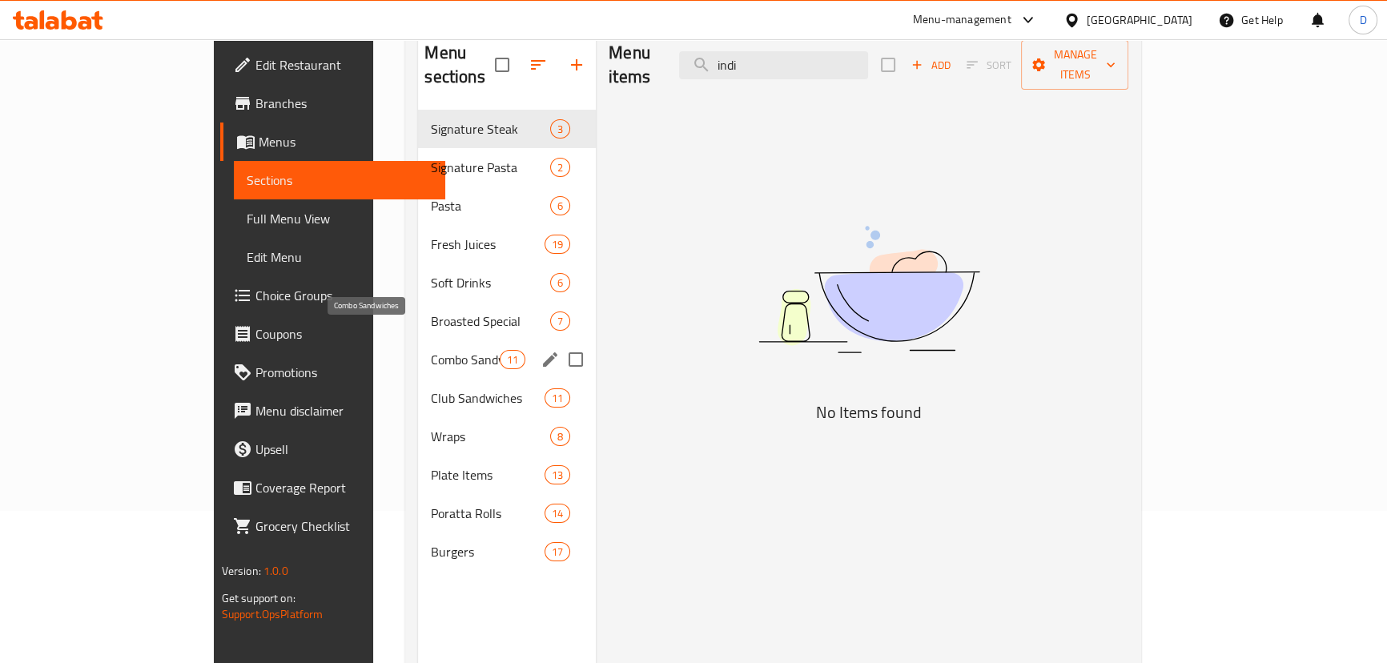
drag, startPoint x: 327, startPoint y: 328, endPoint x: 327, endPoint y: 309, distance: 19.2
click at [431, 350] on span "Combo Sandwiches" at bounding box center [465, 359] width 68 height 19
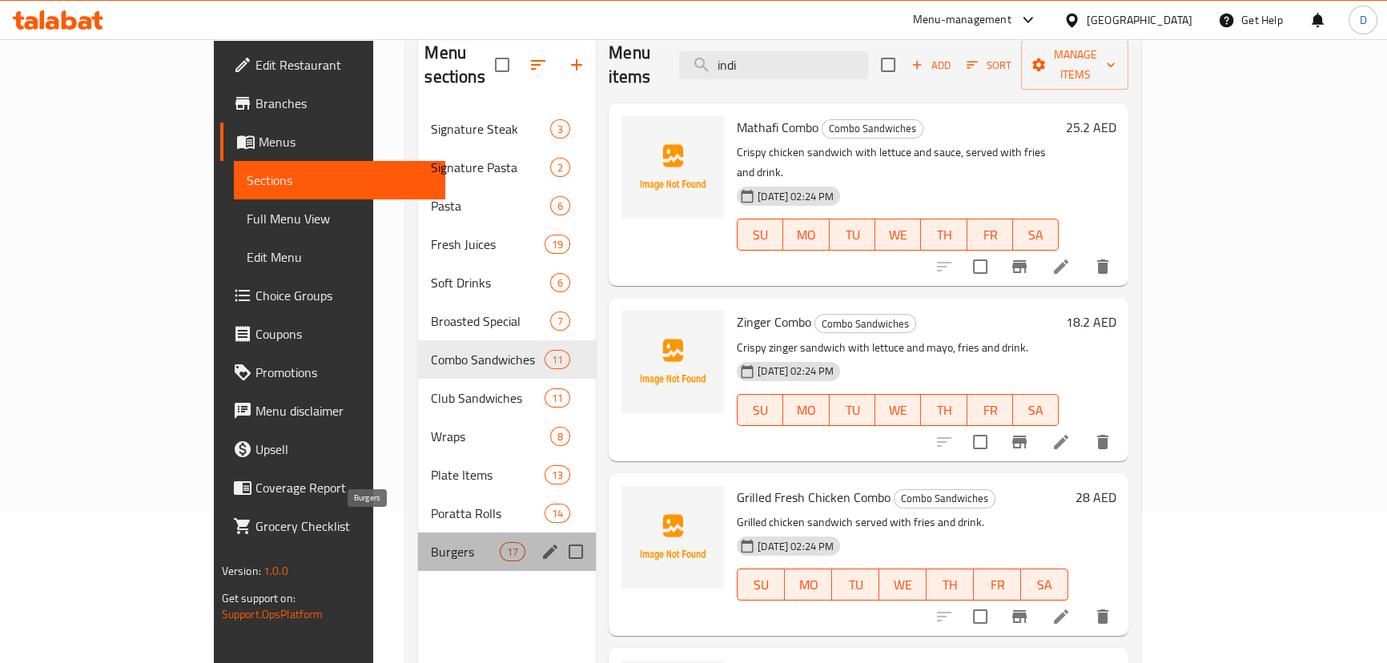
click at [431, 542] on span "Burgers" at bounding box center [465, 551] width 68 height 19
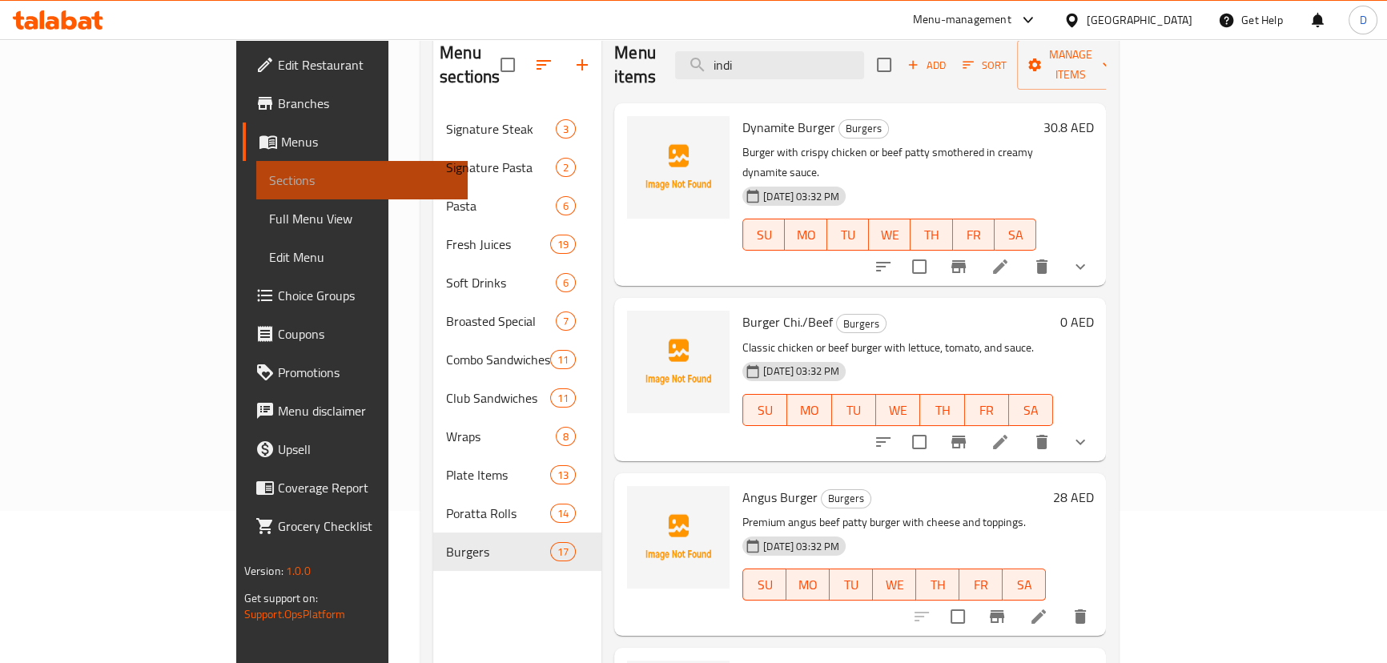
click at [269, 175] on span "Sections" at bounding box center [362, 180] width 186 height 19
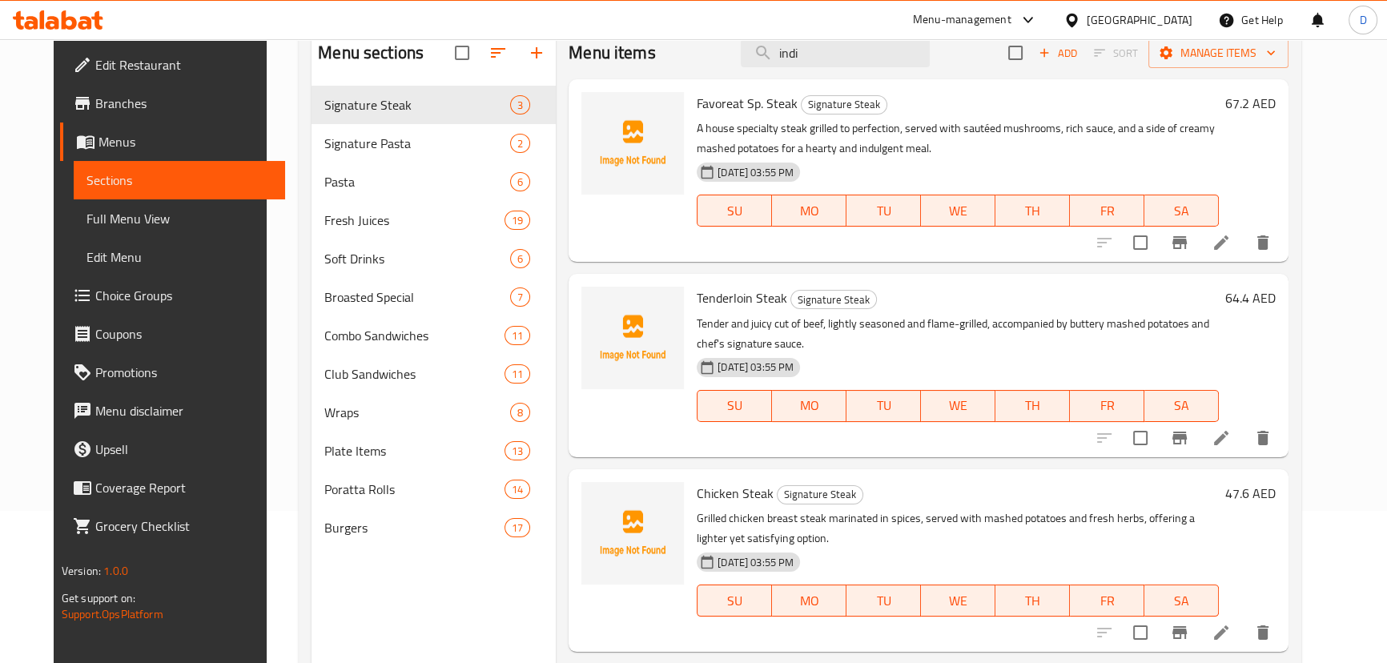
click at [180, 225] on span "Full Menu View" at bounding box center [180, 218] width 186 height 19
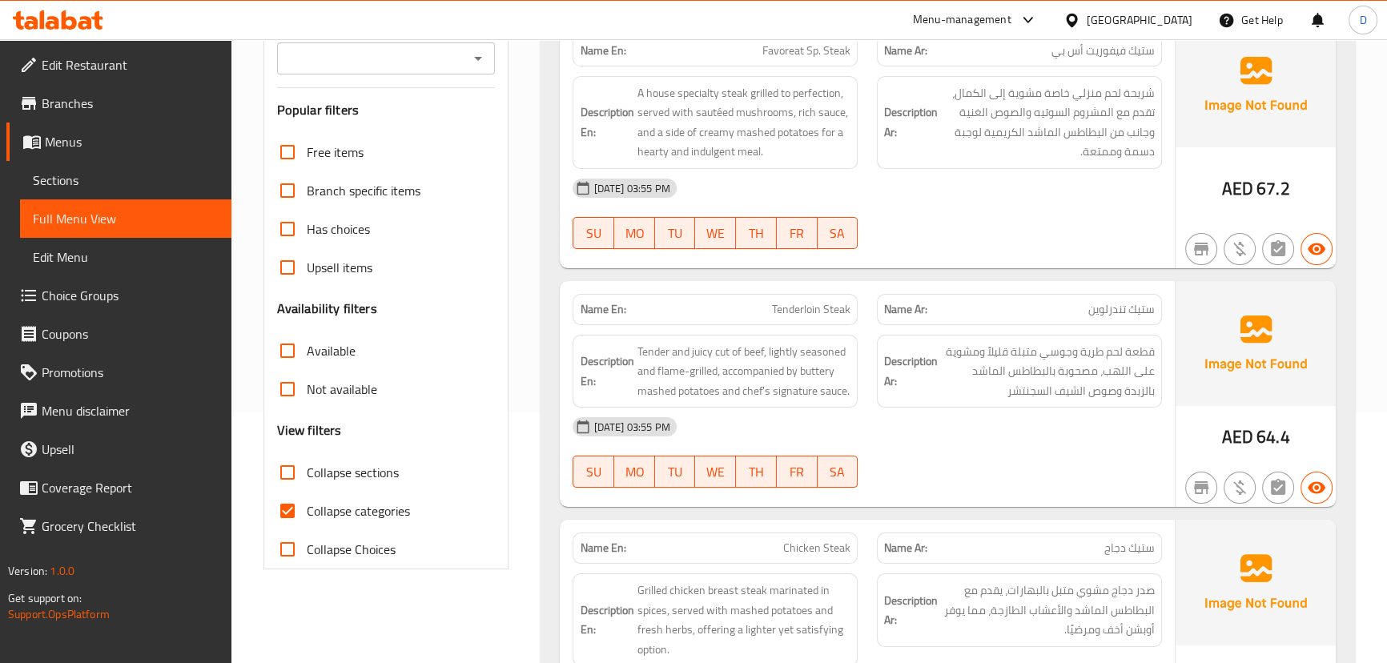
scroll to position [443, 0]
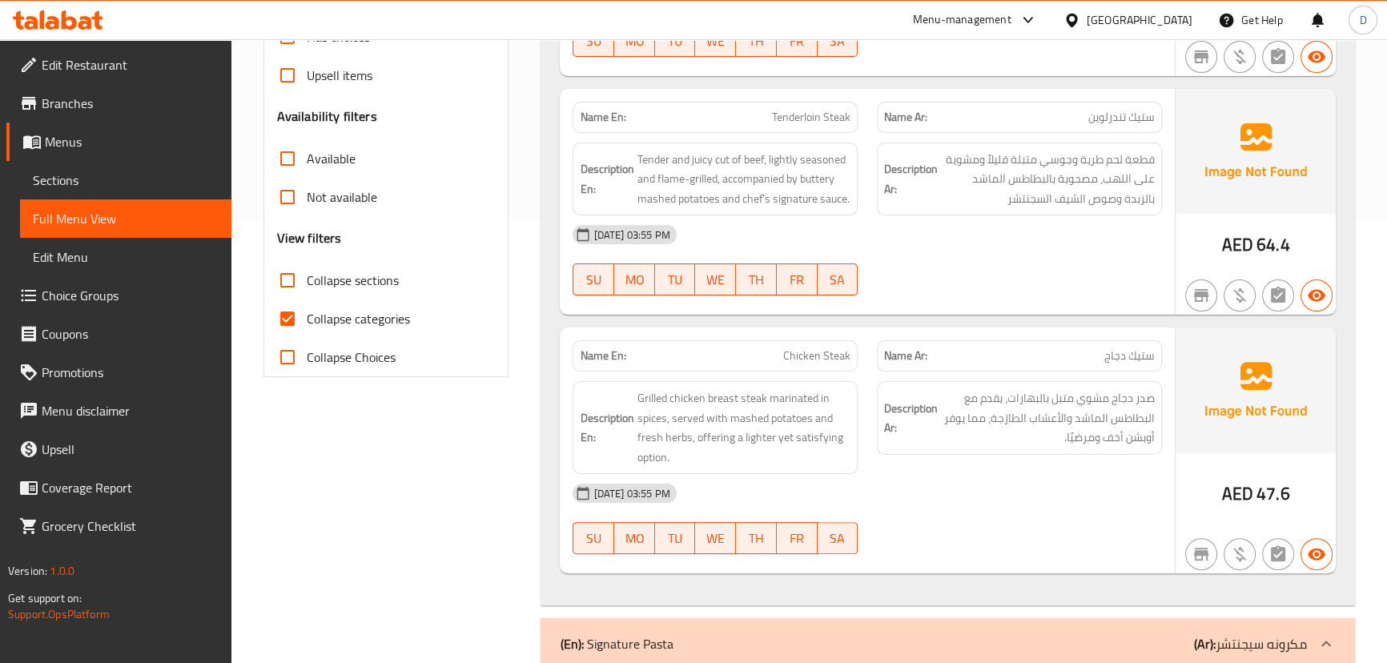
click at [359, 312] on span "Collapse categories" at bounding box center [358, 318] width 103 height 19
click at [307, 312] on input "Collapse categories" at bounding box center [287, 319] width 38 height 38
checkbox input "false"
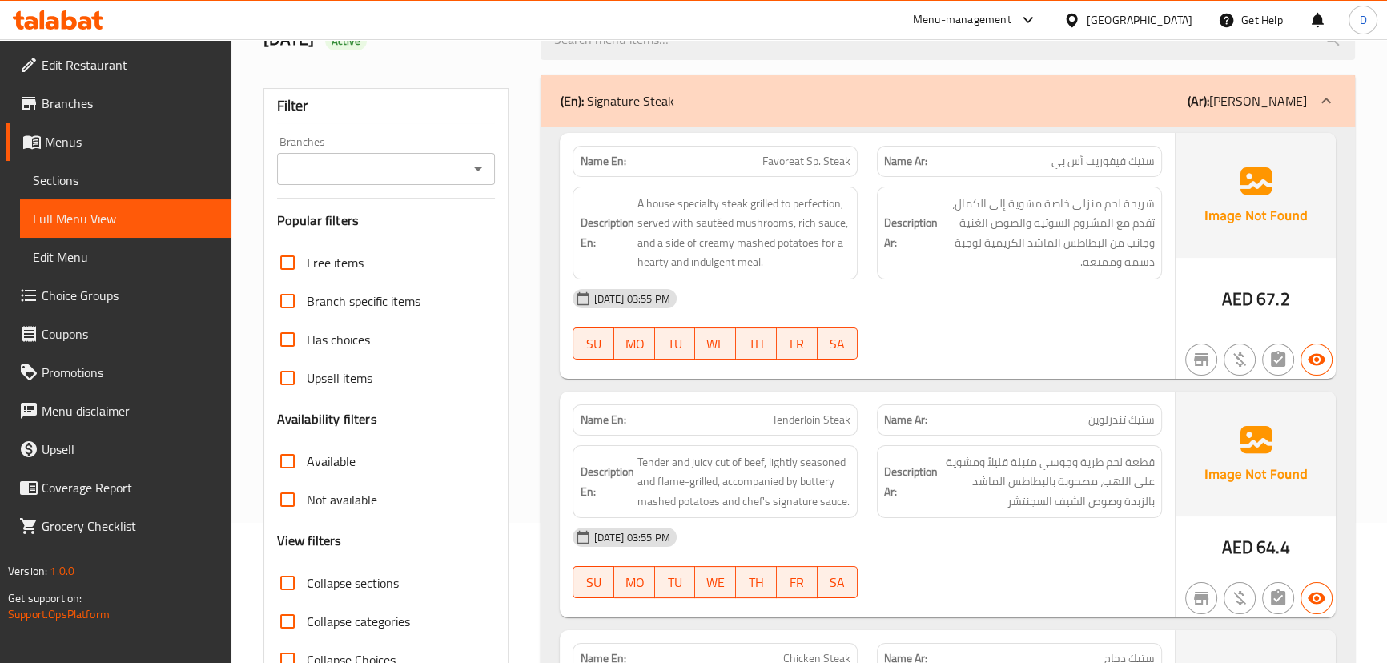
scroll to position [152, 0]
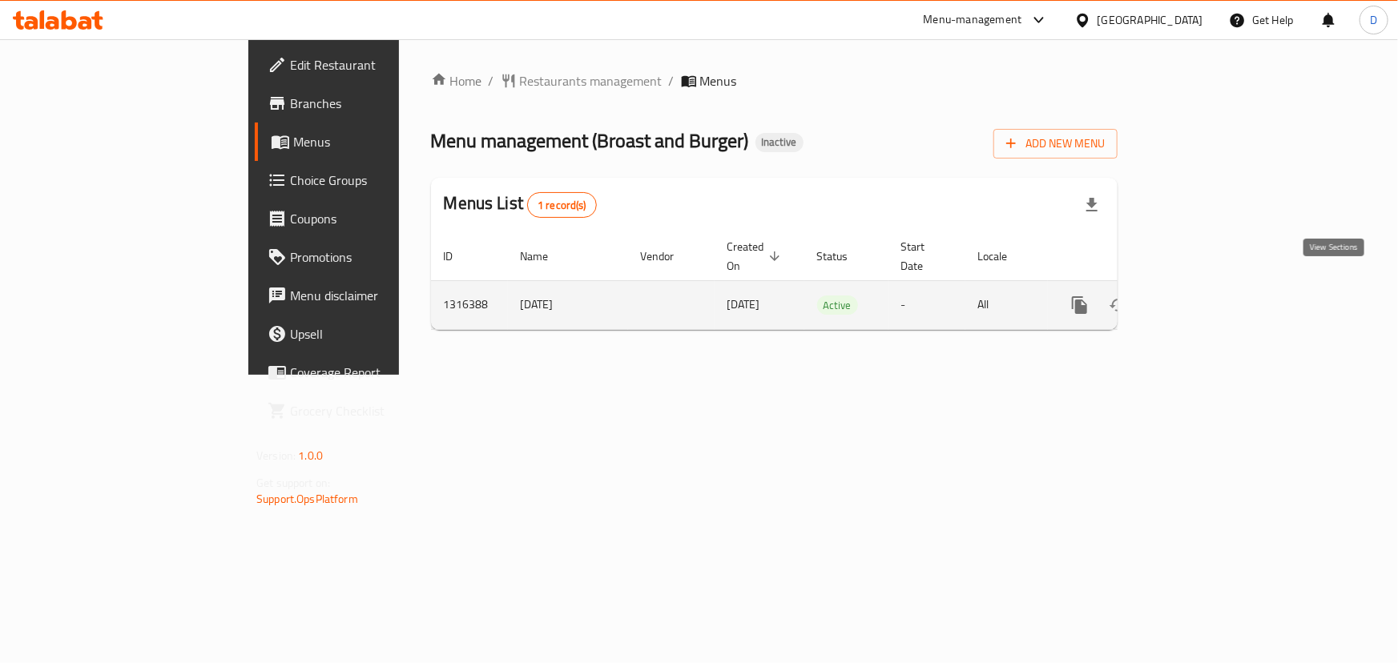
click at [1205, 296] on icon "enhanced table" at bounding box center [1195, 305] width 19 height 19
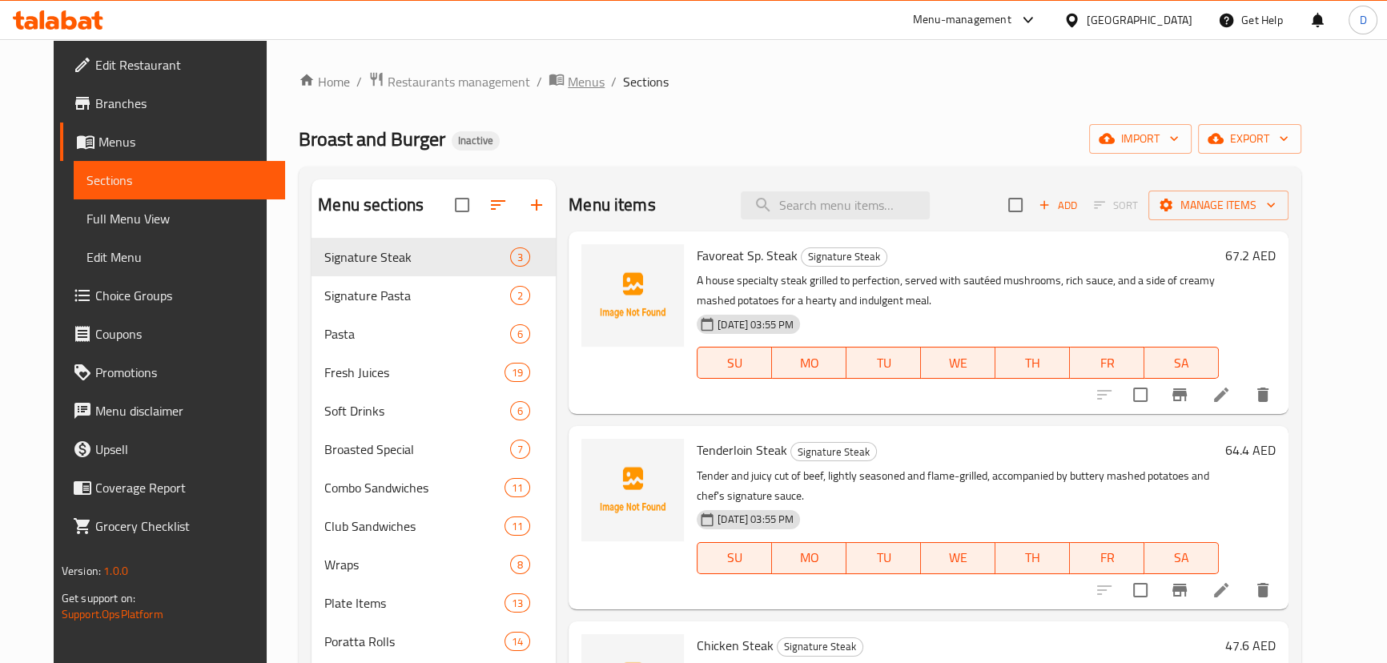
click at [568, 79] on span "Menus" at bounding box center [586, 81] width 37 height 19
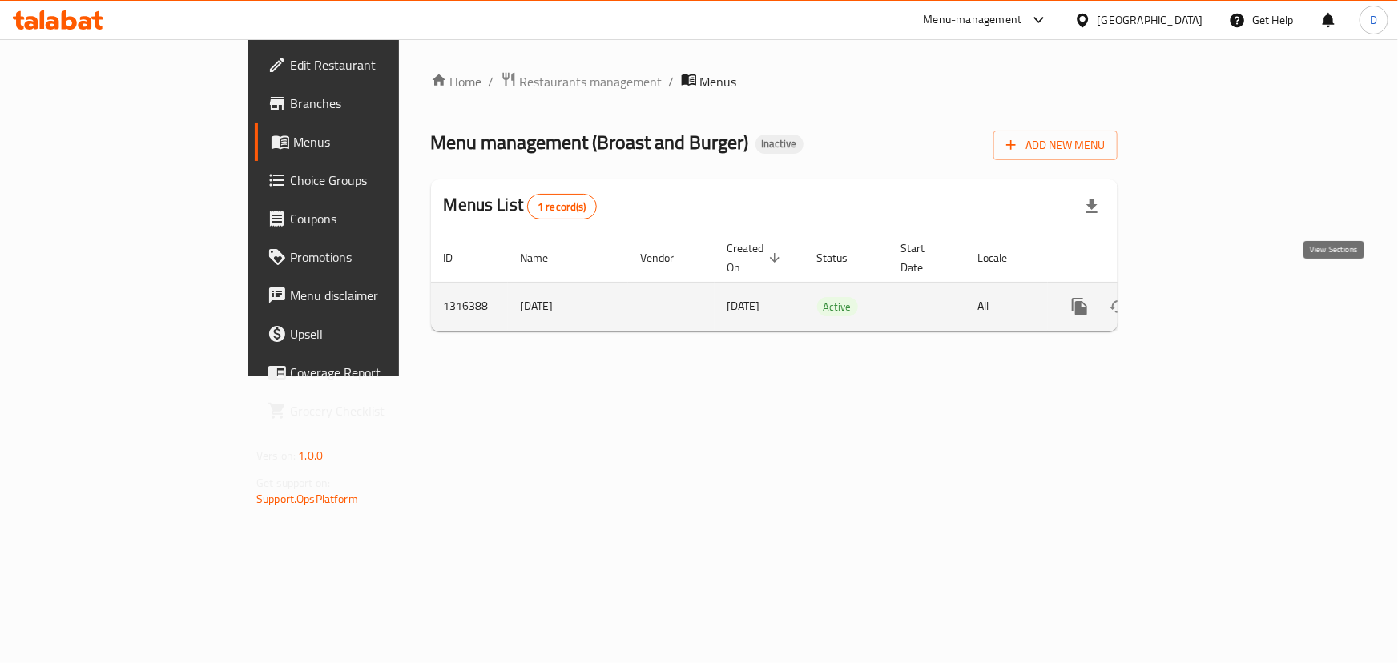
click at [1205, 297] on icon "enhanced table" at bounding box center [1195, 306] width 19 height 19
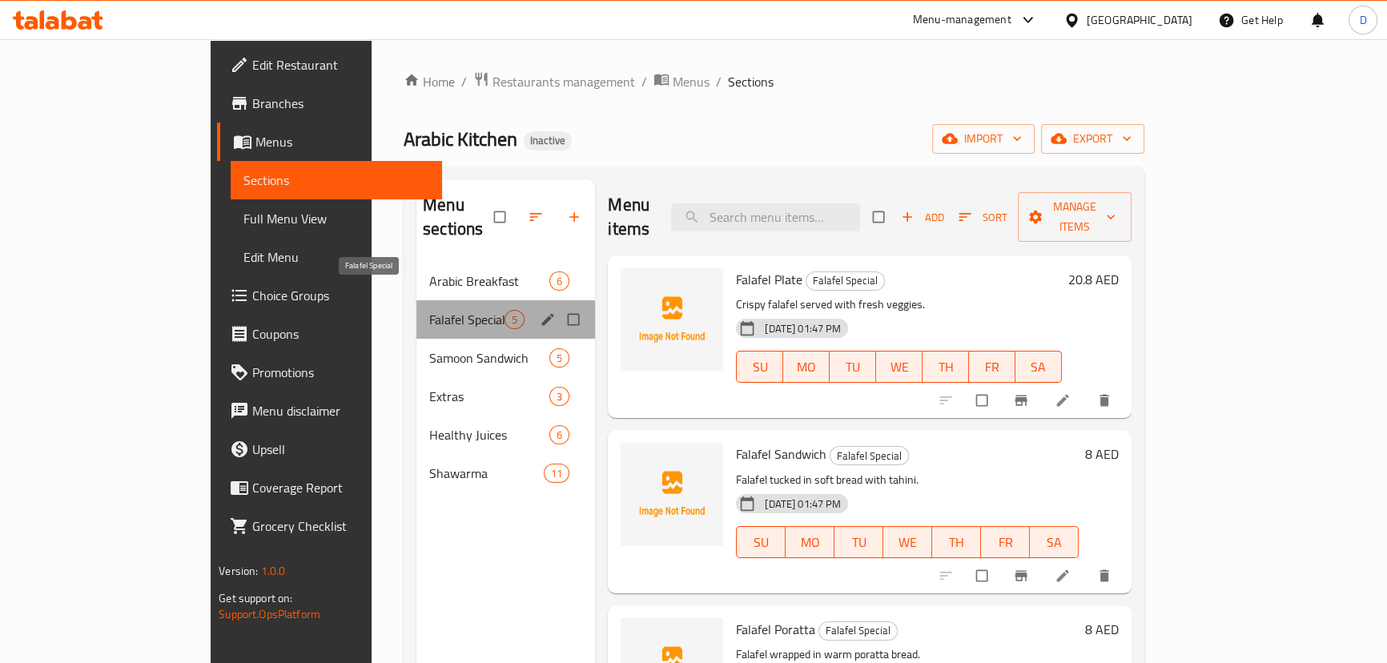
click at [429, 310] on span "Falafel Special" at bounding box center [466, 319] width 75 height 19
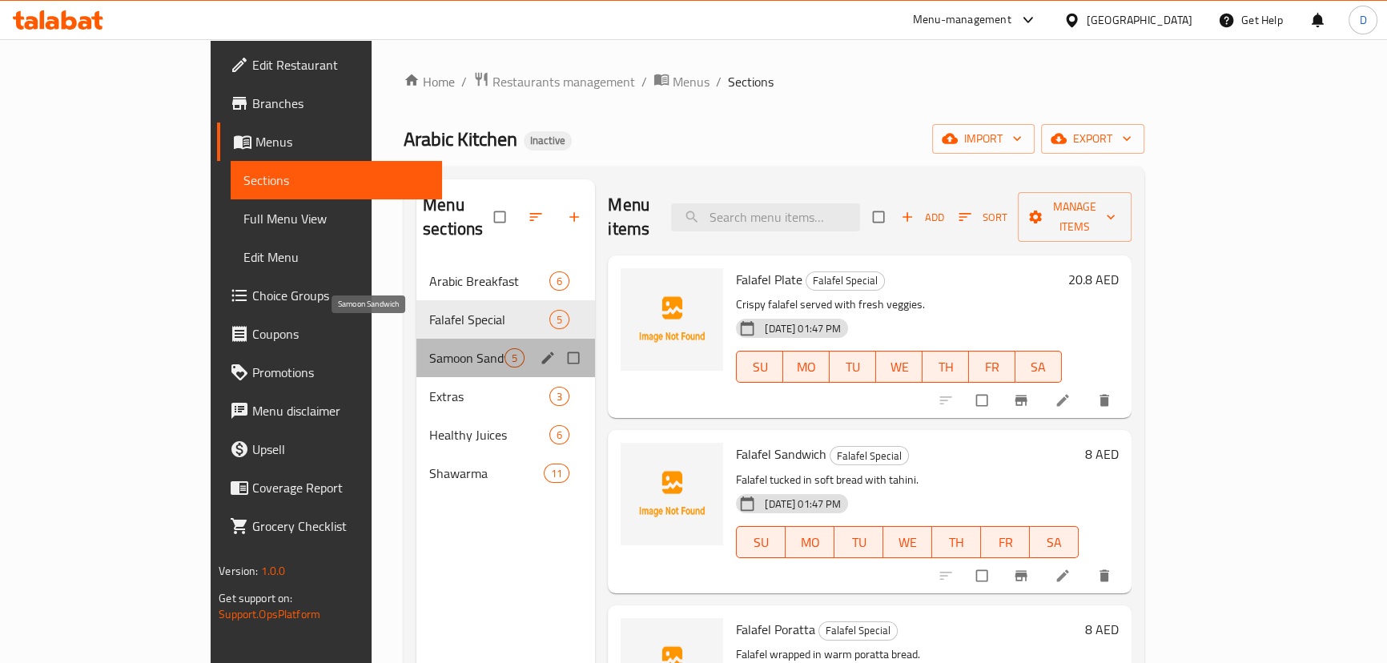
click at [429, 348] on span "Samoon Sandwich" at bounding box center [466, 357] width 75 height 19
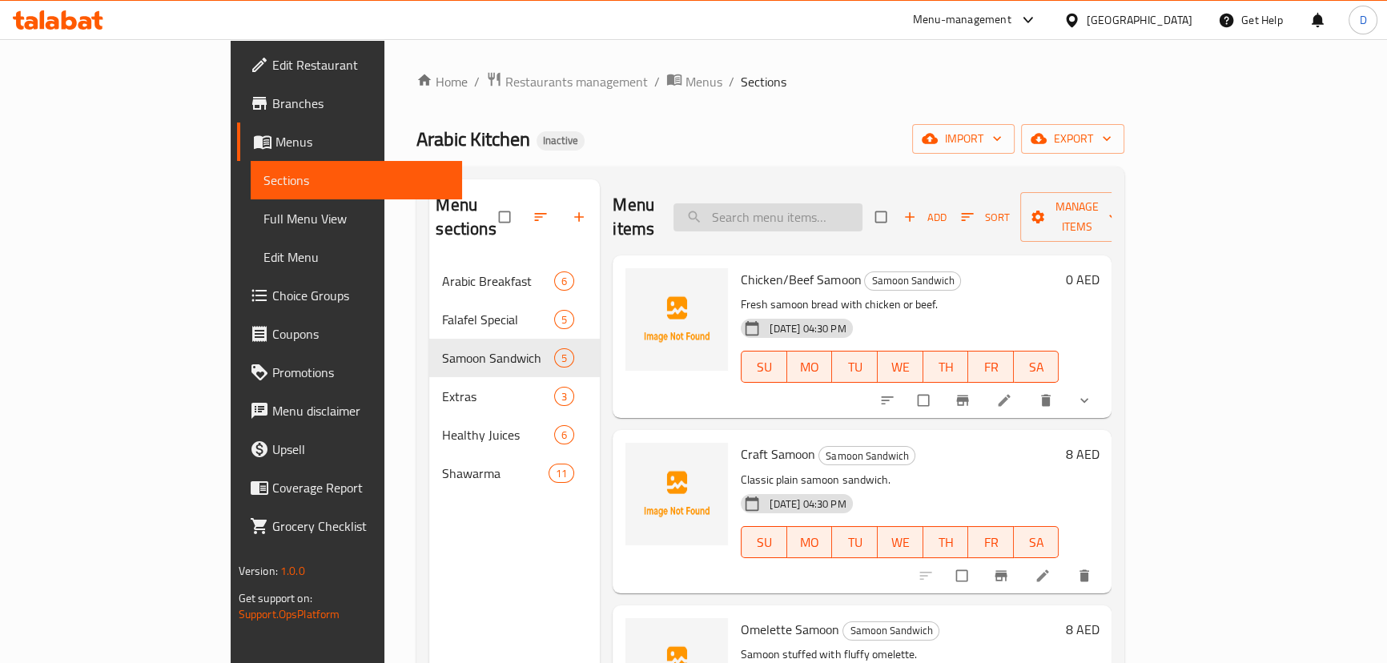
click at [800, 208] on input "search" at bounding box center [768, 217] width 189 height 28
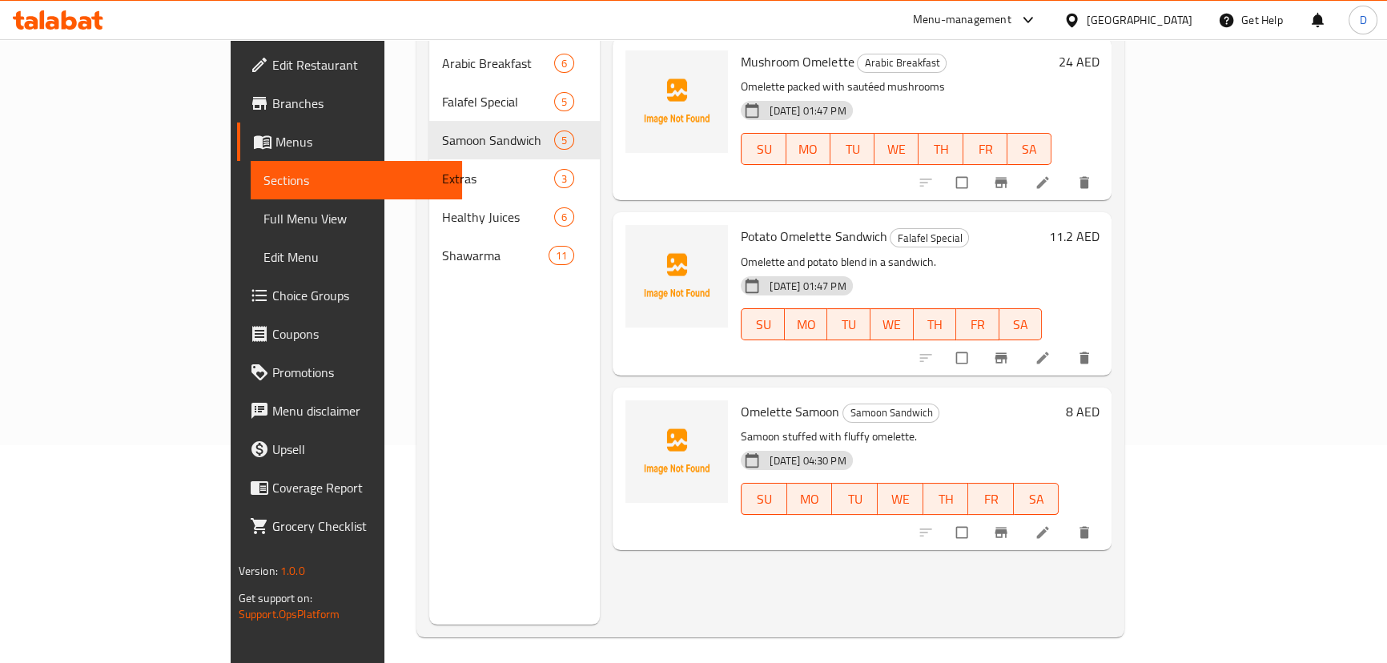
scroll to position [224, 0]
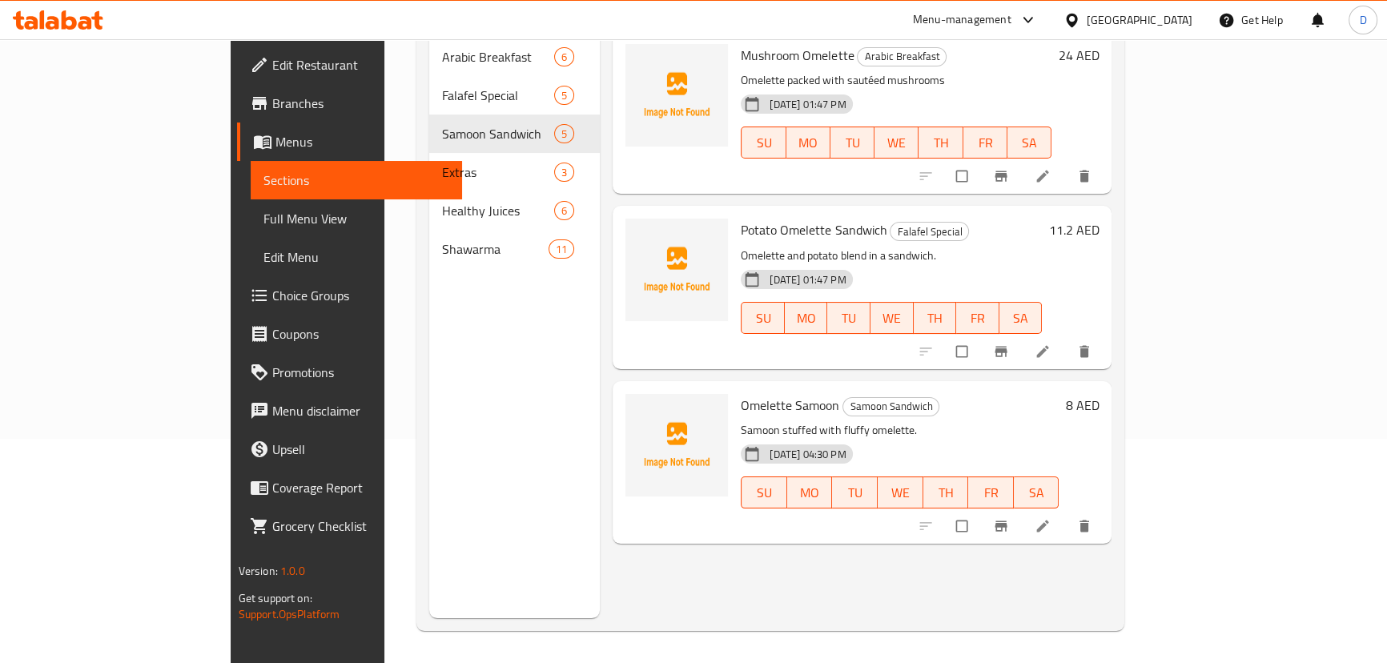
type input "ome"
